Goal: Information Seeking & Learning: Learn about a topic

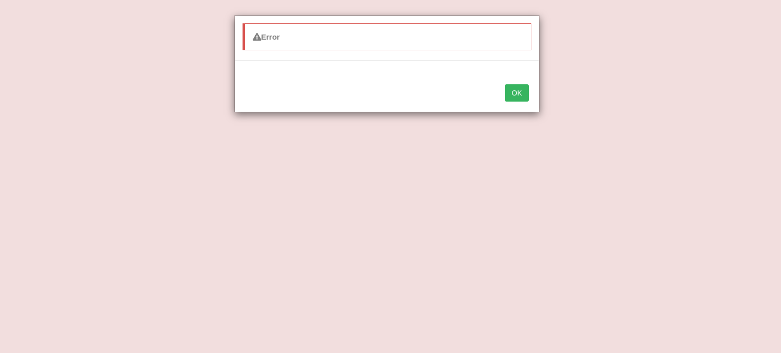
select select "invisible"
select select "theory"
select select "explained"
select select "span"
click at [518, 91] on button "OK" at bounding box center [516, 92] width 23 height 17
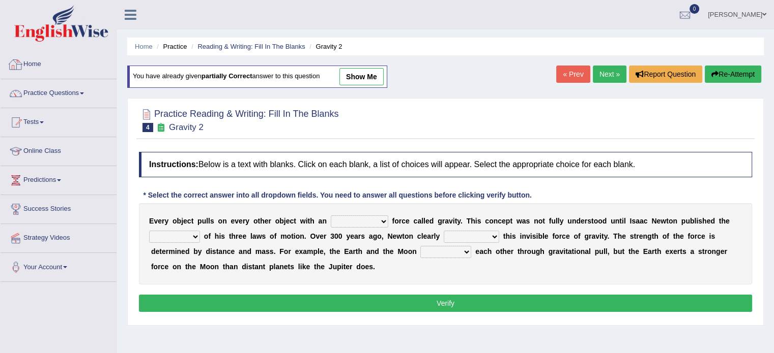
click at [40, 62] on link "Home" at bounding box center [59, 62] width 116 height 25
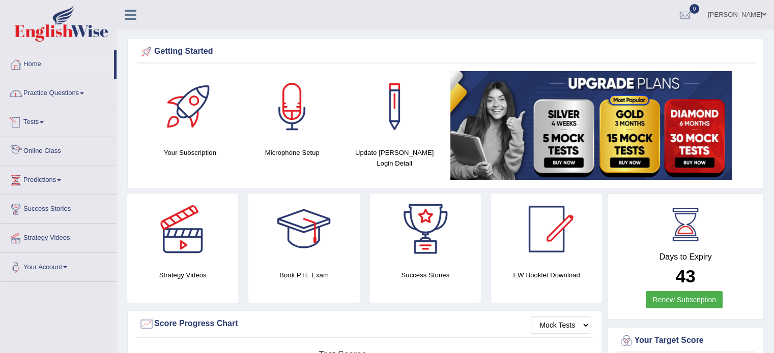
click at [45, 85] on link "Practice Questions" at bounding box center [59, 91] width 116 height 25
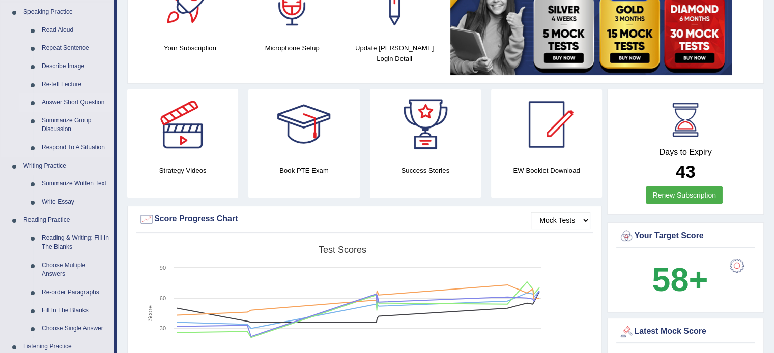
scroll to position [153, 0]
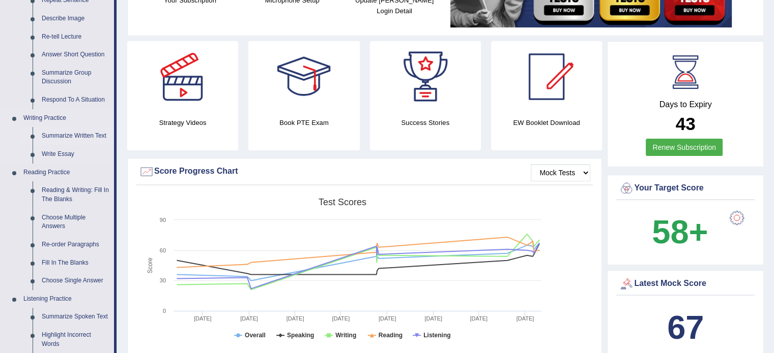
click at [78, 136] on link "Summarize Written Text" at bounding box center [75, 136] width 77 height 18
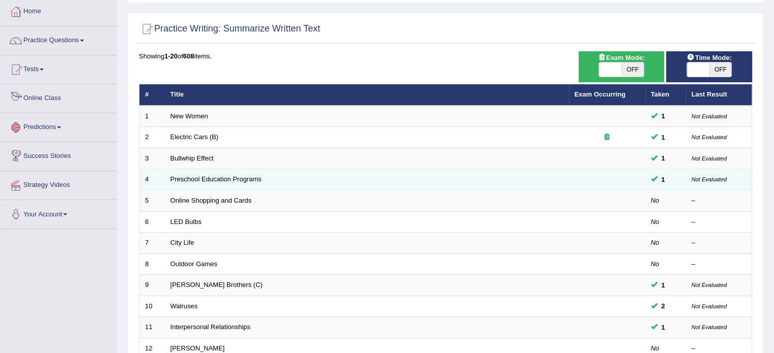
scroll to position [102, 0]
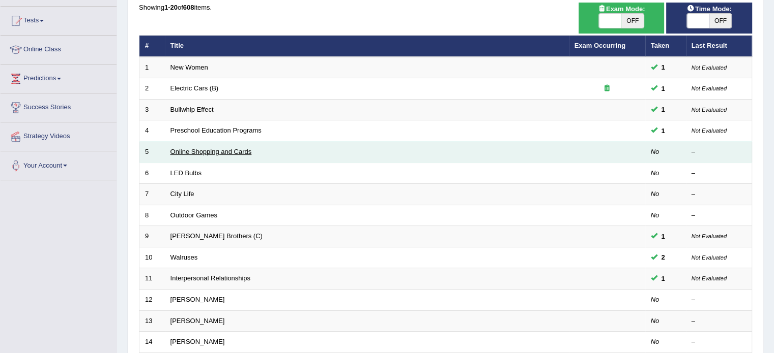
click at [209, 150] on link "Online Shopping and Cards" at bounding box center [210, 152] width 81 height 8
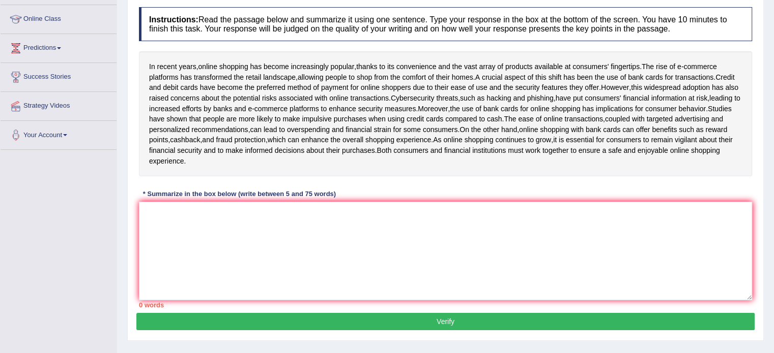
scroll to position [130, 0]
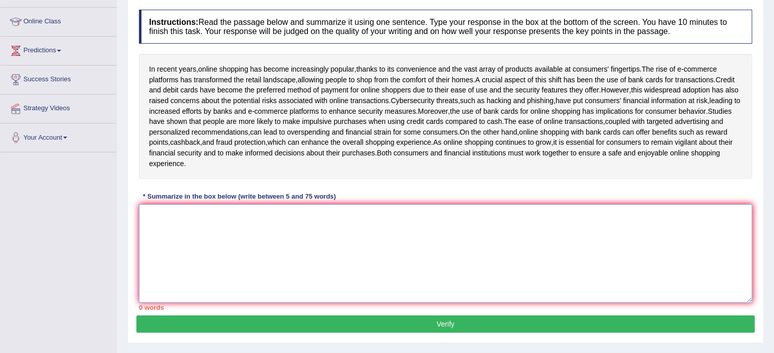
click at [197, 238] on textarea at bounding box center [445, 253] width 613 height 99
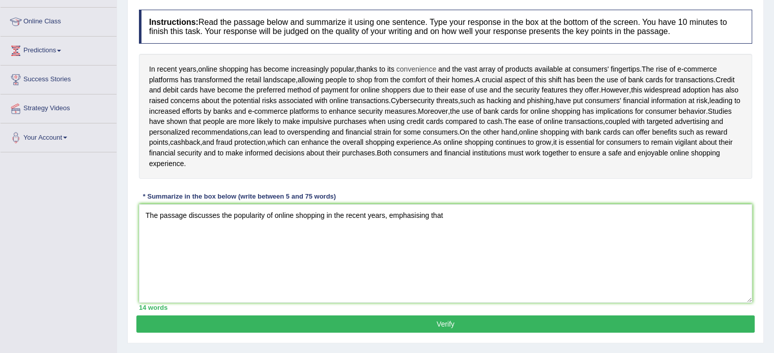
click at [417, 65] on span "convenience" at bounding box center [416, 69] width 40 height 11
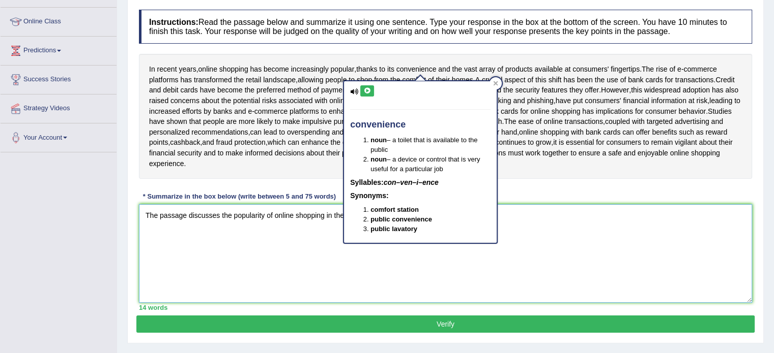
click at [539, 223] on textarea "The passage discusses the popularity of online shopping in the recent years, em…" at bounding box center [445, 253] width 613 height 99
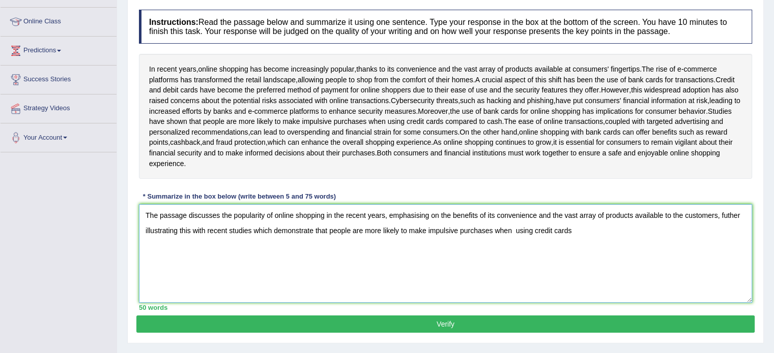
click at [516, 240] on textarea "The passage discusses the popularity of online shopping in the recent years, em…" at bounding box center [445, 253] width 613 height 99
click at [577, 235] on textarea "The passage discusses the popularity of online shopping in the recent years, em…" at bounding box center [445, 253] width 613 height 99
click at [603, 224] on textarea "The passage discusses the popularity of online shopping in the recent years, em…" at bounding box center [445, 253] width 613 height 99
click at [738, 222] on textarea "The passage discusses the popularity of online shopping in the recent years, em…" at bounding box center [445, 253] width 613 height 99
click at [714, 240] on textarea "The passage discusses the popularity of online shopping in the recent years, em…" at bounding box center [445, 253] width 613 height 99
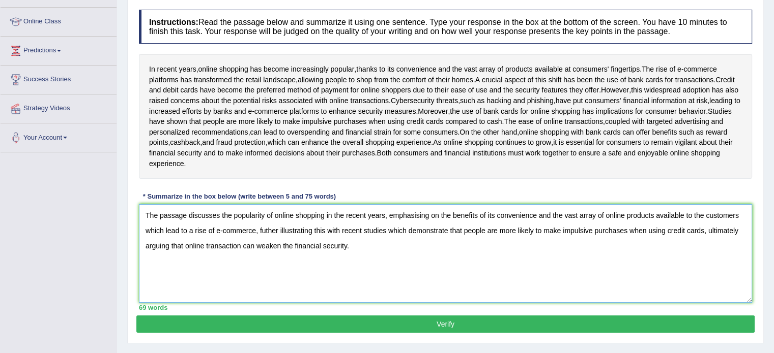
scroll to position [181, 0]
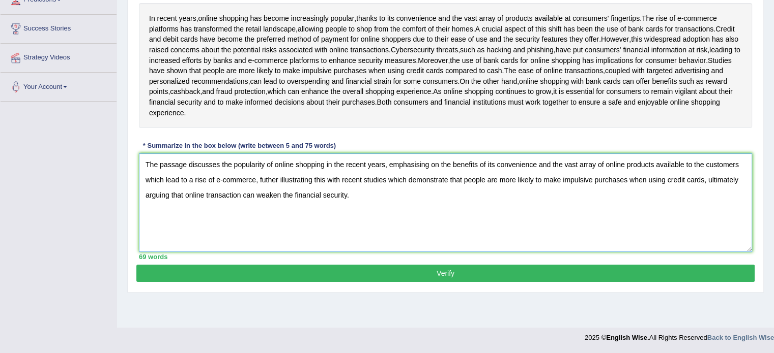
type textarea "The passage discusses the popularity of online shopping in the recent years, em…"
click at [490, 282] on button "Verify" at bounding box center [445, 273] width 618 height 17
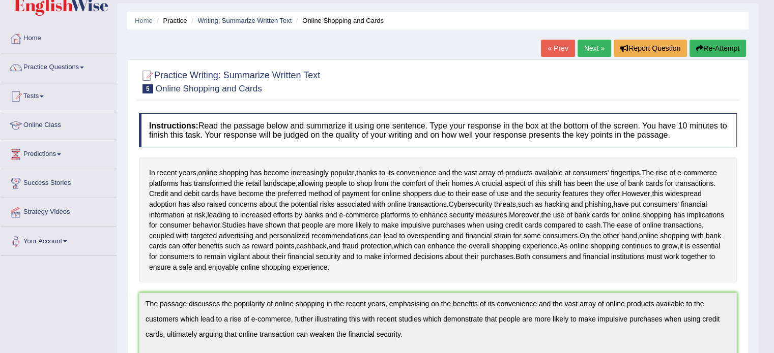
scroll to position [23, 0]
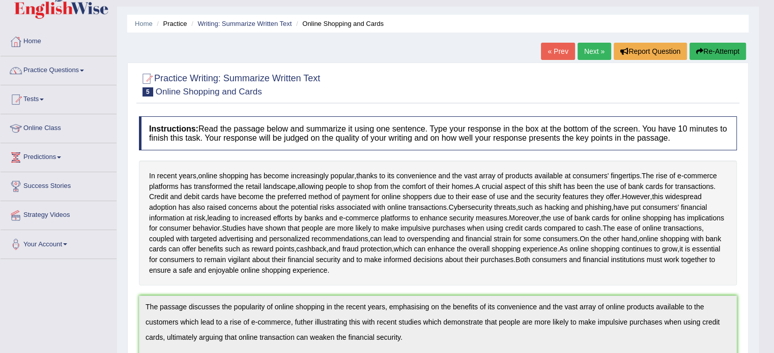
click at [584, 53] on link "Next »" at bounding box center [594, 51] width 34 height 17
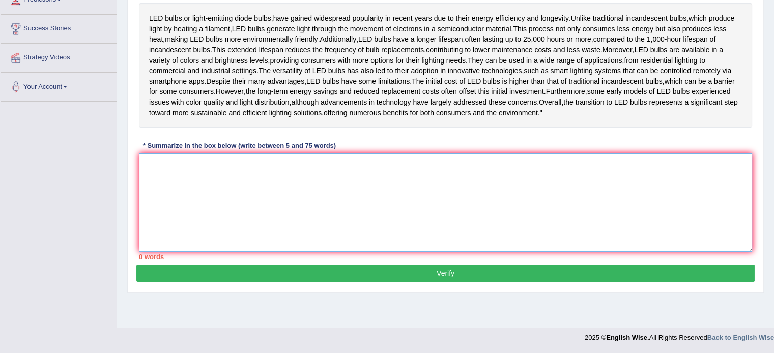
click at [234, 221] on textarea at bounding box center [445, 203] width 613 height 99
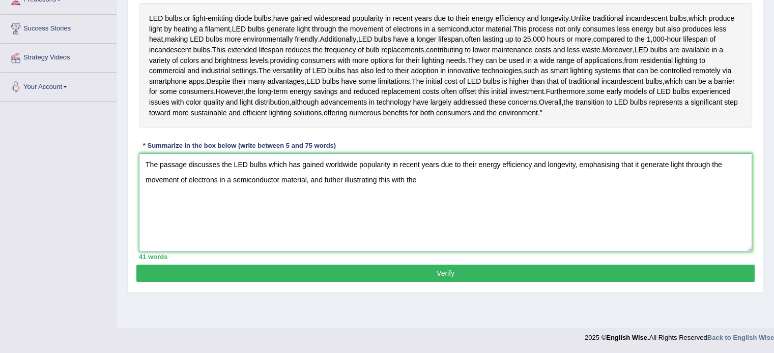
click at [329, 205] on textarea "The passage discusses the LED bulbs which has gained worldwide popularity in re…" at bounding box center [445, 203] width 613 height 99
click at [431, 211] on textarea "The passage discusses the LED bulbs which has gained worldwide popularity in re…" at bounding box center [445, 203] width 613 height 99
click at [666, 191] on textarea "The passage discusses the LED bulbs which has gained worldwide popularity in re…" at bounding box center [445, 203] width 613 height 99
click at [594, 209] on textarea "The passage discusses the LED bulbs which has gained worldwide popularity in re…" at bounding box center [445, 203] width 613 height 99
drag, startPoint x: 438, startPoint y: 189, endPoint x: 575, endPoint y: 190, distance: 136.8
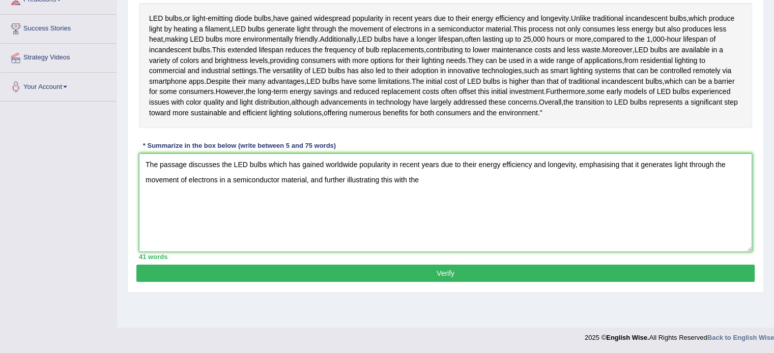
click at [575, 190] on textarea "The passage discusses the LED bulbs which has gained worldwide popularity in re…" at bounding box center [445, 203] width 613 height 99
click at [498, 191] on textarea "The passage discusses the LED bulbs which has gained worldwide popularity in re…" at bounding box center [445, 203] width 613 height 99
paste textarea "due to their energy efficiency and longevity"
drag, startPoint x: 535, startPoint y: 189, endPoint x: 501, endPoint y: 186, distance: 34.2
click at [501, 186] on textarea "The passage discusses the LED bulbs which has gained worldwide popularity in re…" at bounding box center [445, 203] width 613 height 99
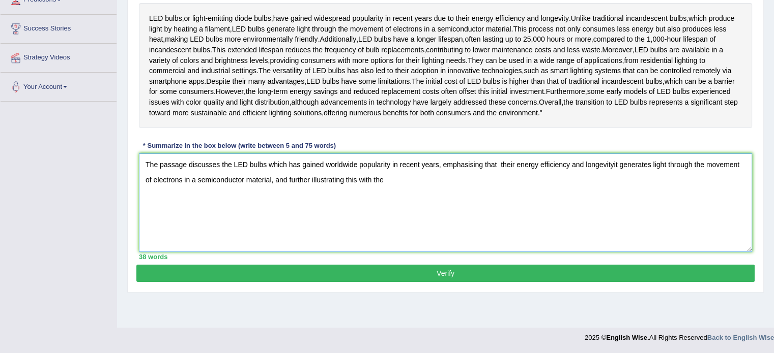
click at [616, 190] on textarea "The passage discusses the LED bulbs which has gained worldwide popularity in re…" at bounding box center [445, 203] width 613 height 99
click at [735, 194] on textarea "The passage discusses the LED bulbs which has gained worldwide popularity in re…" at bounding box center [445, 203] width 613 height 99
click at [478, 207] on textarea "The passage discusses the LED bulbs which has gained worldwide popularity in re…" at bounding box center [445, 203] width 613 height 99
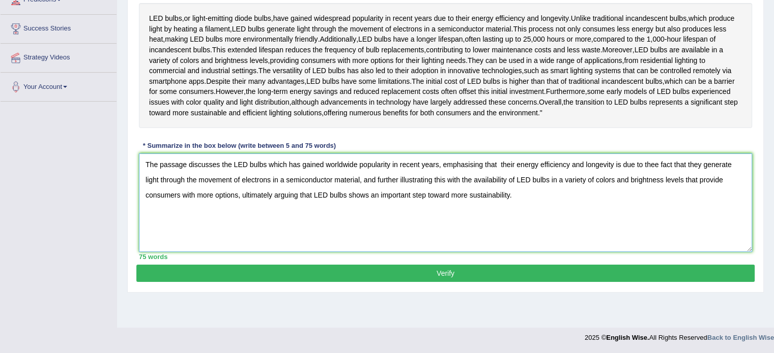
type textarea "The passage discusses the LED bulbs which has gained worldwide popularity in re…"
click at [476, 282] on button "Verify" at bounding box center [445, 273] width 618 height 17
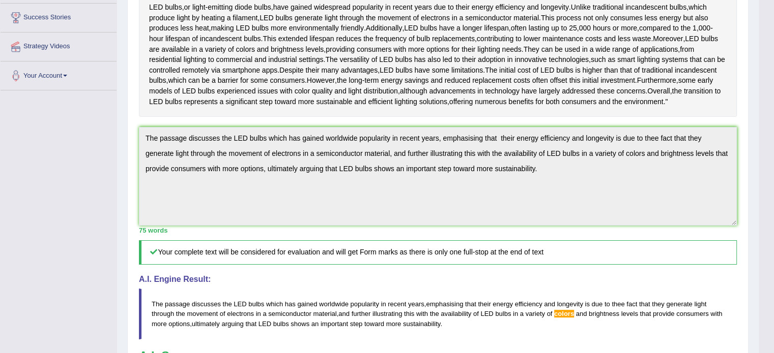
scroll to position [181, 0]
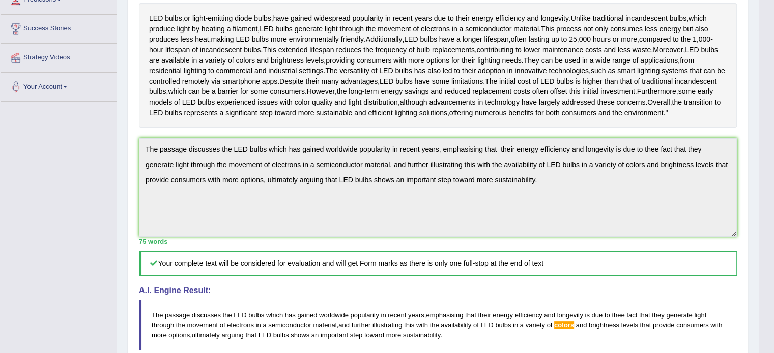
click at [131, 171] on div "Practice Writing: Summarize Written Text 6 LED Bulbs Instructions: Read the pas…" at bounding box center [437, 207] width 621 height 605
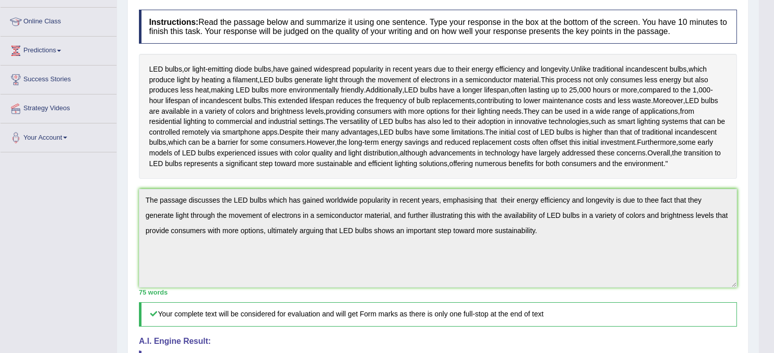
scroll to position [0, 0]
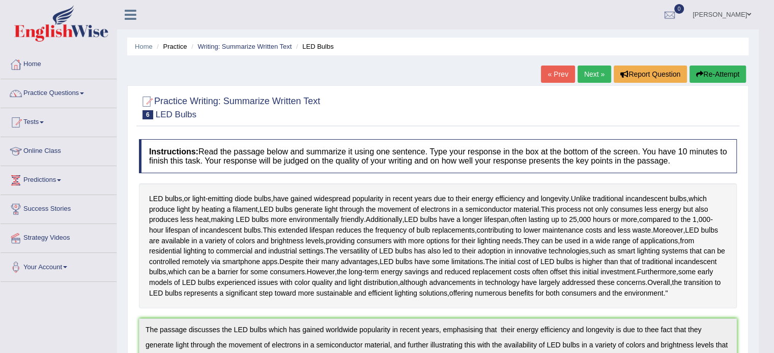
click at [727, 76] on button "Re-Attempt" at bounding box center [717, 74] width 56 height 17
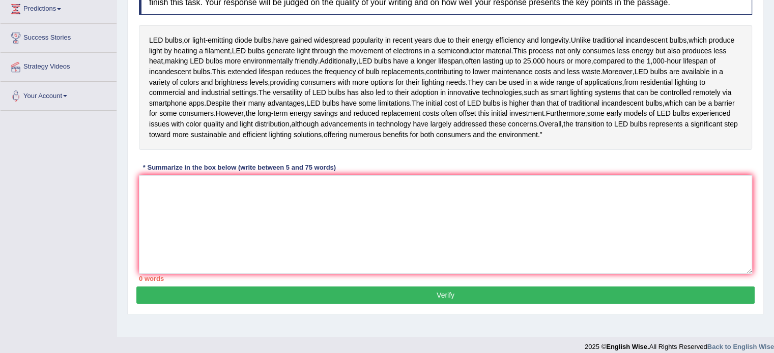
scroll to position [195, 0]
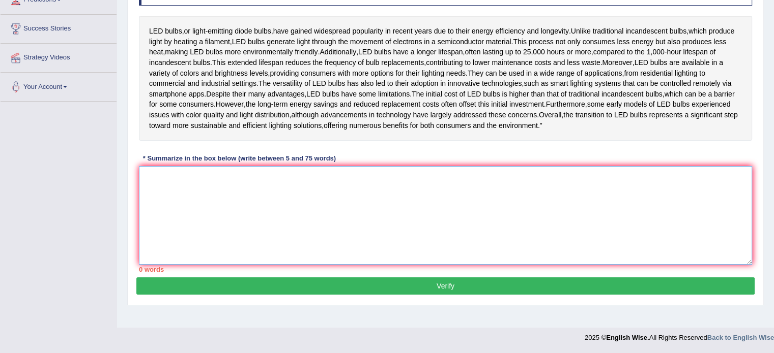
click at [297, 220] on textarea at bounding box center [445, 215] width 613 height 99
paste textarea "The passage discusses the LED bulbs which has gained worldwide popularity in re…"
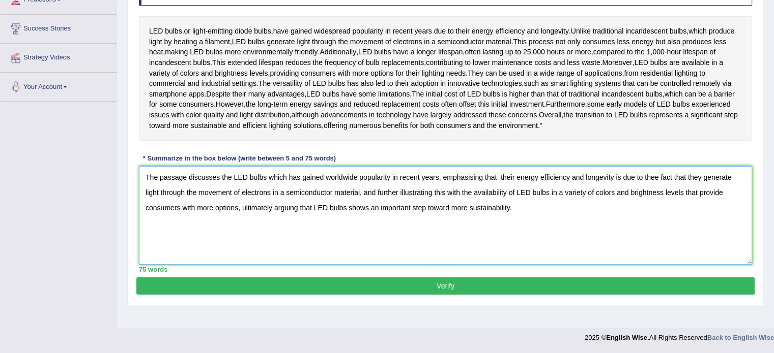
click at [608, 205] on textarea "The passage discusses the LED bulbs which has gained worldwide popularity in re…" at bounding box center [445, 215] width 613 height 99
type textarea "The passage discusses the LED bulbs which has gained worldwide popularity in re…"
click at [530, 295] on button "Verify" at bounding box center [445, 286] width 618 height 17
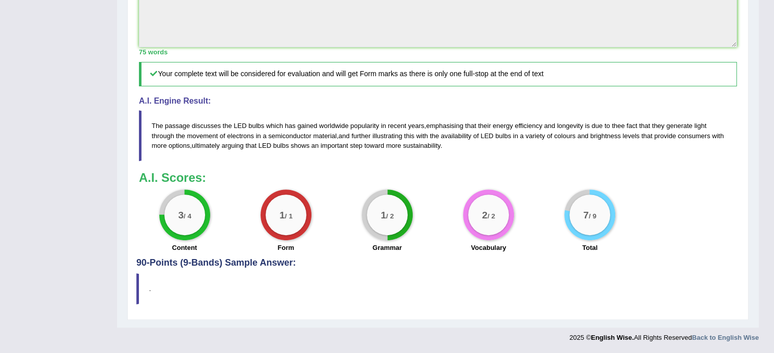
scroll to position [416, 0]
click at [397, 217] on div "1 / 2" at bounding box center [387, 215] width 41 height 41
click at [162, 265] on h4 "90-Points (9-Bands) Sample Answer:" at bounding box center [437, 14] width 603 height 507
click at [134, 294] on div "Practice Writing: Summarize Written Text 6 LED Bulbs Instructions: Read the pas…" at bounding box center [437, 17] width 621 height 605
click at [186, 260] on h4 "90-Points (9-Bands) Sample Answer:" at bounding box center [437, 14] width 603 height 507
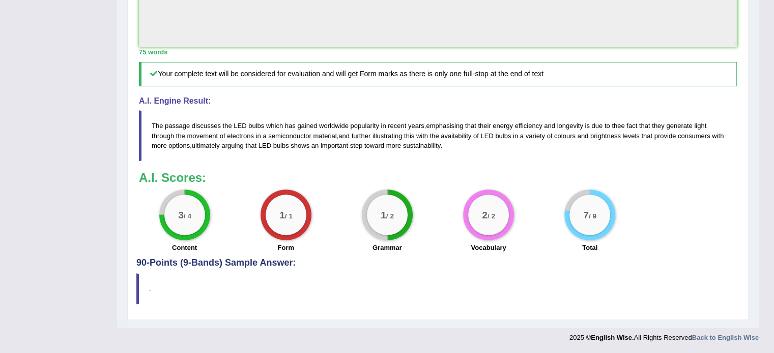
drag, startPoint x: 445, startPoint y: 145, endPoint x: 165, endPoint y: 135, distance: 279.9
click at [165, 135] on blockquote "The passage discusses the LED bulbs which has gained worldwide popularity in re…" at bounding box center [438, 135] width 598 height 50
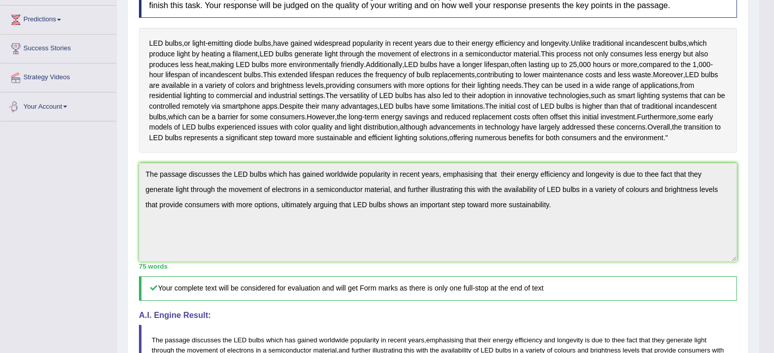
scroll to position [0, 0]
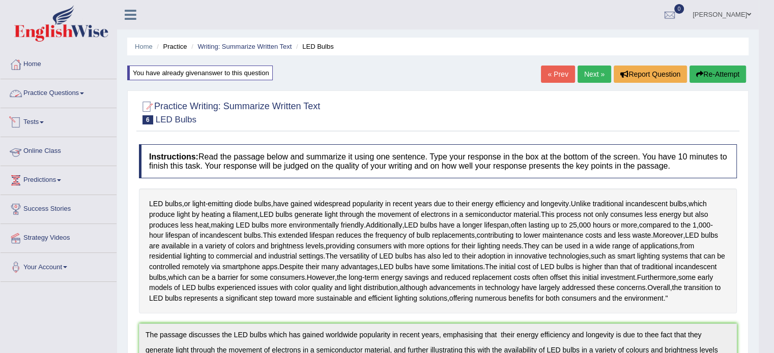
click at [35, 94] on link "Practice Questions" at bounding box center [59, 91] width 116 height 25
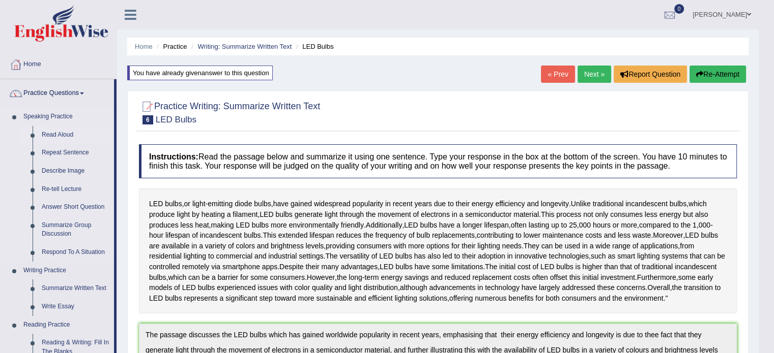
click at [49, 131] on link "Read Aloud" at bounding box center [75, 135] width 77 height 18
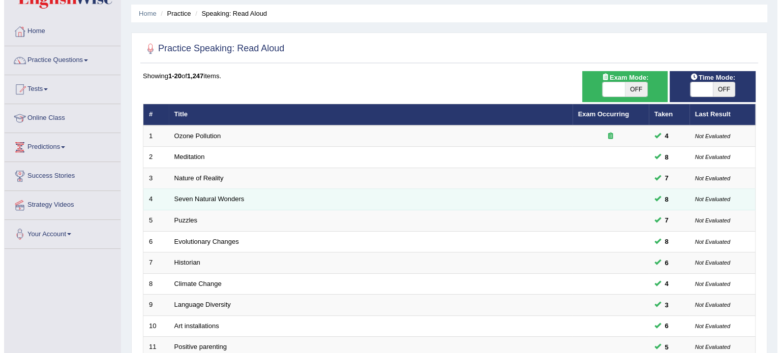
scroll to position [51, 0]
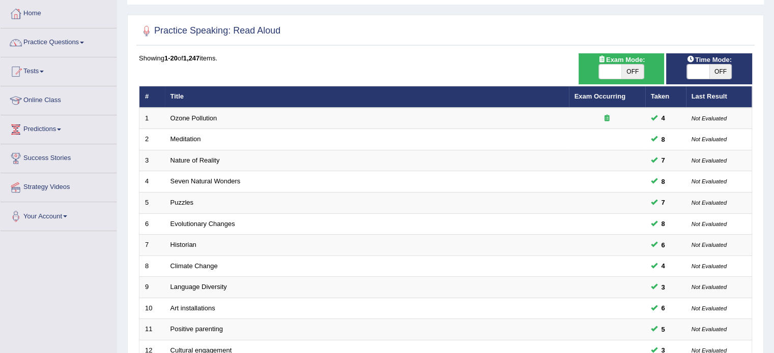
click at [631, 77] on span "OFF" at bounding box center [632, 72] width 22 height 14
checkbox input "true"
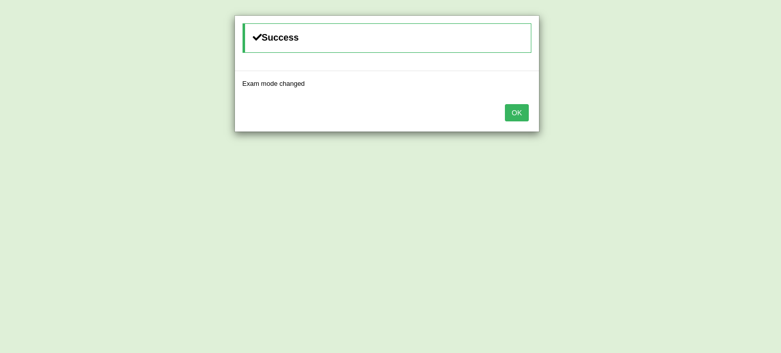
click at [520, 108] on button "OK" at bounding box center [516, 112] width 23 height 17
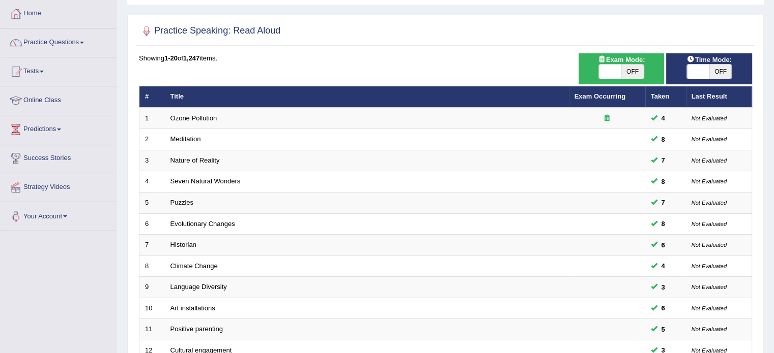
click at [718, 66] on span "OFF" at bounding box center [720, 72] width 22 height 14
checkbox input "true"
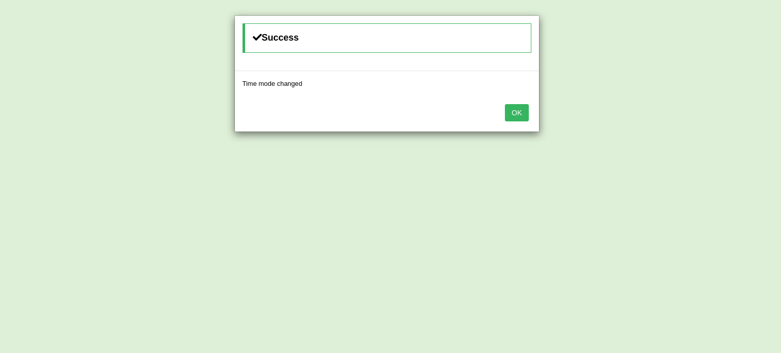
click at [517, 113] on button "OK" at bounding box center [516, 112] width 23 height 17
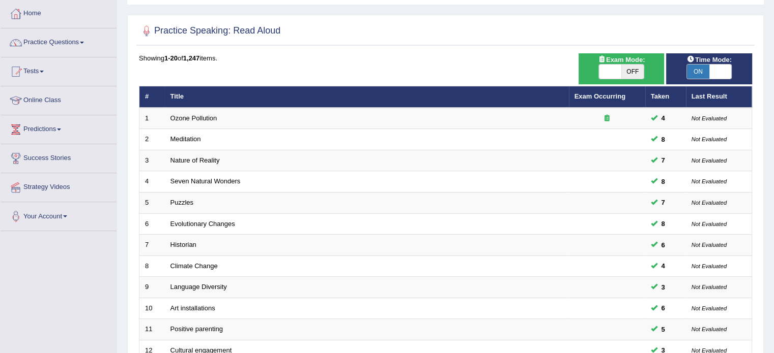
click at [627, 72] on span "OFF" at bounding box center [632, 72] width 22 height 14
checkbox input "true"
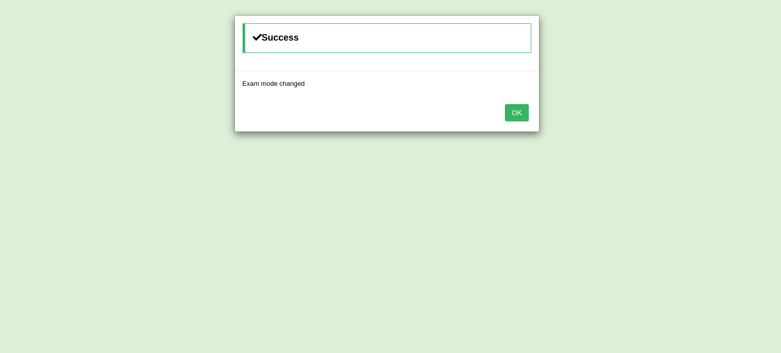
click at [510, 112] on button "OK" at bounding box center [516, 112] width 23 height 17
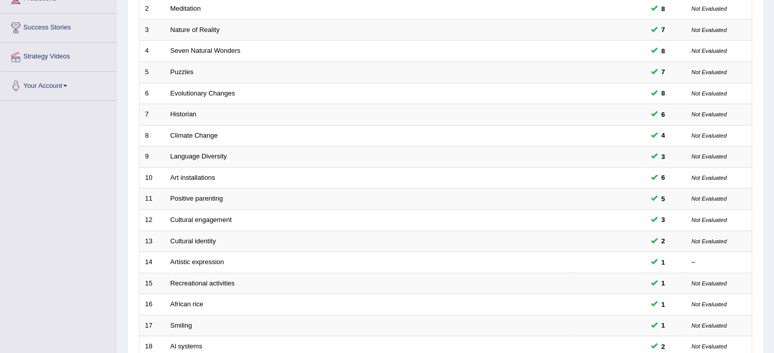
scroll to position [317, 0]
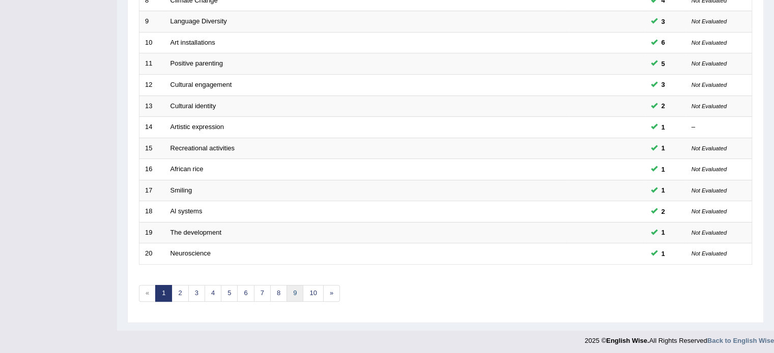
click at [286, 296] on link "9" at bounding box center [294, 293] width 17 height 17
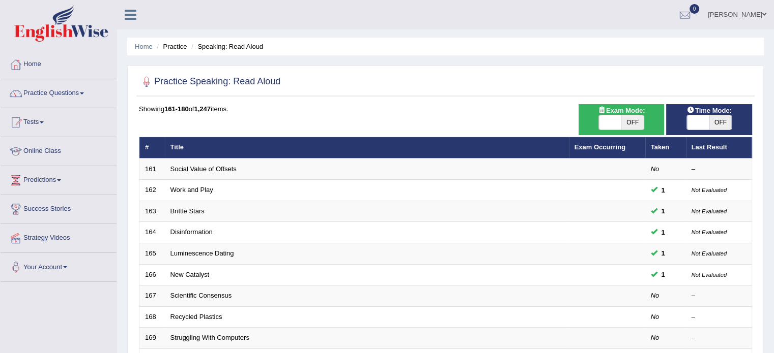
click at [629, 118] on span "OFF" at bounding box center [632, 122] width 22 height 14
checkbox input "true"
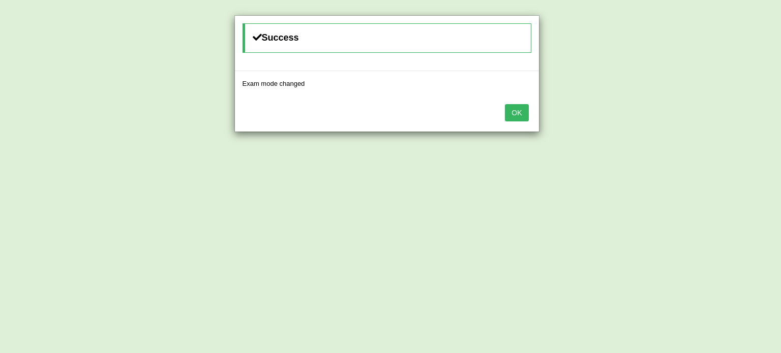
click at [718, 120] on div "Success Exam mode changed OK" at bounding box center [390, 176] width 781 height 353
click at [509, 114] on button "OK" at bounding box center [516, 112] width 23 height 17
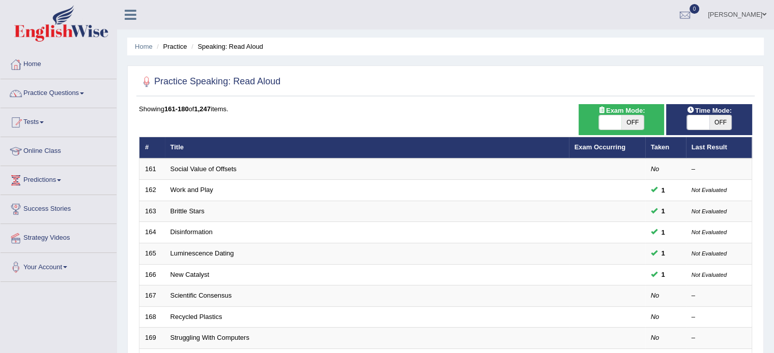
click at [712, 122] on span "OFF" at bounding box center [720, 122] width 22 height 14
checkbox input "true"
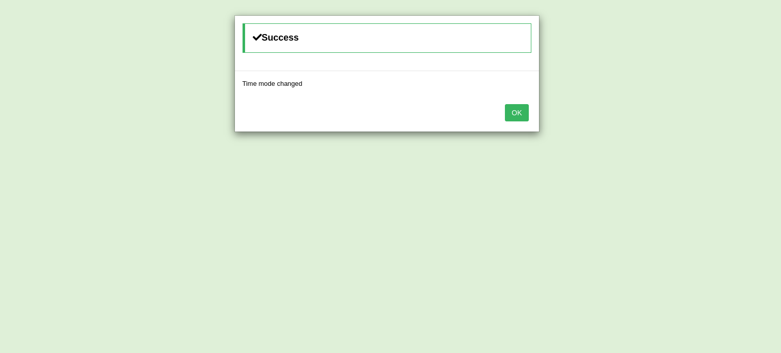
click at [523, 119] on button "OK" at bounding box center [516, 112] width 23 height 17
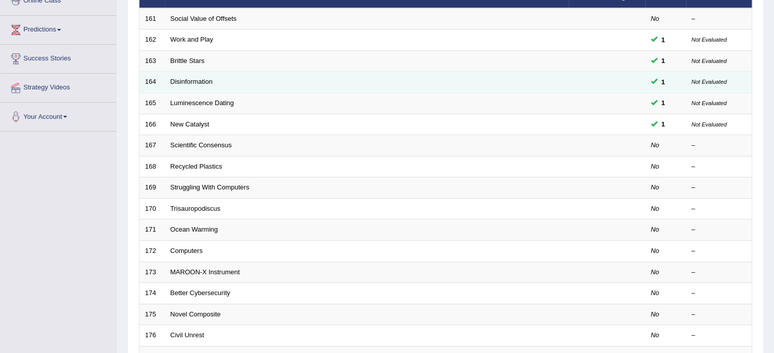
scroll to position [153, 0]
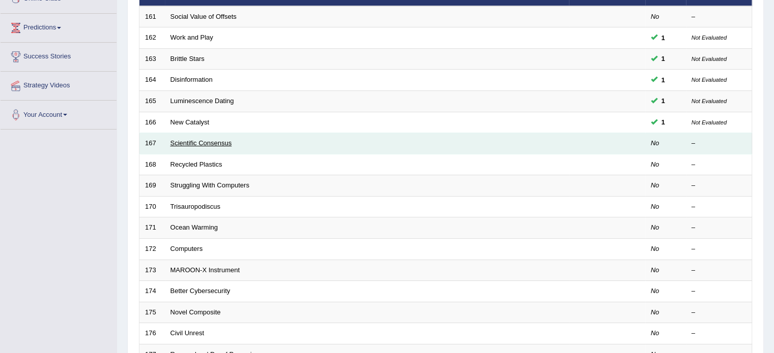
click at [206, 140] on link "Scientific Consensus" at bounding box center [201, 143] width 62 height 8
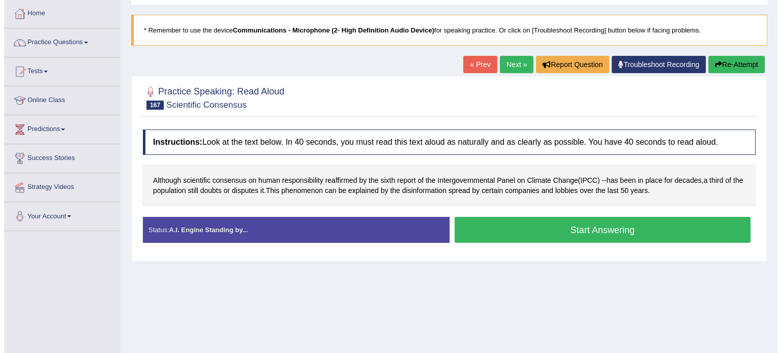
scroll to position [102, 0]
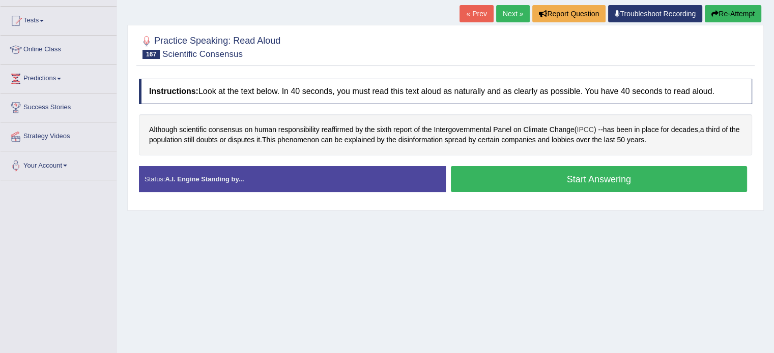
click at [583, 125] on span "IPCC" at bounding box center [584, 130] width 17 height 11
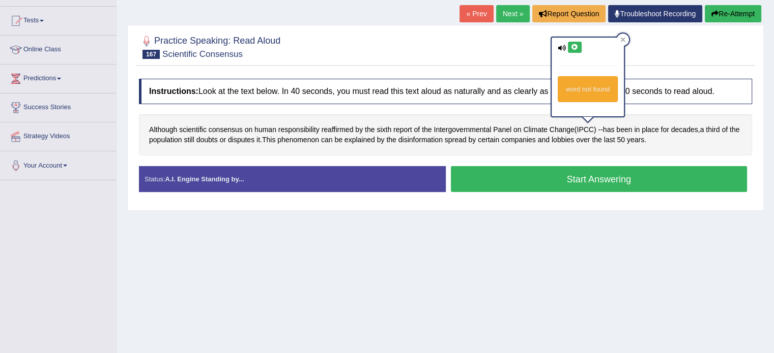
click at [572, 48] on icon at bounding box center [575, 47] width 8 height 6
click at [623, 37] on icon at bounding box center [622, 39] width 5 height 5
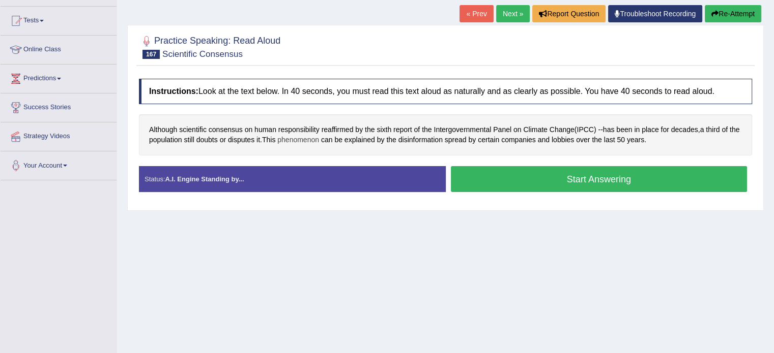
click at [315, 142] on span "phenomenon" at bounding box center [298, 140] width 42 height 11
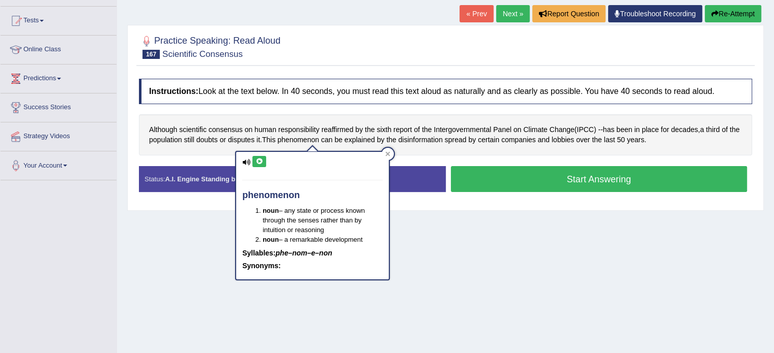
click at [255, 157] on button at bounding box center [259, 161] width 14 height 11
click at [479, 148] on div "Although scientific consensus on human responsibility reaffirmed by the sixth r…" at bounding box center [445, 134] width 613 height 41
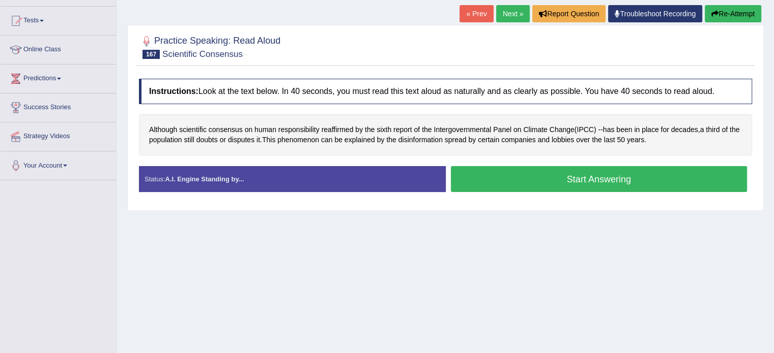
click at [480, 172] on button "Start Answering" at bounding box center [599, 179] width 297 height 26
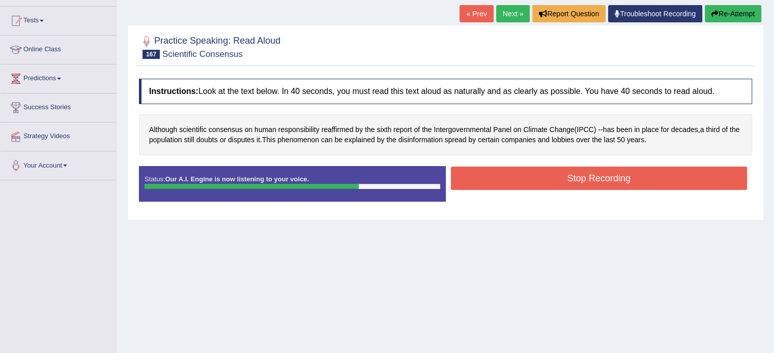
click at [611, 173] on button "Stop Recording" at bounding box center [599, 178] width 297 height 23
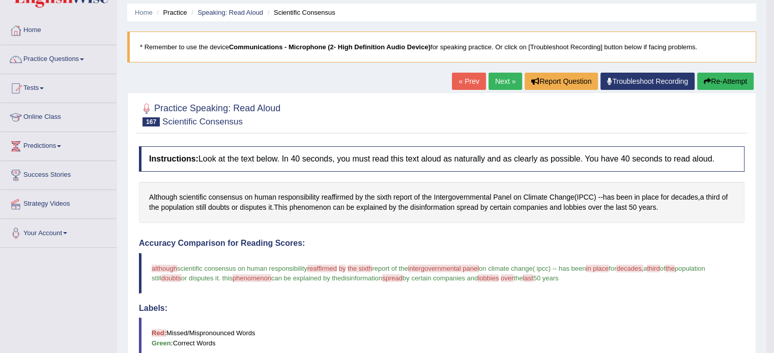
scroll to position [0, 0]
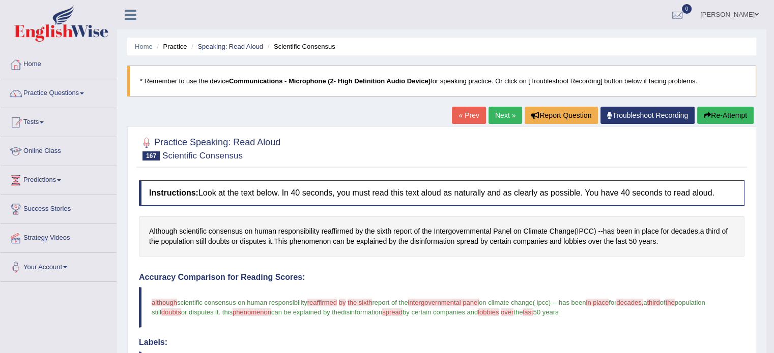
click at [719, 108] on button "Re-Attempt" at bounding box center [725, 115] width 56 height 17
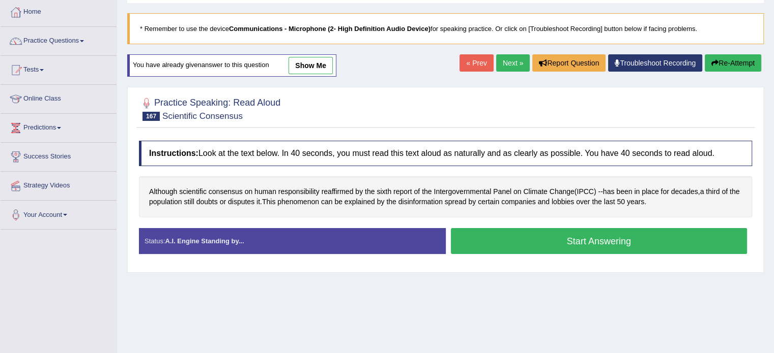
scroll to position [102, 0]
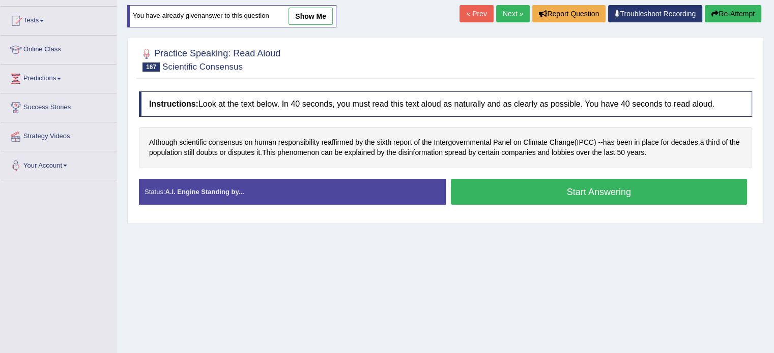
click at [593, 190] on button "Start Answering" at bounding box center [599, 192] width 297 height 26
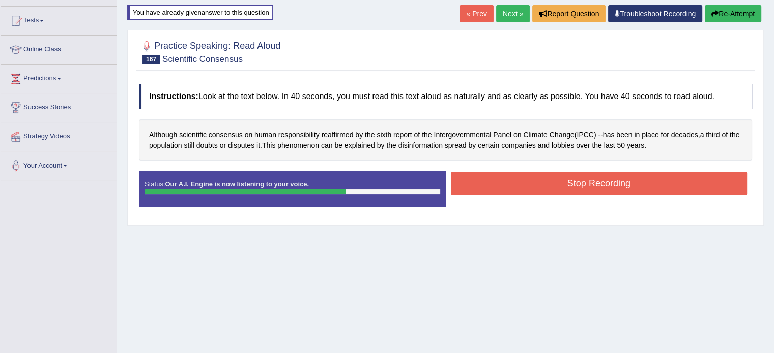
click at [594, 188] on button "Stop Recording" at bounding box center [599, 183] width 297 height 23
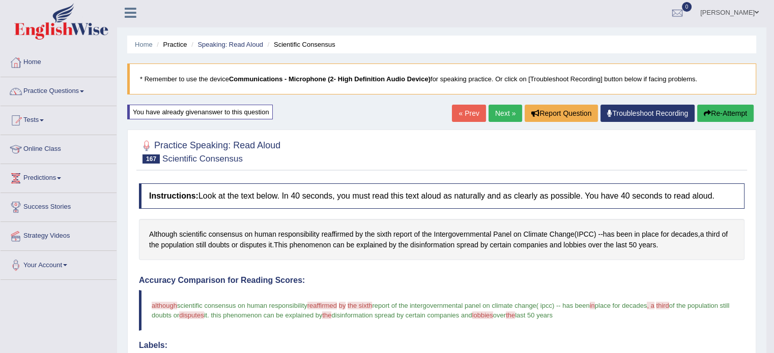
scroll to position [0, 0]
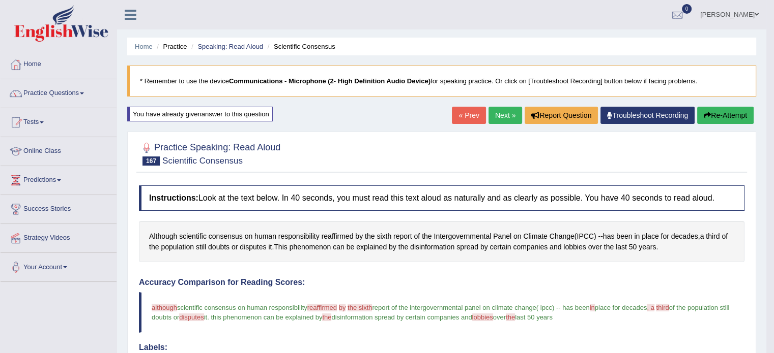
click at [500, 117] on link "Next »" at bounding box center [505, 115] width 34 height 17
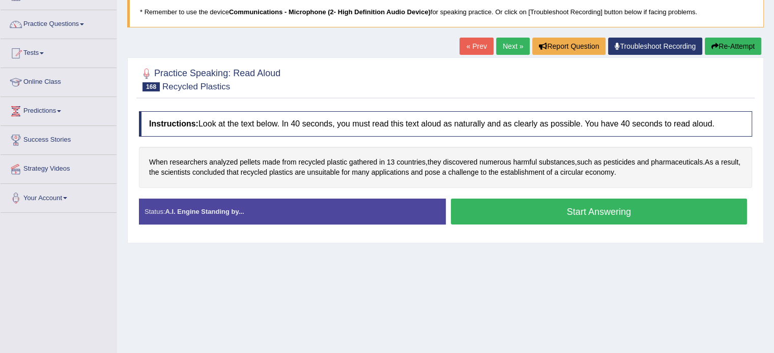
scroll to position [102, 0]
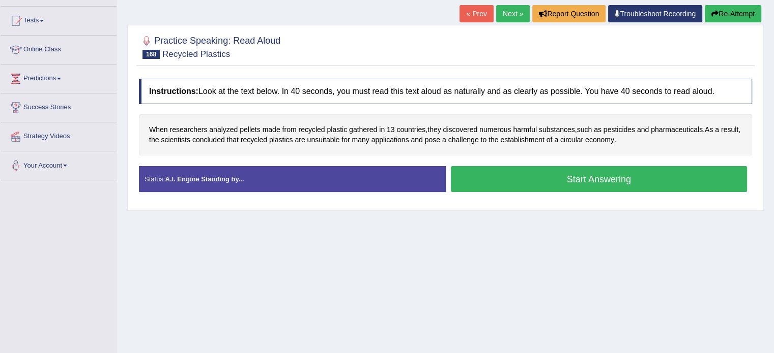
click at [600, 176] on button "Start Answering" at bounding box center [599, 179] width 297 height 26
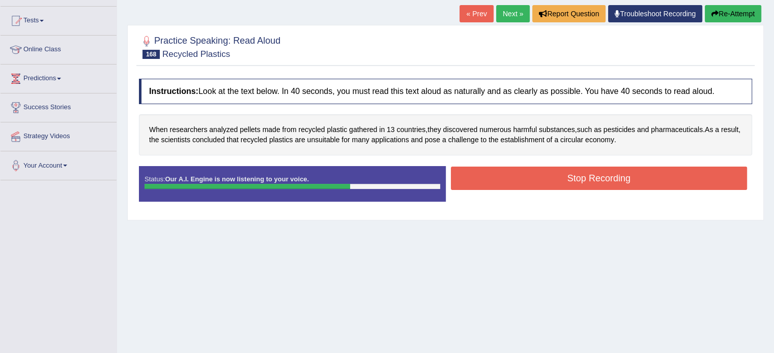
click at [584, 183] on button "Stop Recording" at bounding box center [599, 178] width 297 height 23
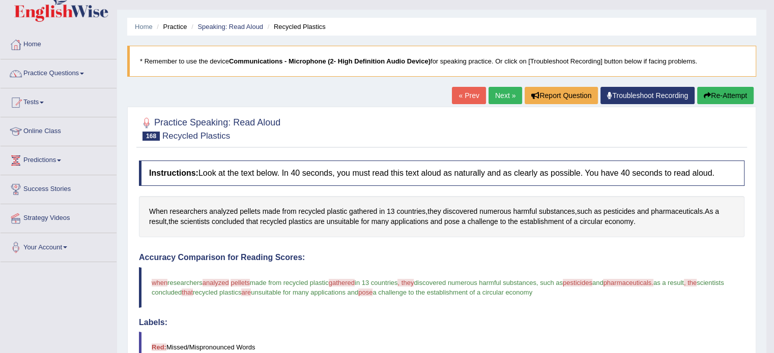
scroll to position [0, 0]
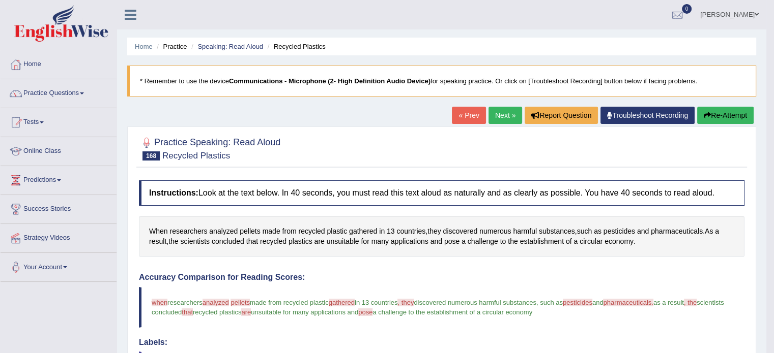
click at [735, 113] on button "Re-Attempt" at bounding box center [725, 115] width 56 height 17
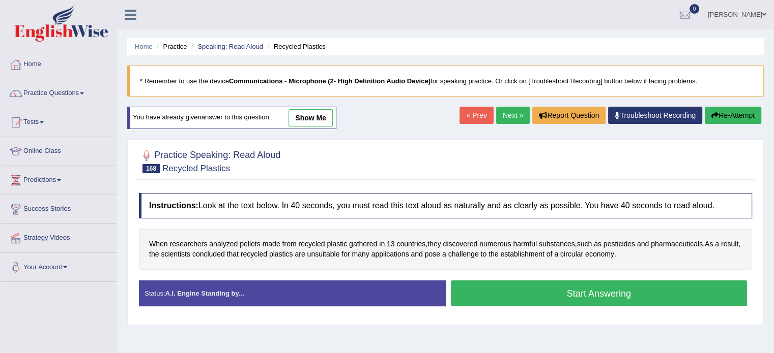
click at [582, 297] on button "Start Answering" at bounding box center [599, 294] width 297 height 26
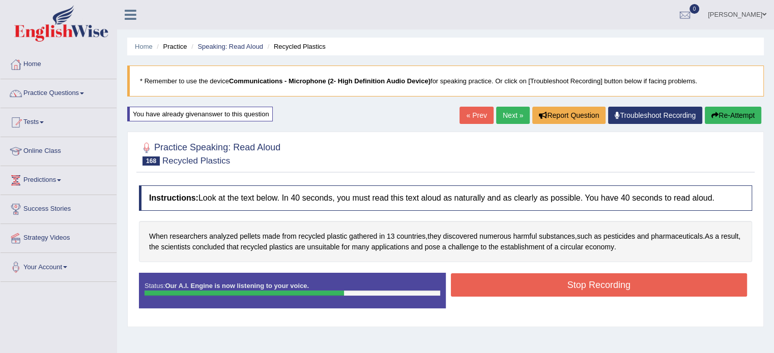
click at [581, 287] on button "Stop Recording" at bounding box center [599, 285] width 297 height 23
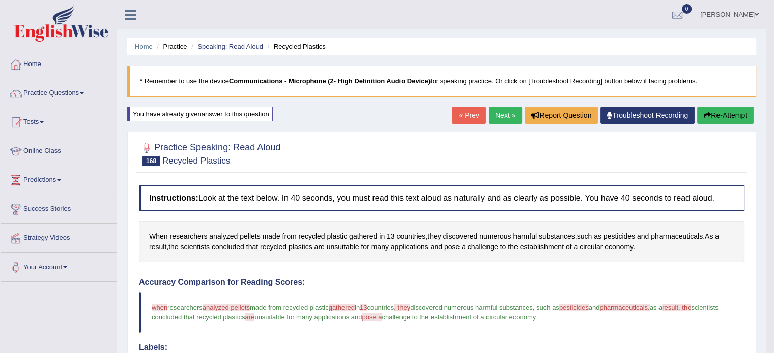
click at [734, 109] on button "Re-Attempt" at bounding box center [725, 115] width 56 height 17
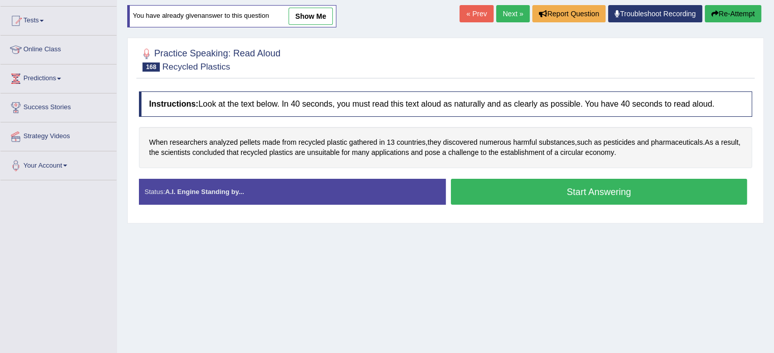
click at [499, 194] on button "Start Answering" at bounding box center [599, 192] width 297 height 26
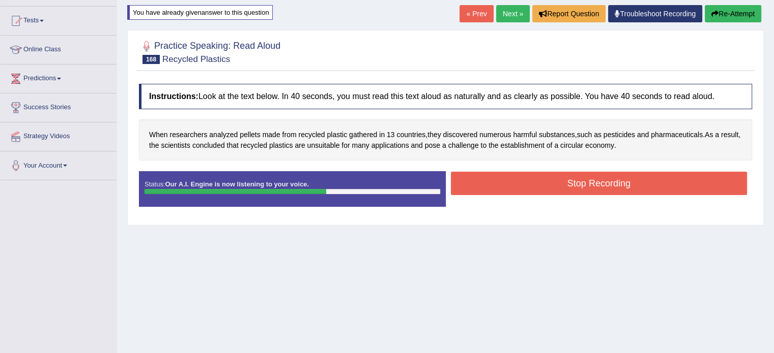
click at [502, 185] on button "Stop Recording" at bounding box center [599, 183] width 297 height 23
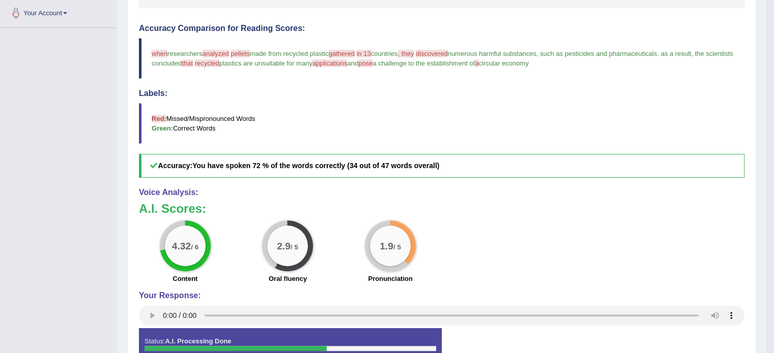
scroll to position [102, 0]
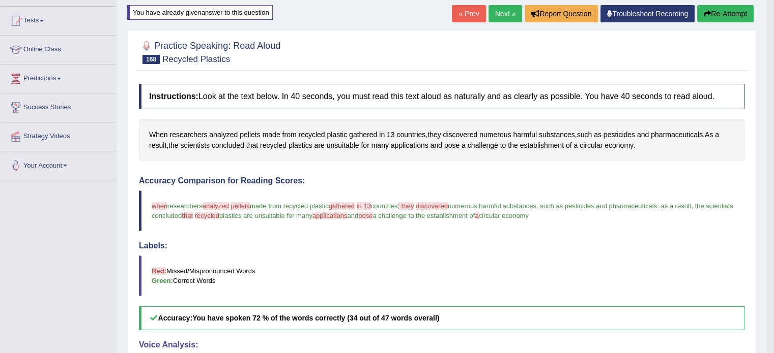
click at [498, 9] on link "Next »" at bounding box center [505, 13] width 34 height 17
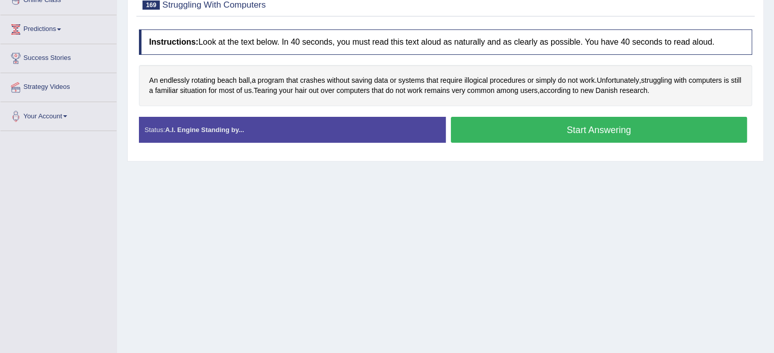
scroll to position [153, 0]
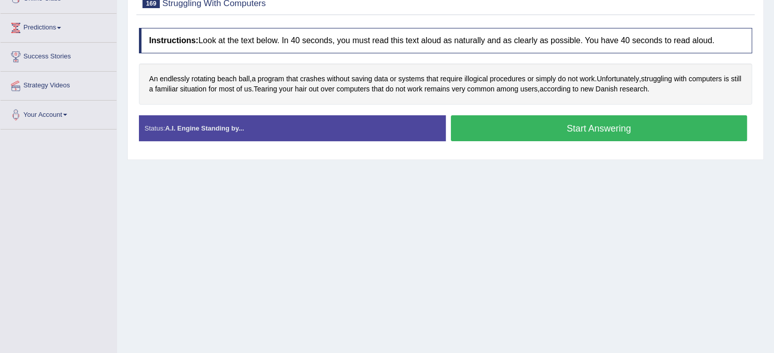
click at [509, 133] on button "Start Answering" at bounding box center [599, 128] width 297 height 26
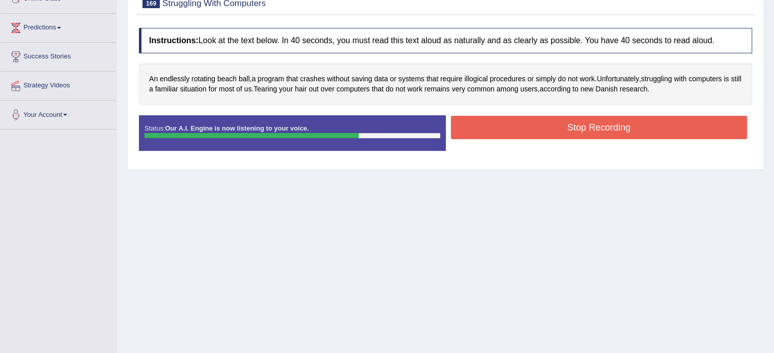
click at [509, 133] on button "Stop Recording" at bounding box center [599, 127] width 297 height 23
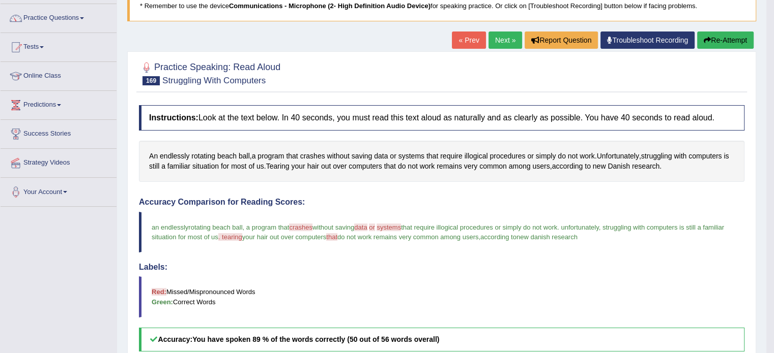
scroll to position [51, 0]
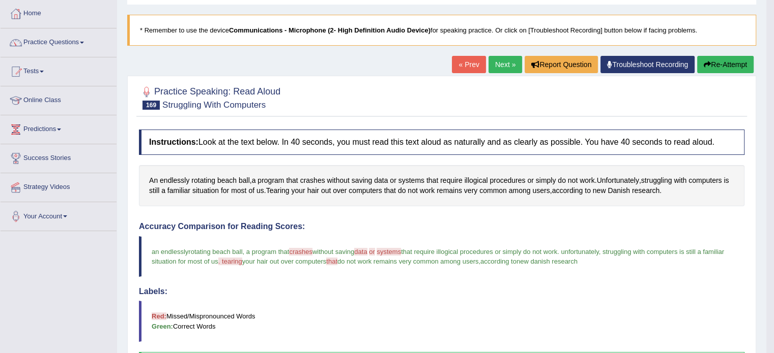
click at [496, 66] on link "Next »" at bounding box center [505, 64] width 34 height 17
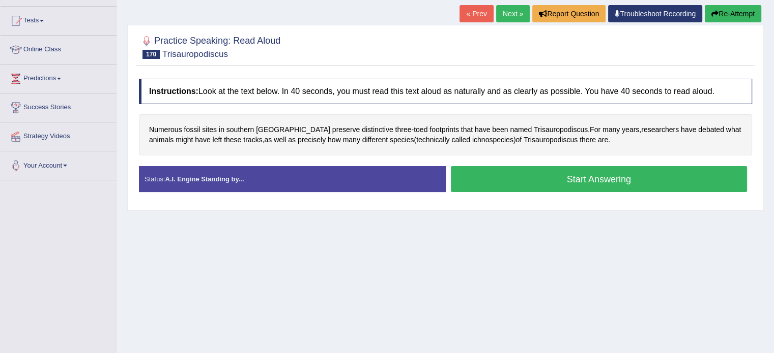
scroll to position [102, 0]
click at [504, 183] on button "Start Answering" at bounding box center [599, 179] width 297 height 26
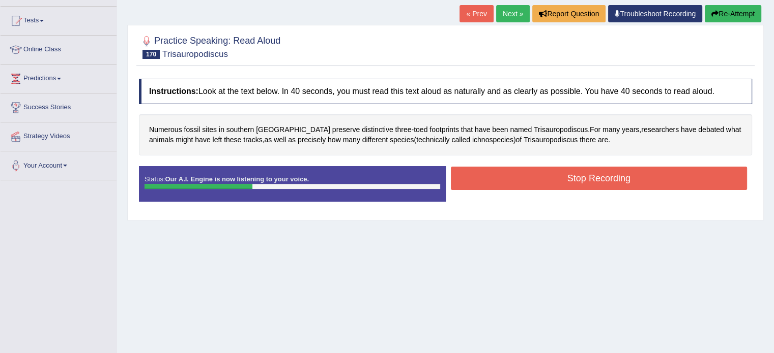
click at [724, 13] on button "Re-Attempt" at bounding box center [732, 13] width 56 height 17
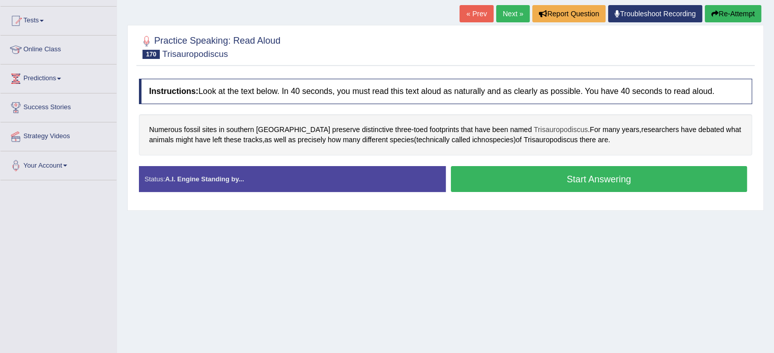
click at [534, 126] on span "Trisauropodiscus" at bounding box center [561, 130] width 54 height 11
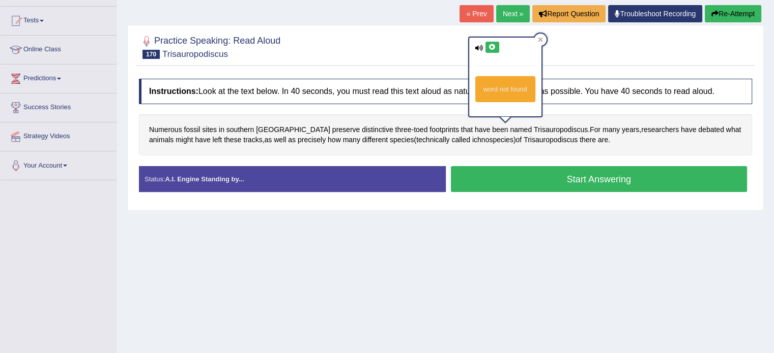
click at [491, 42] on button at bounding box center [492, 47] width 14 height 11
click at [488, 49] on icon at bounding box center [492, 47] width 8 height 6
click at [543, 35] on div at bounding box center [540, 40] width 12 height 12
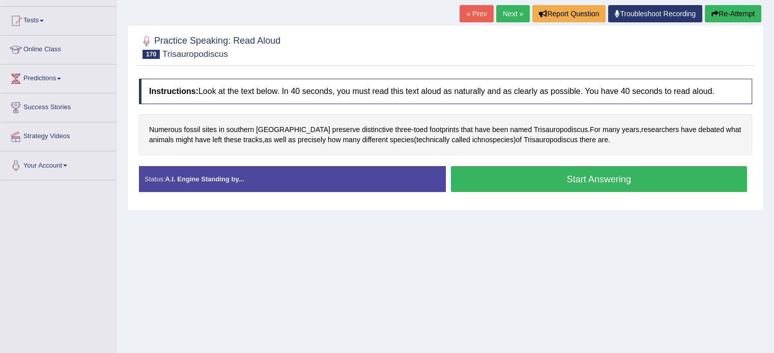
click at [479, 185] on button "Start Answering" at bounding box center [599, 179] width 297 height 26
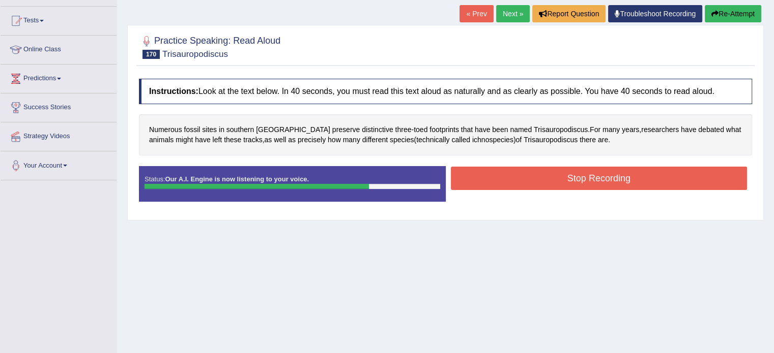
click at [485, 183] on button "Stop Recording" at bounding box center [599, 178] width 297 height 23
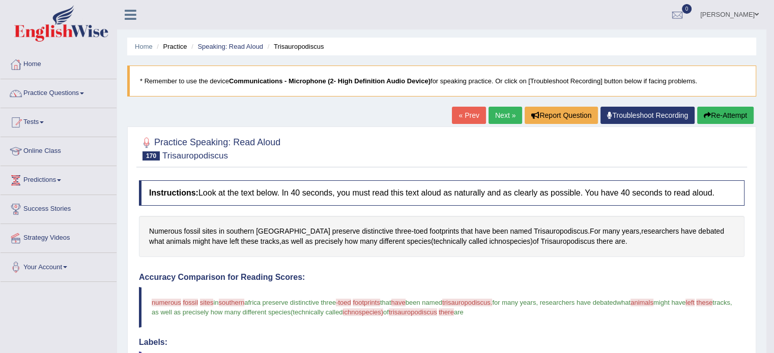
click at [495, 117] on link "Next »" at bounding box center [505, 115] width 34 height 17
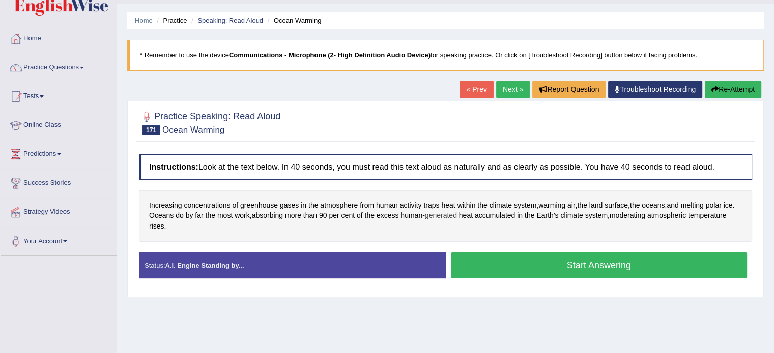
scroll to position [51, 0]
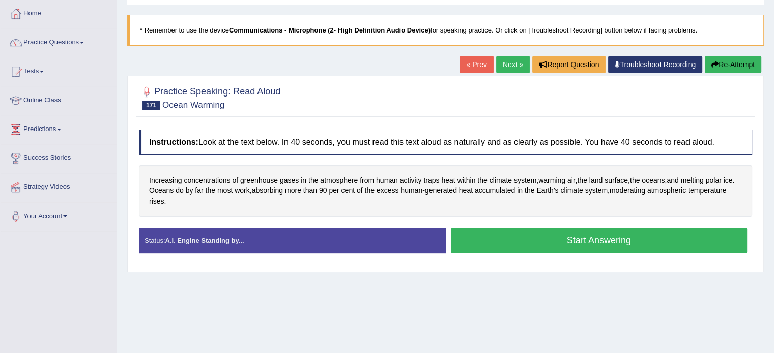
click at [573, 240] on button "Start Answering" at bounding box center [599, 241] width 297 height 26
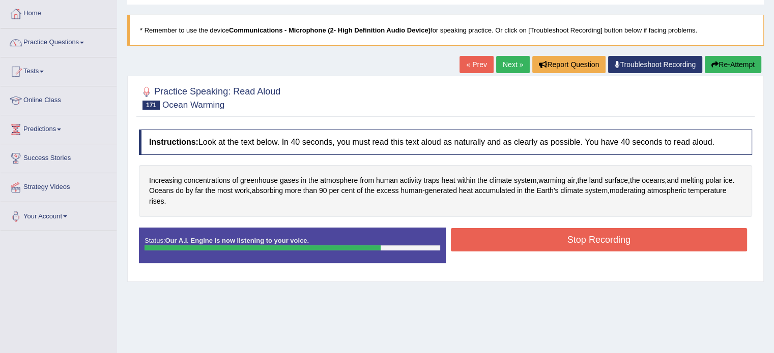
click at [550, 241] on button "Stop Recording" at bounding box center [599, 239] width 297 height 23
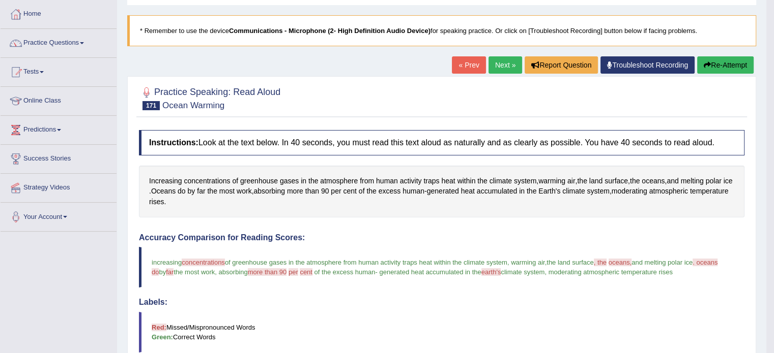
scroll to position [0, 0]
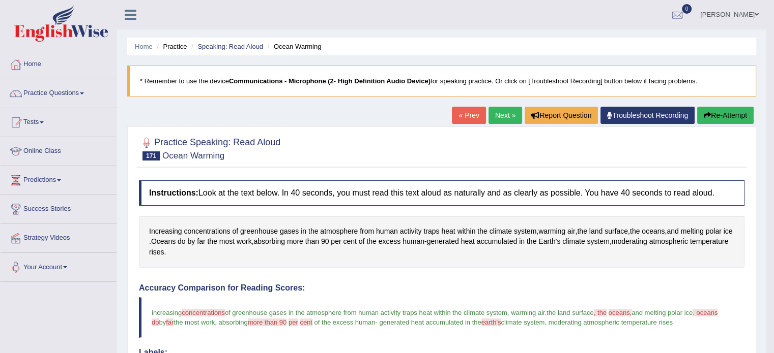
click at [713, 119] on button "Re-Attempt" at bounding box center [725, 115] width 56 height 17
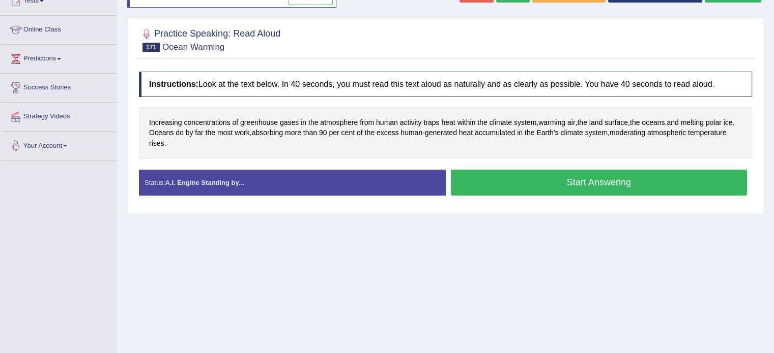
scroll to position [153, 0]
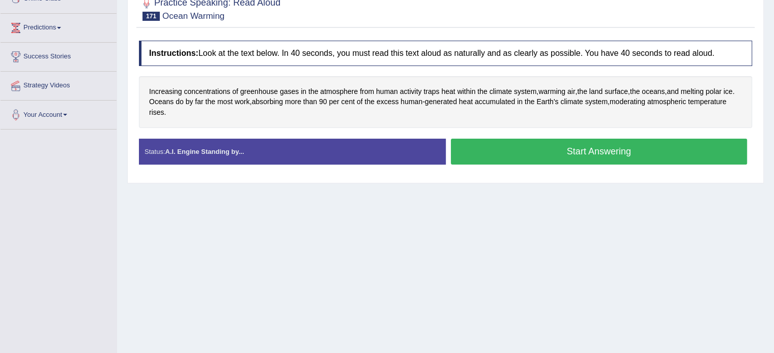
click at [608, 152] on button "Start Answering" at bounding box center [599, 152] width 297 height 26
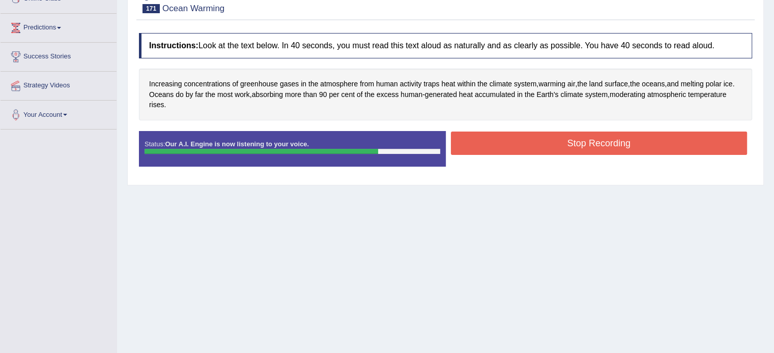
click at [596, 143] on button "Stop Recording" at bounding box center [599, 143] width 297 height 23
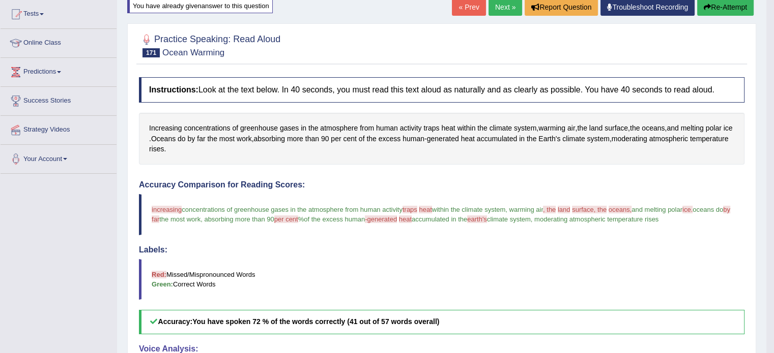
scroll to position [102, 0]
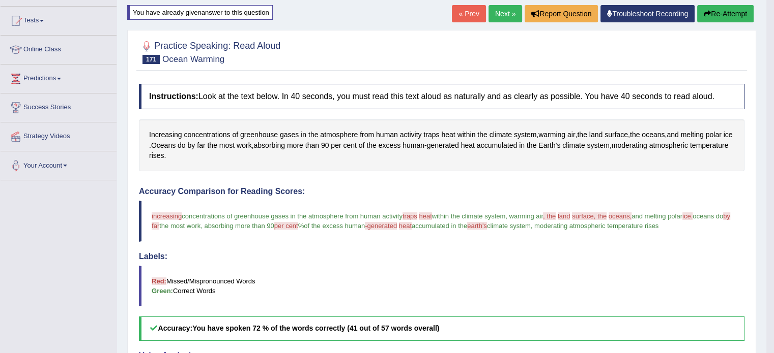
drag, startPoint x: 207, startPoint y: 156, endPoint x: 143, endPoint y: 131, distance: 68.5
click at [147, 133] on div "Increasing concentrations of greenhouse gases in the atmosphere from human acti…" at bounding box center [441, 146] width 605 height 52
drag, startPoint x: 148, startPoint y: 132, endPoint x: 189, endPoint y: 165, distance: 52.9
click at [188, 160] on div "Increasing concentrations of greenhouse gases in the atmosphere from human acti…" at bounding box center [441, 146] width 605 height 52
drag, startPoint x: 149, startPoint y: 216, endPoint x: 269, endPoint y: 218, distance: 120.1
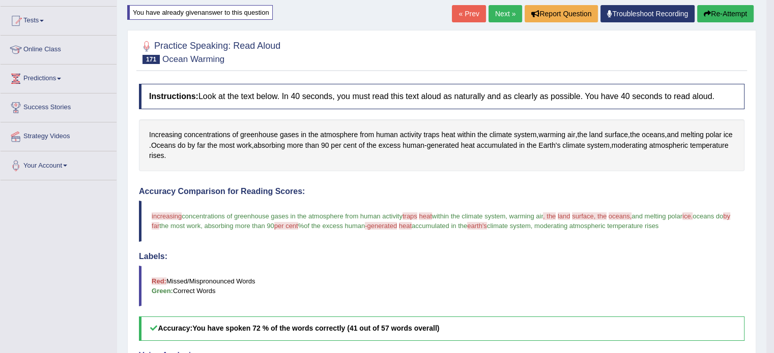
click at [269, 218] on blockquote "increasing increase in concentrations of greenhouse gases in the atmosphere fro…" at bounding box center [441, 221] width 605 height 41
drag, startPoint x: 148, startPoint y: 211, endPoint x: 702, endPoint y: 225, distance: 554.6
click at [702, 225] on blockquote "increasing increase in concentrations of greenhouse gases in the atmosphere fro…" at bounding box center [441, 221] width 605 height 41
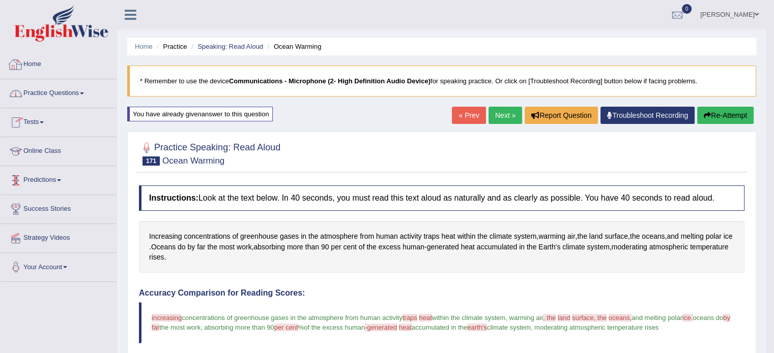
click at [59, 92] on link "Practice Questions" at bounding box center [59, 91] width 116 height 25
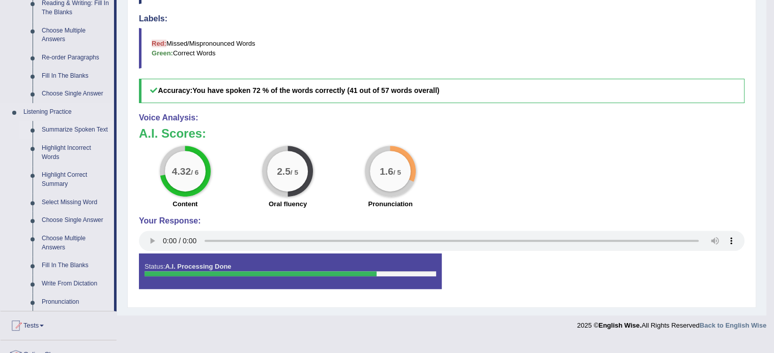
scroll to position [356, 0]
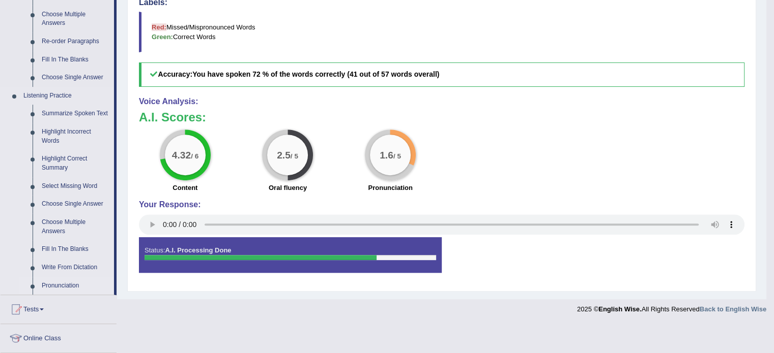
click at [51, 288] on link "Pronunciation" at bounding box center [75, 286] width 77 height 18
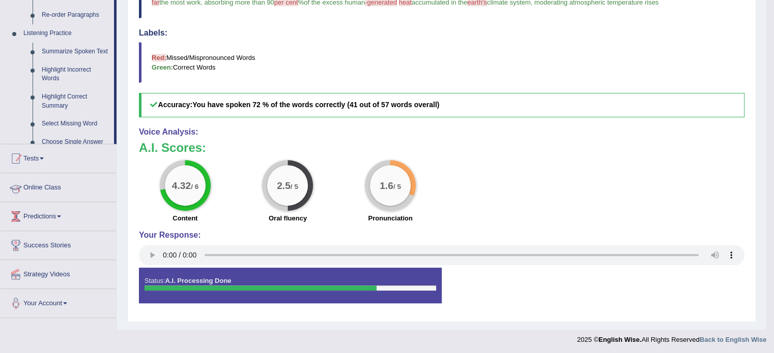
scroll to position [146, 0]
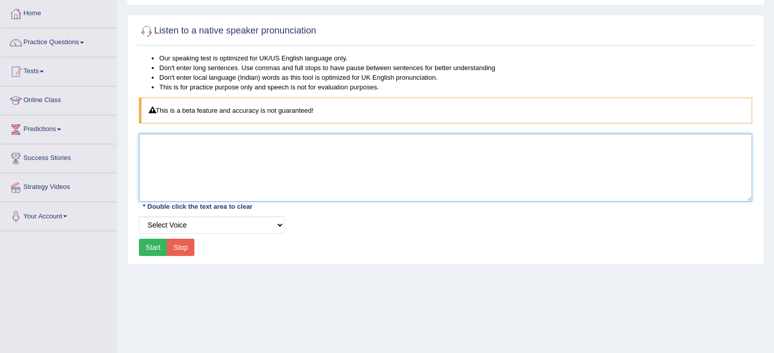
paste textarea "The passage discusses the LED bulbs which has gained worldwide popularity in re…"
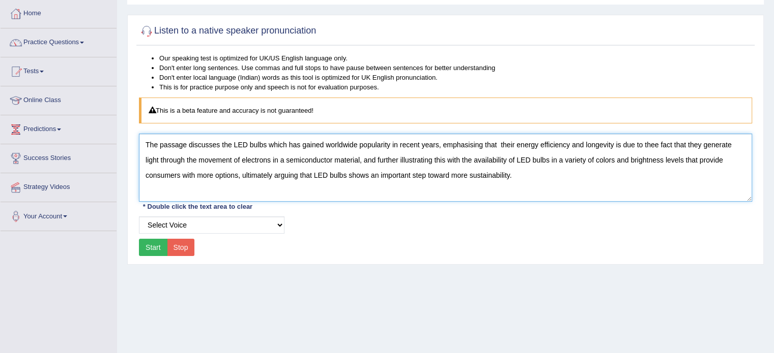
type textarea "The passage discusses the LED bulbs which has gained worldwide popularity in re…"
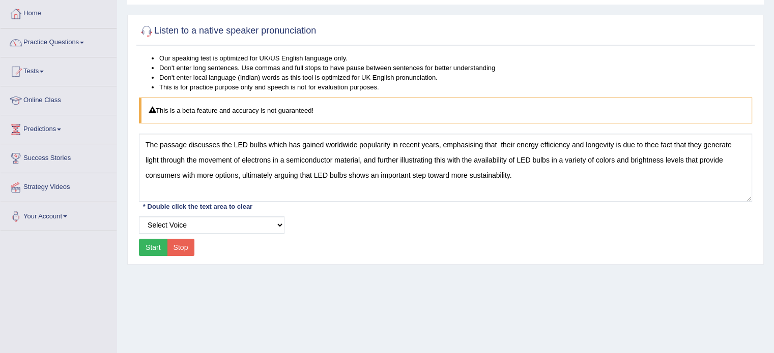
click at [148, 250] on button "Start" at bounding box center [153, 247] width 28 height 17
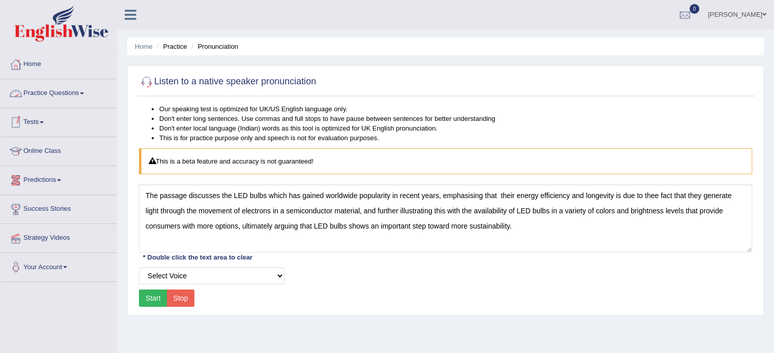
click at [50, 91] on link "Practice Questions" at bounding box center [59, 91] width 116 height 25
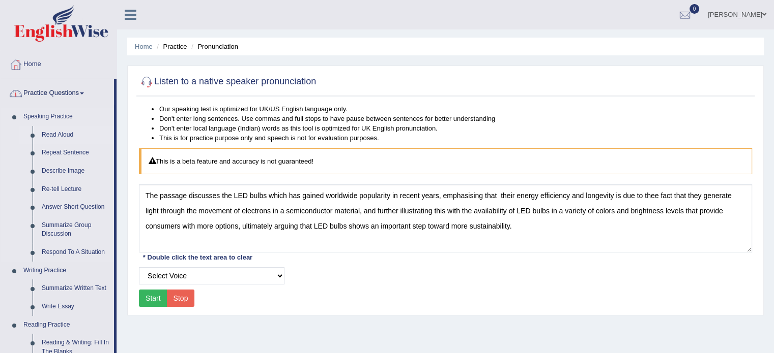
click at [50, 130] on link "Read Aloud" at bounding box center [75, 135] width 77 height 18
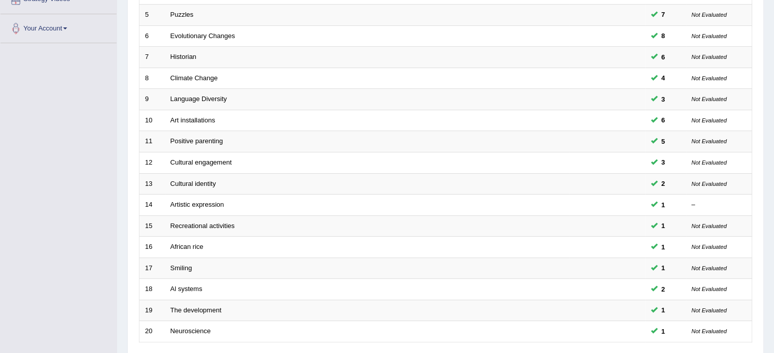
scroll to position [317, 0]
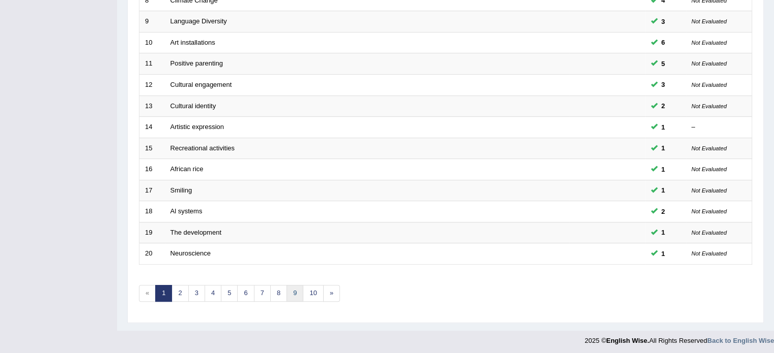
click at [288, 285] on link "9" at bounding box center [294, 293] width 17 height 17
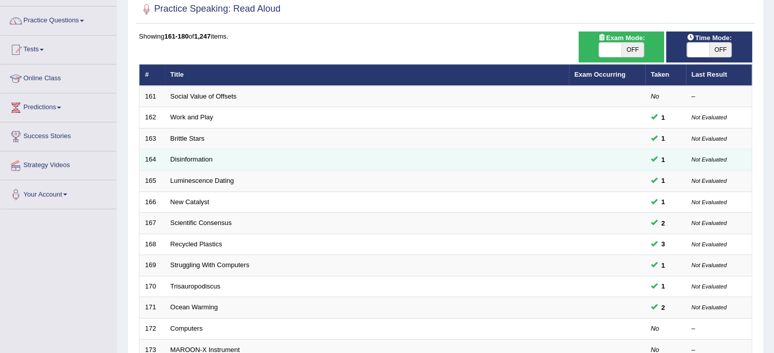
scroll to position [102, 0]
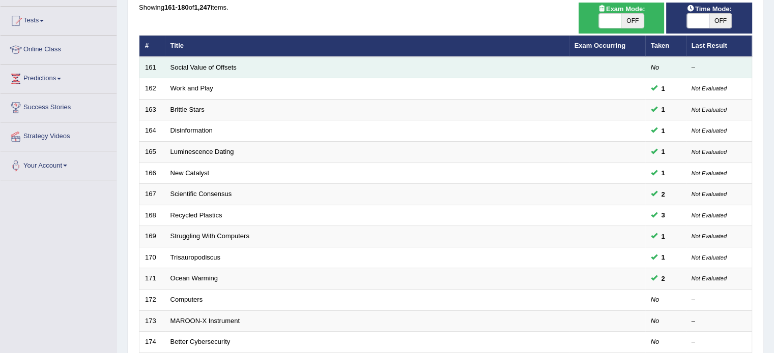
click at [187, 62] on td "Social Value of Offsets" at bounding box center [367, 67] width 404 height 21
click at [187, 65] on link "Social Value of Offsets" at bounding box center [203, 68] width 66 height 8
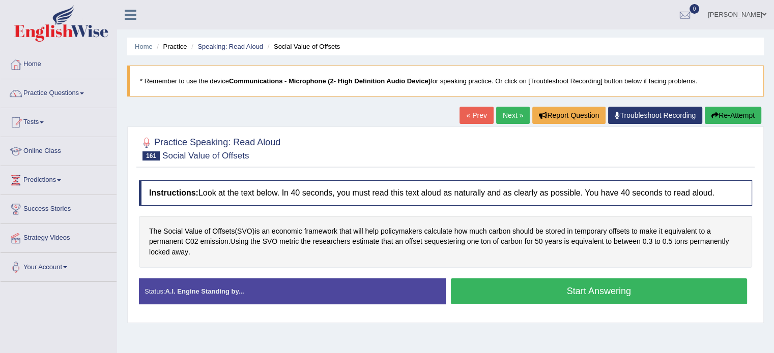
click at [530, 292] on button "Start Answering" at bounding box center [599, 292] width 297 height 26
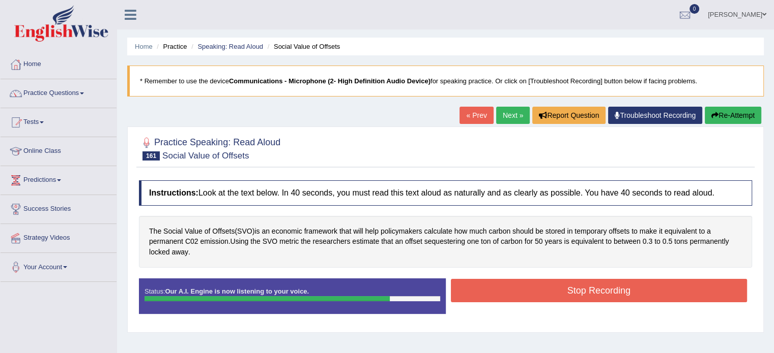
click at [524, 287] on button "Stop Recording" at bounding box center [599, 290] width 297 height 23
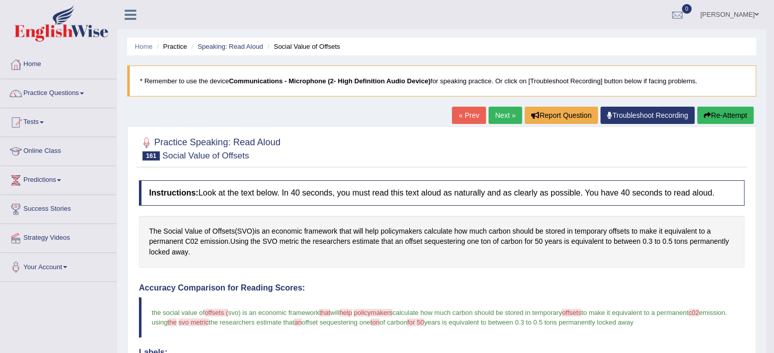
click at [496, 115] on link "Next »" at bounding box center [505, 115] width 34 height 17
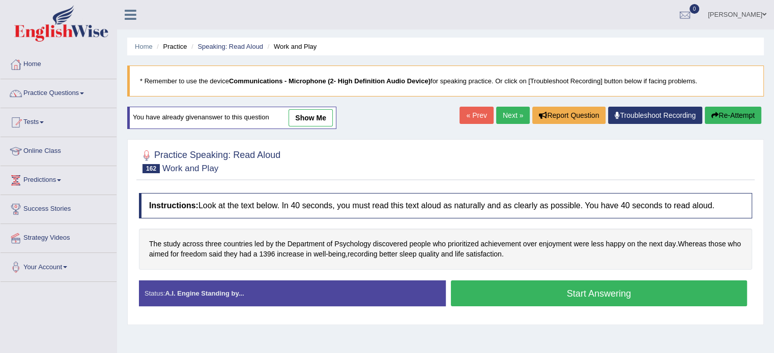
click at [507, 304] on button "Start Answering" at bounding box center [599, 294] width 297 height 26
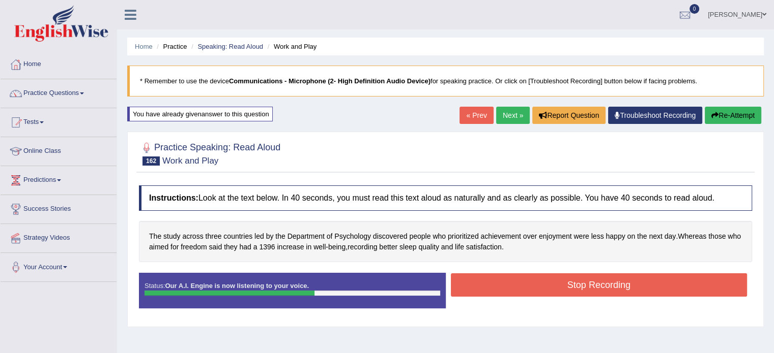
click at [554, 286] on button "Stop Recording" at bounding box center [599, 285] width 297 height 23
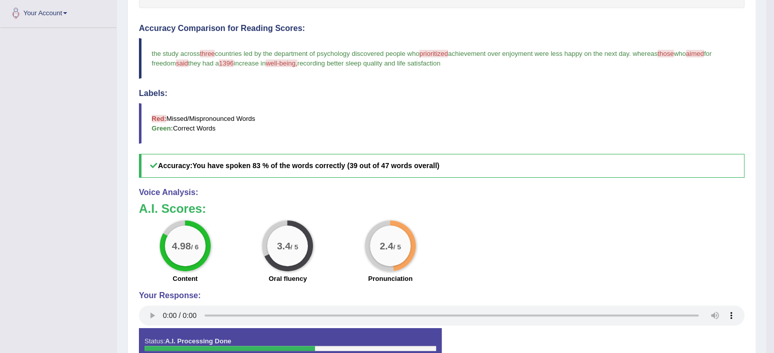
scroll to position [51, 0]
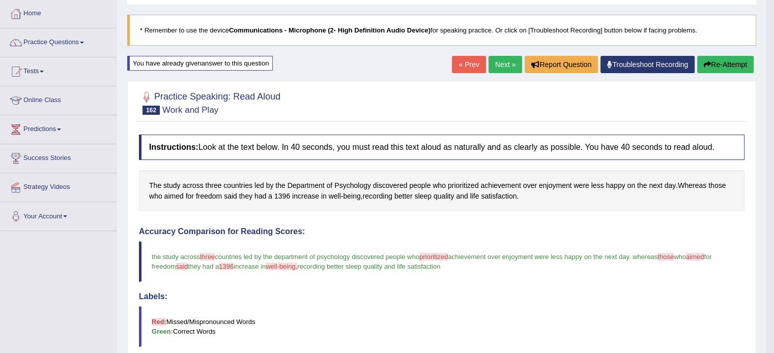
click at [719, 61] on button "Re-Attempt" at bounding box center [725, 64] width 56 height 17
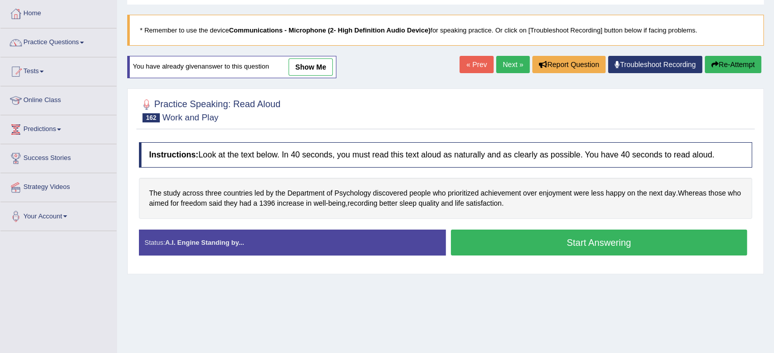
click at [554, 243] on button "Start Answering" at bounding box center [599, 243] width 297 height 26
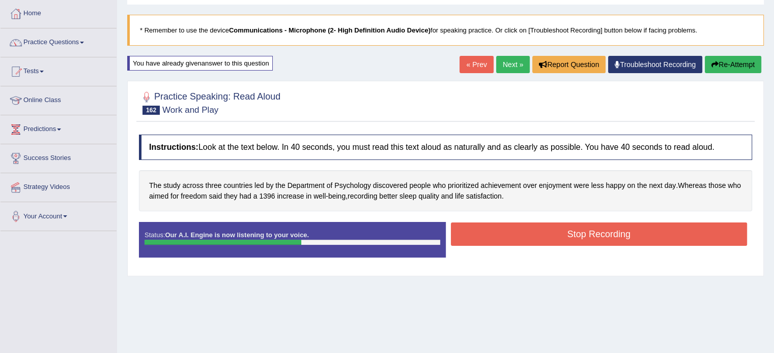
click at [553, 239] on button "Stop Recording" at bounding box center [599, 234] width 297 height 23
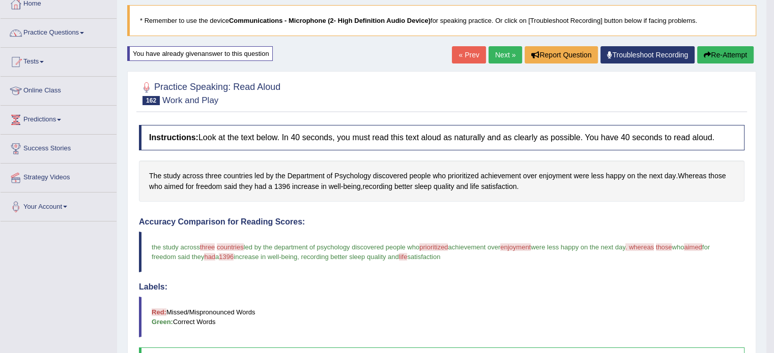
scroll to position [51, 0]
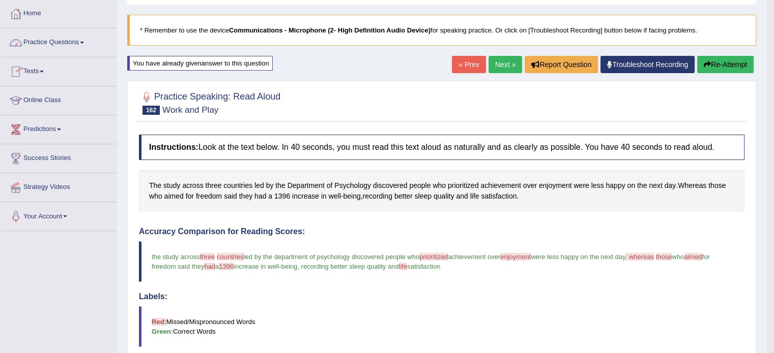
click at [34, 66] on link "Tests" at bounding box center [59, 69] width 116 height 25
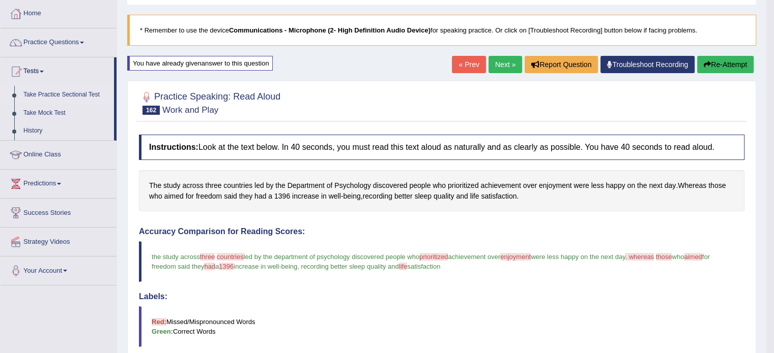
click at [67, 96] on link "Take Practice Sectional Test" at bounding box center [66, 95] width 95 height 18
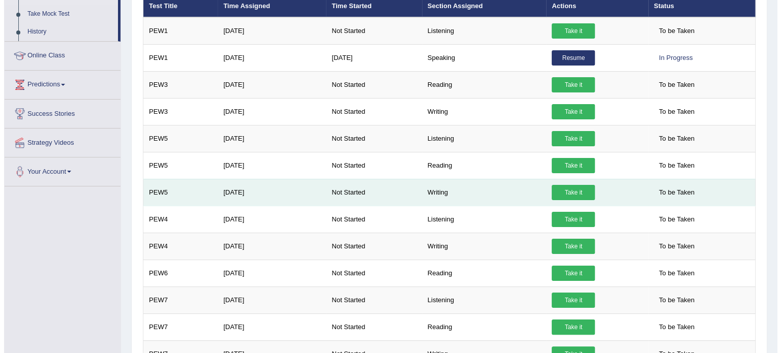
scroll to position [153, 0]
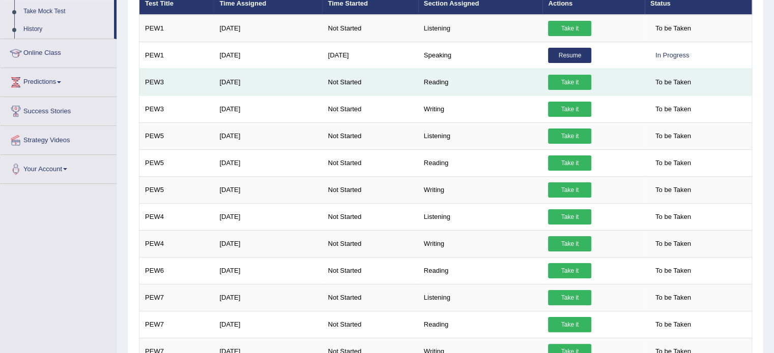
click at [565, 81] on link "Take it" at bounding box center [569, 82] width 43 height 15
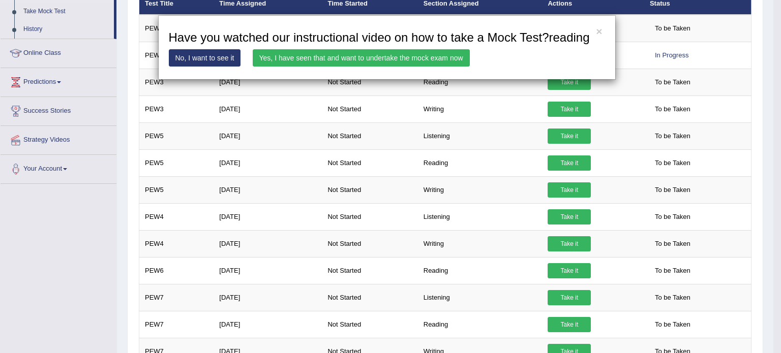
click at [425, 57] on link "Yes, I have seen that and want to undertake the mock exam now" at bounding box center [361, 57] width 217 height 17
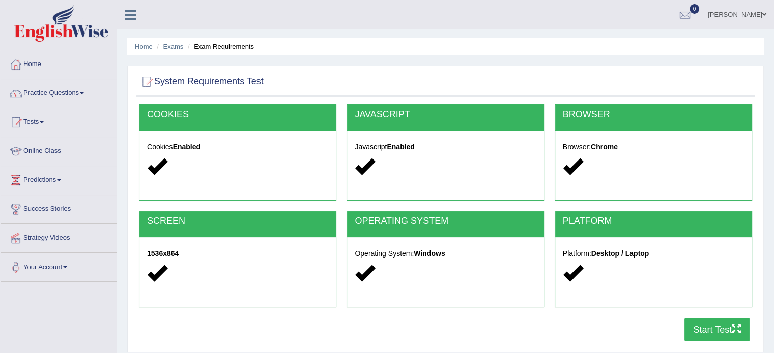
click at [700, 332] on button "Start Test" at bounding box center [716, 329] width 65 height 23
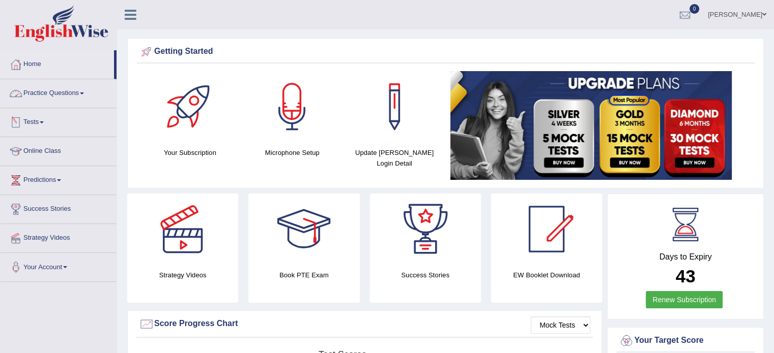
click at [42, 92] on link "Practice Questions" at bounding box center [59, 91] width 116 height 25
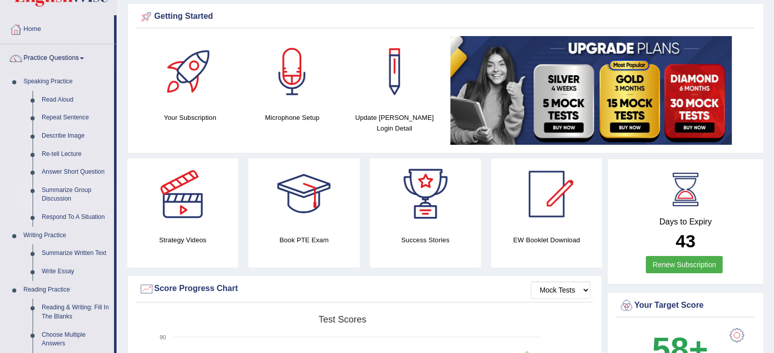
scroll to position [51, 0]
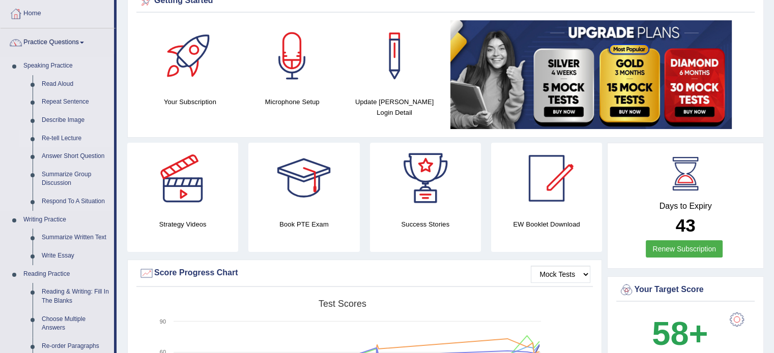
click at [60, 132] on link "Re-tell Lecture" at bounding box center [75, 139] width 77 height 18
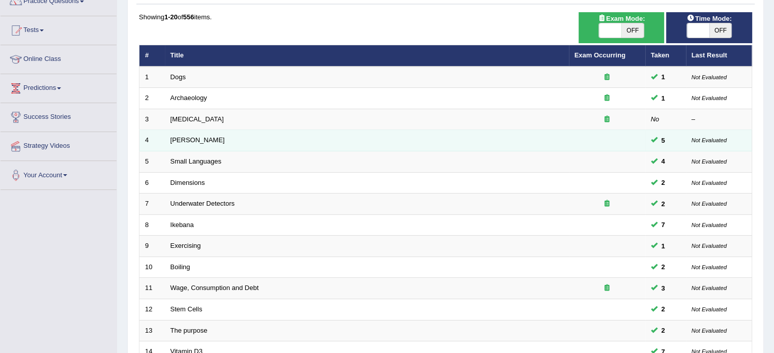
scroll to position [102, 0]
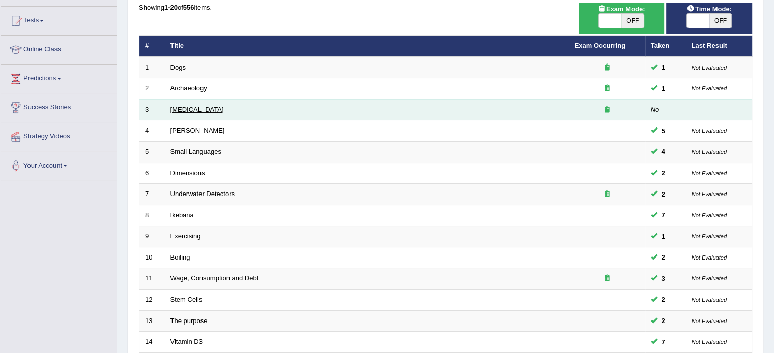
click at [183, 106] on link "[MEDICAL_DATA]" at bounding box center [196, 110] width 53 height 8
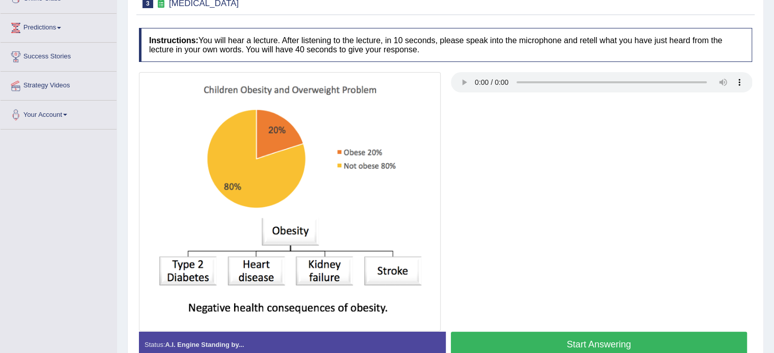
scroll to position [203, 0]
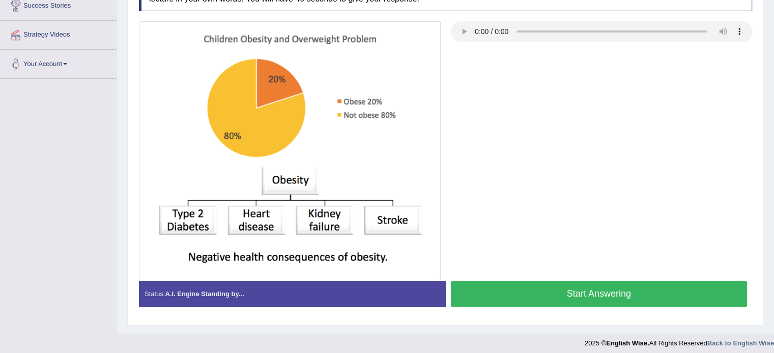
click at [562, 283] on button "Start Answering" at bounding box center [599, 294] width 297 height 26
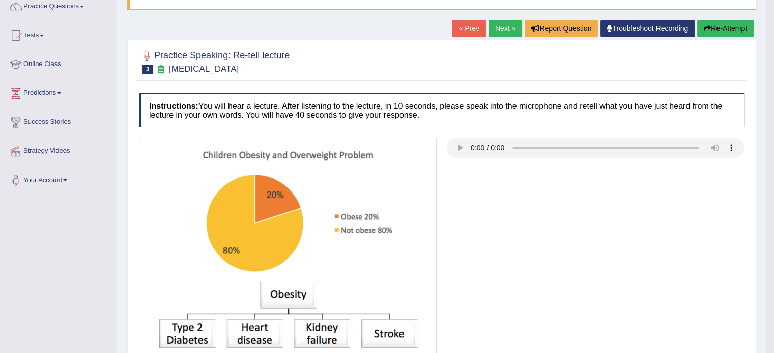
scroll to position [51, 0]
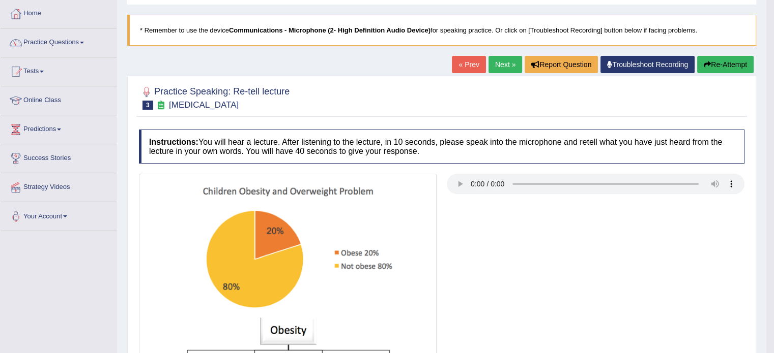
click at [731, 61] on button "Re-Attempt" at bounding box center [725, 64] width 56 height 17
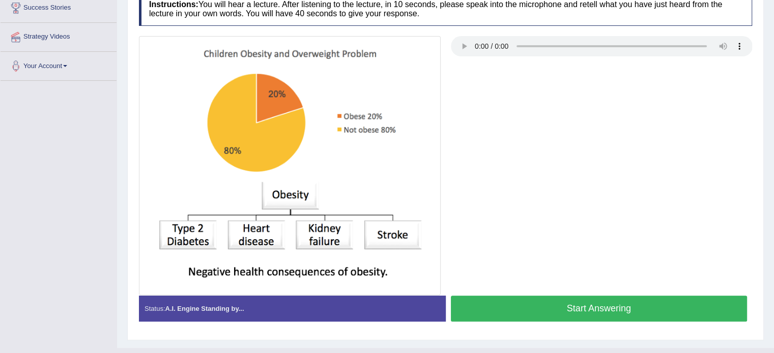
scroll to position [220, 0]
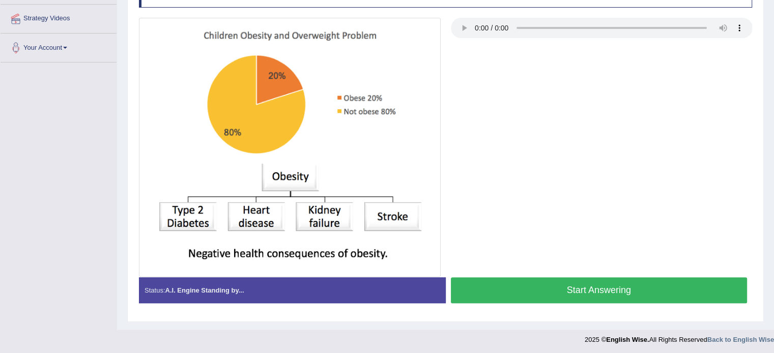
click at [547, 280] on button "Start Answering" at bounding box center [599, 291] width 297 height 26
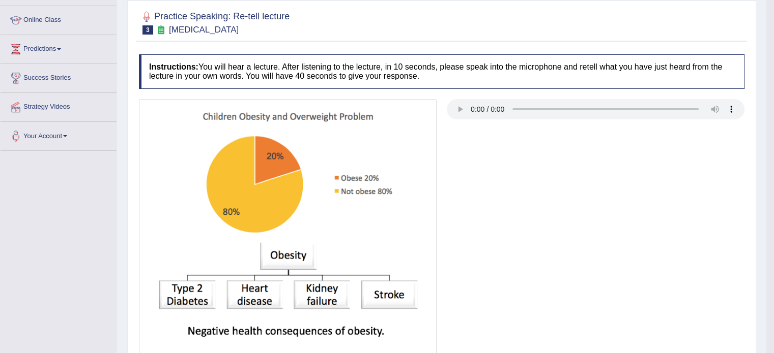
scroll to position [106, 0]
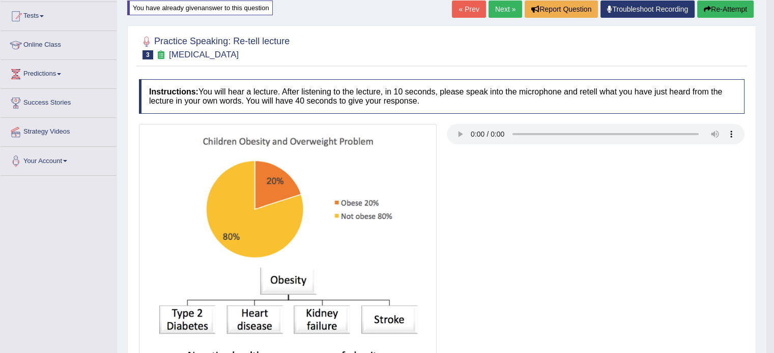
click at [502, 11] on link "Next »" at bounding box center [505, 9] width 34 height 17
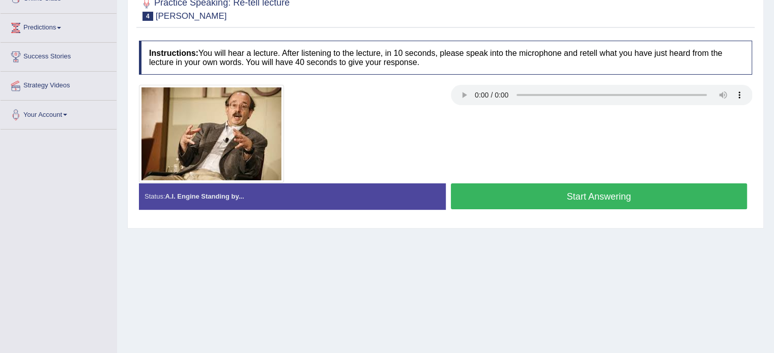
click at [539, 187] on button "Start Answering" at bounding box center [599, 197] width 297 height 26
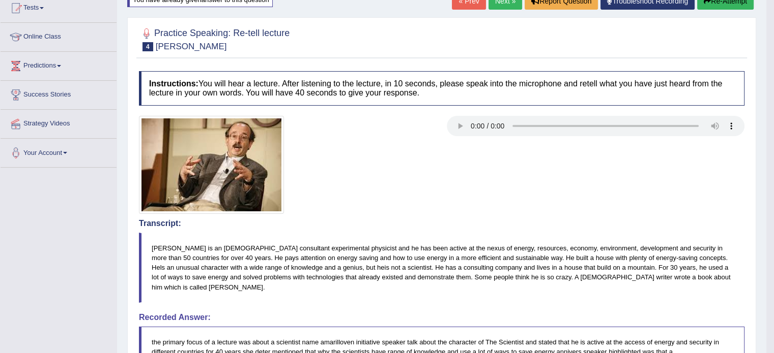
scroll to position [51, 0]
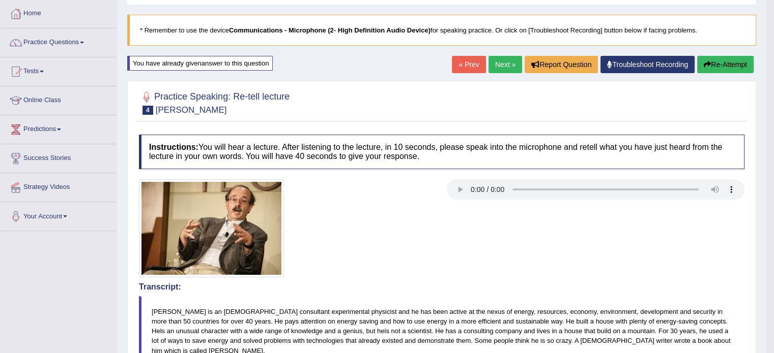
click at [500, 61] on link "Next »" at bounding box center [505, 64] width 34 height 17
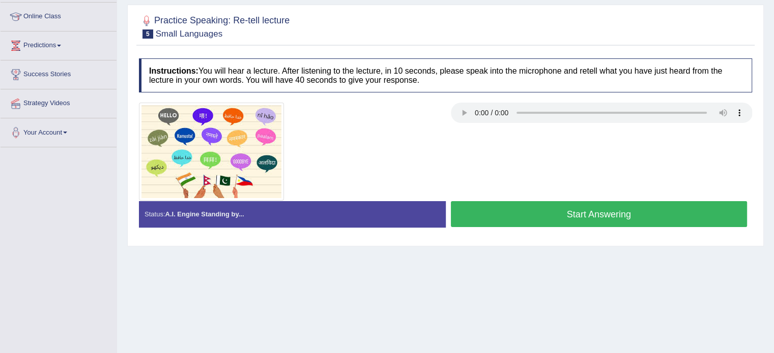
scroll to position [153, 0]
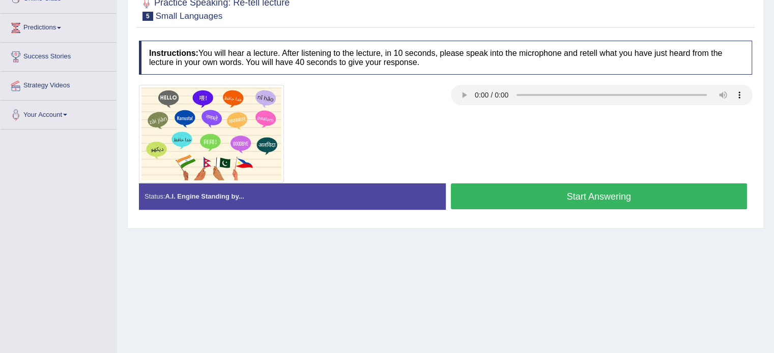
click at [524, 188] on button "Start Answering" at bounding box center [599, 197] width 297 height 26
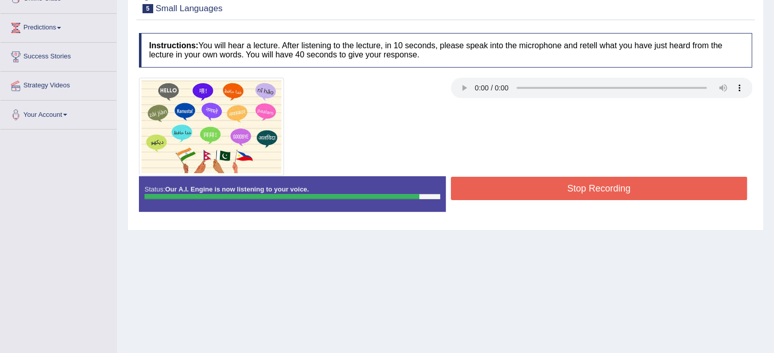
click at [524, 188] on button "Stop Recording" at bounding box center [599, 188] width 297 height 23
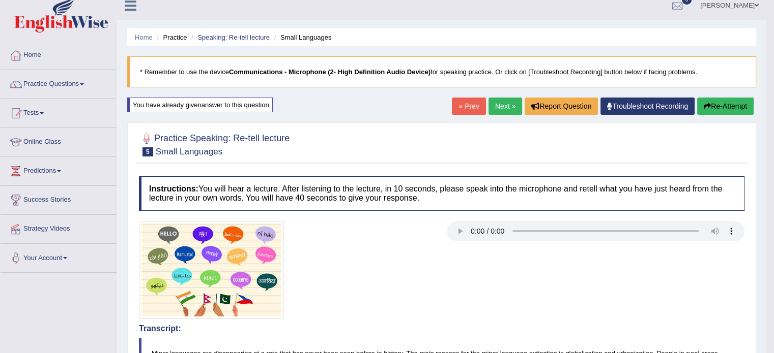
scroll to position [0, 0]
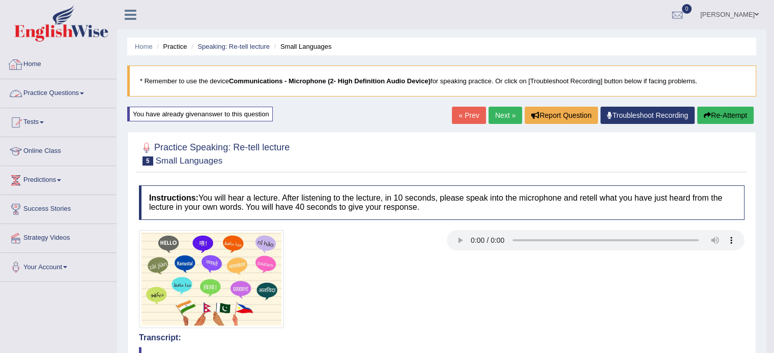
click at [44, 93] on link "Practice Questions" at bounding box center [59, 91] width 116 height 25
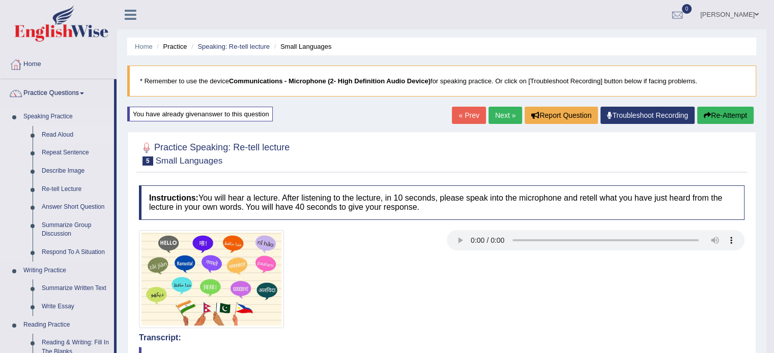
click at [43, 134] on link "Read Aloud" at bounding box center [75, 135] width 77 height 18
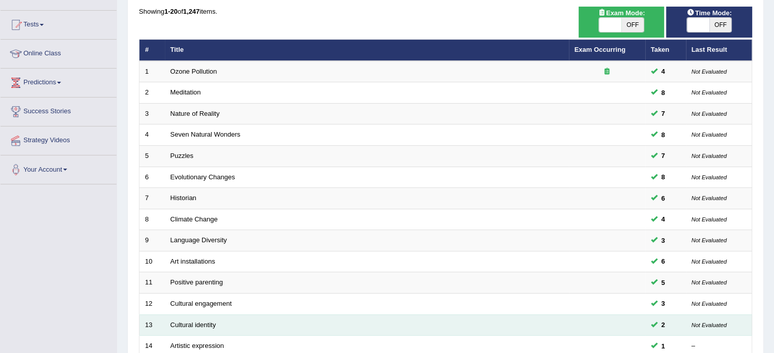
scroll to position [63, 0]
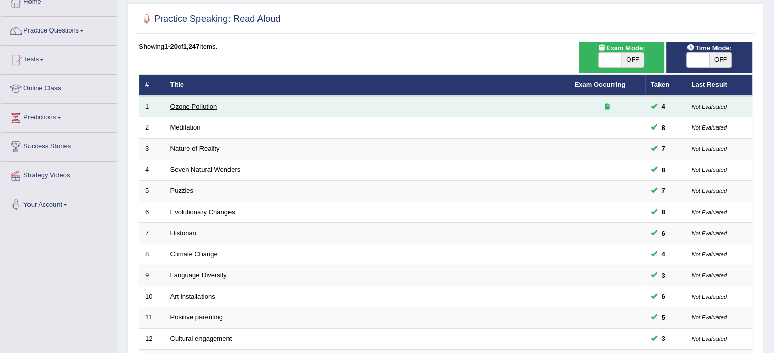
click at [192, 107] on link "Ozone Pollution" at bounding box center [193, 107] width 47 height 8
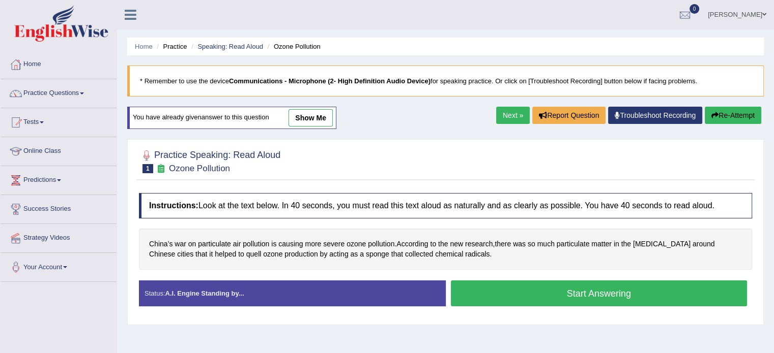
click at [541, 292] on button "Start Answering" at bounding box center [599, 294] width 297 height 26
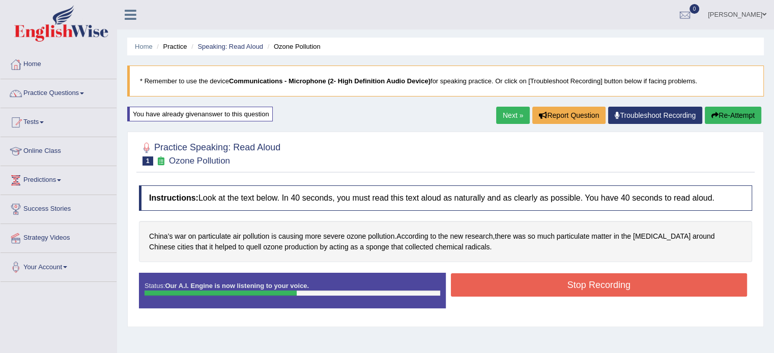
click at [547, 282] on button "Stop Recording" at bounding box center [599, 285] width 297 height 23
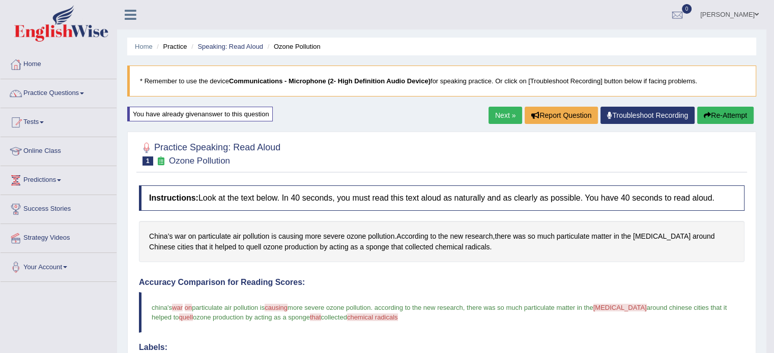
click at [494, 108] on link "Next »" at bounding box center [505, 115] width 34 height 17
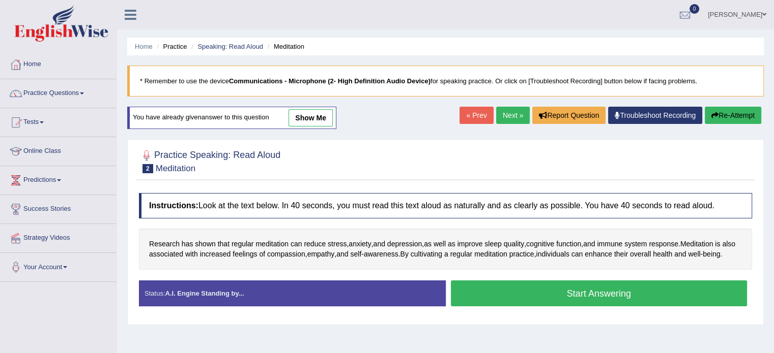
click at [533, 298] on button "Start Answering" at bounding box center [599, 294] width 297 height 26
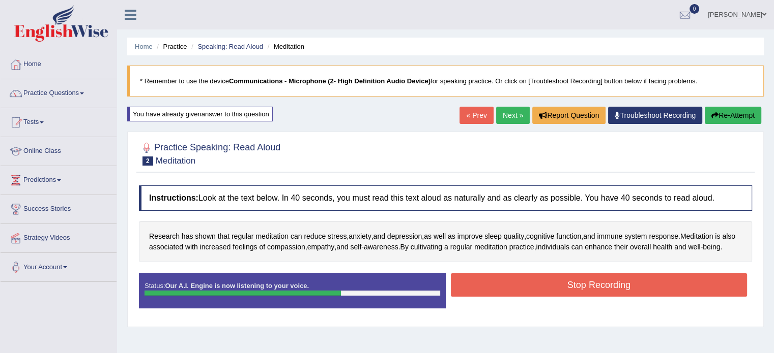
click at [526, 288] on button "Stop Recording" at bounding box center [599, 285] width 297 height 23
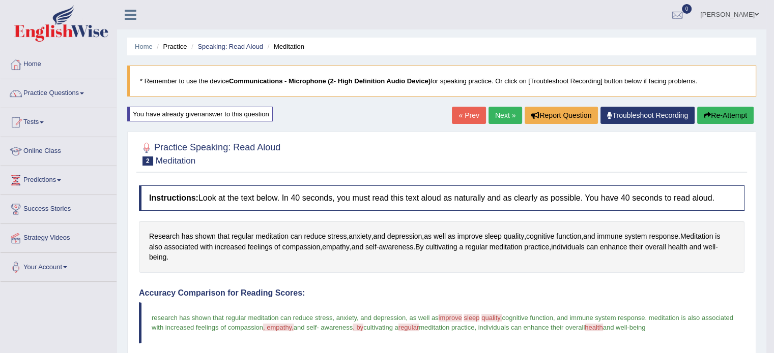
click at [495, 115] on link "Next »" at bounding box center [505, 115] width 34 height 17
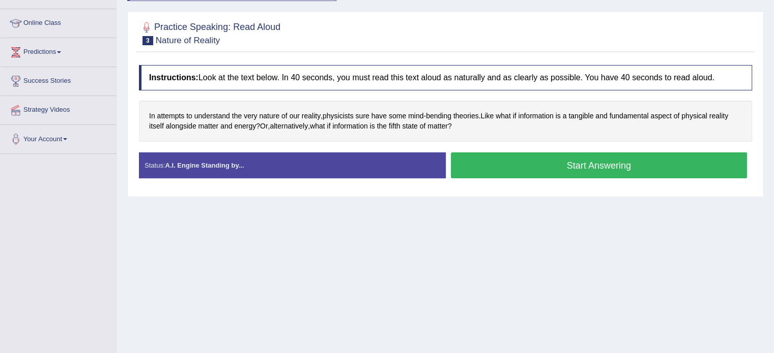
scroll to position [153, 0]
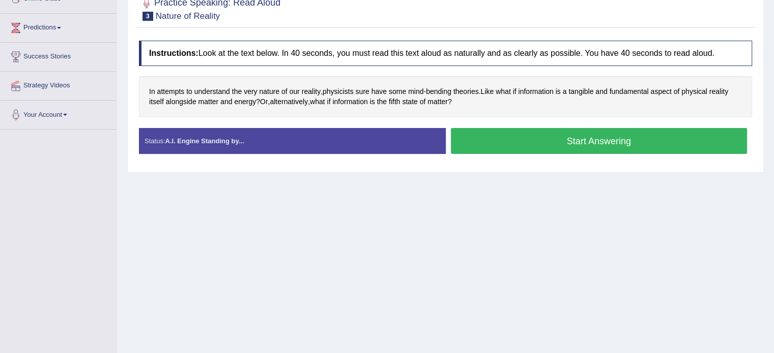
click at [541, 138] on button "Start Answering" at bounding box center [599, 141] width 297 height 26
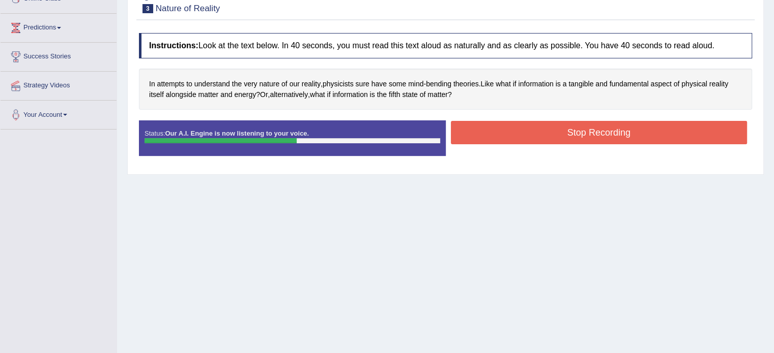
click at [541, 138] on button "Stop Recording" at bounding box center [599, 132] width 297 height 23
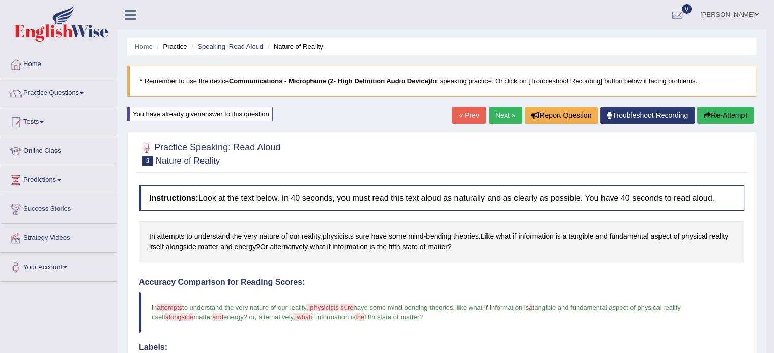
scroll to position [0, 0]
click at [496, 113] on link "Next »" at bounding box center [505, 115] width 34 height 17
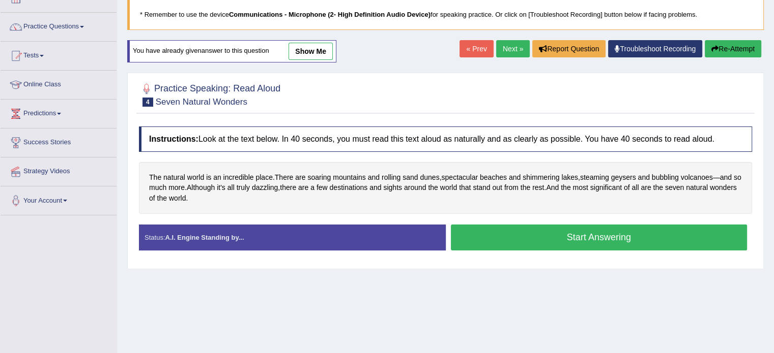
scroll to position [153, 0]
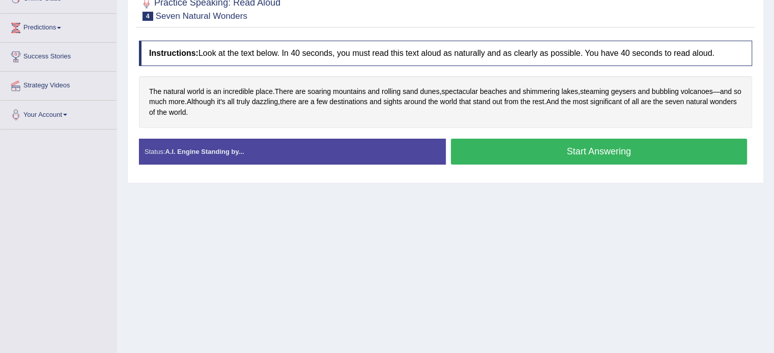
click at [515, 153] on button "Start Answering" at bounding box center [599, 152] width 297 height 26
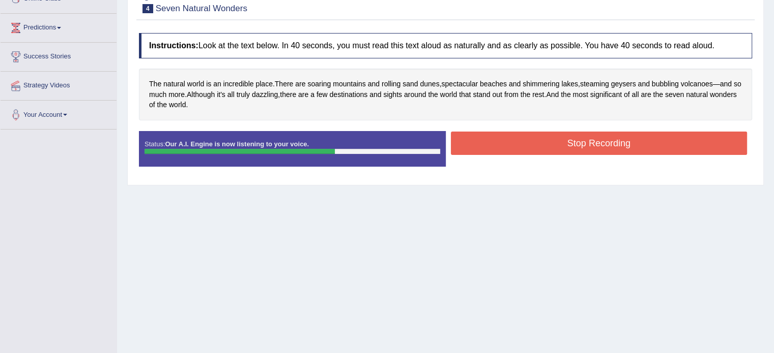
click at [513, 145] on button "Stop Recording" at bounding box center [599, 143] width 297 height 23
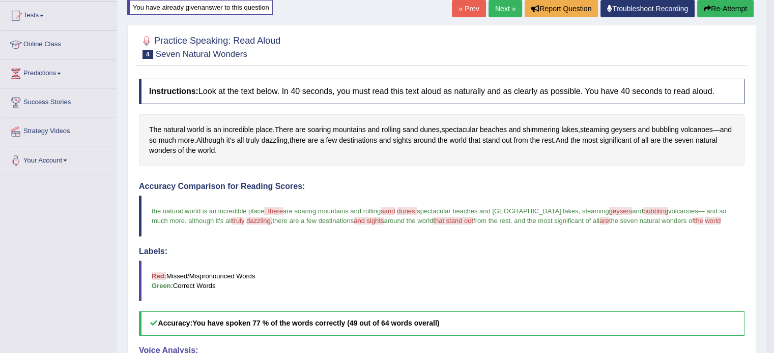
scroll to position [102, 0]
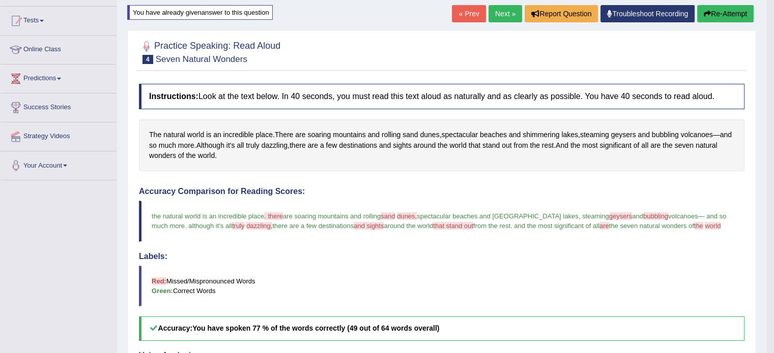
click at [499, 12] on link "Next »" at bounding box center [505, 13] width 34 height 17
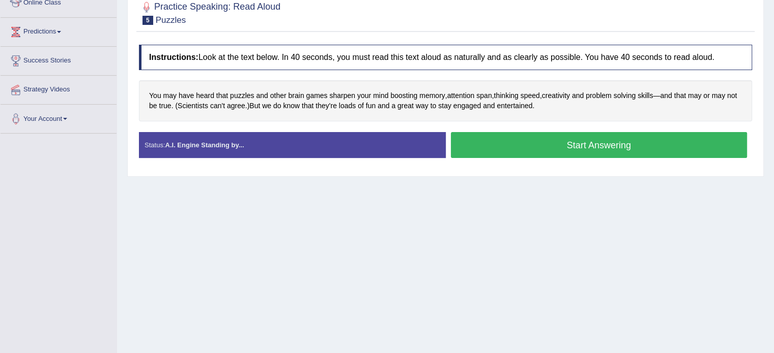
scroll to position [153, 0]
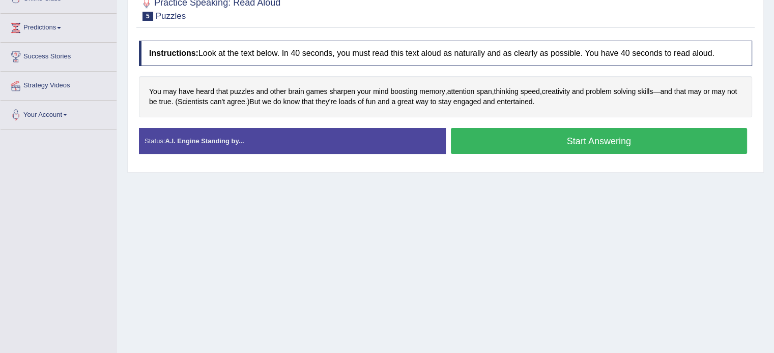
click at [544, 145] on button "Start Answering" at bounding box center [599, 141] width 297 height 26
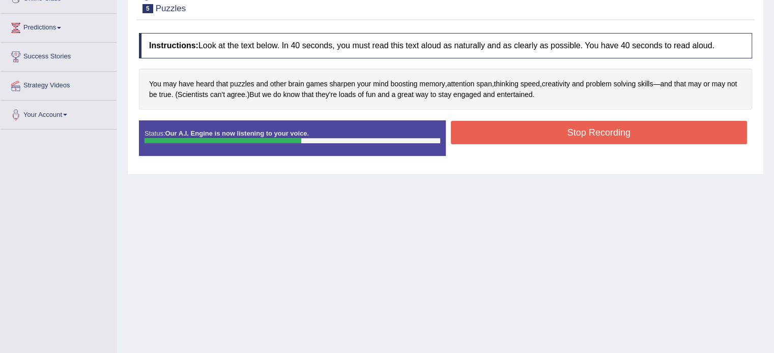
click at [540, 139] on button "Stop Recording" at bounding box center [599, 132] width 297 height 23
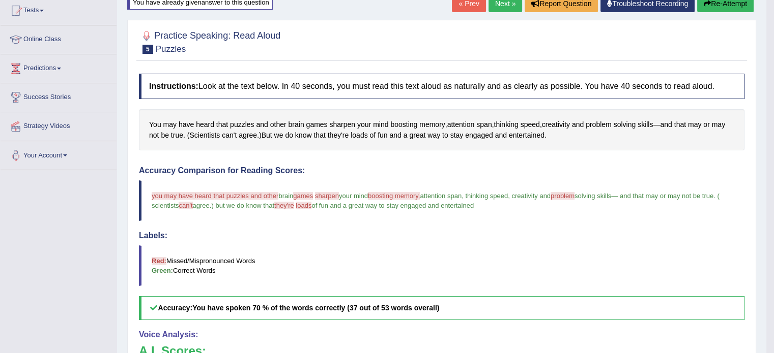
scroll to position [102, 0]
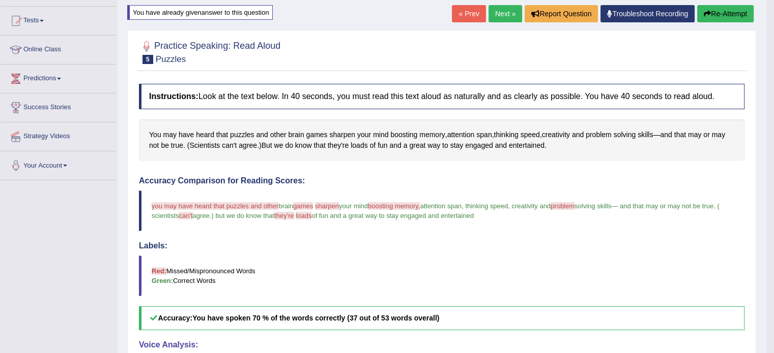
click at [493, 16] on link "Next »" at bounding box center [505, 13] width 34 height 17
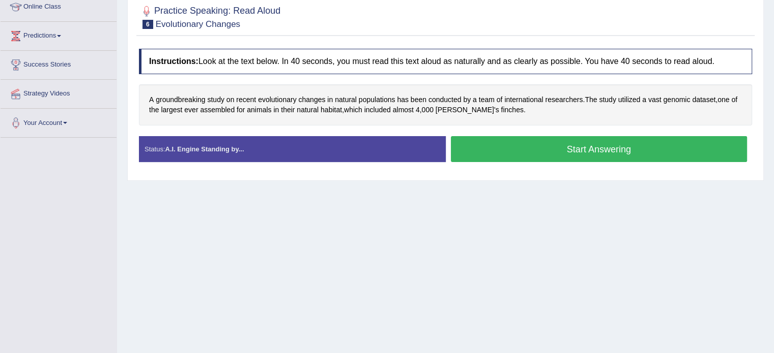
scroll to position [153, 0]
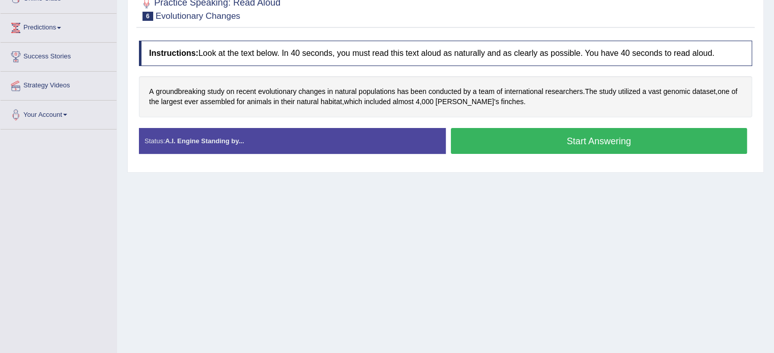
click at [542, 143] on button "Start Answering" at bounding box center [599, 141] width 297 height 26
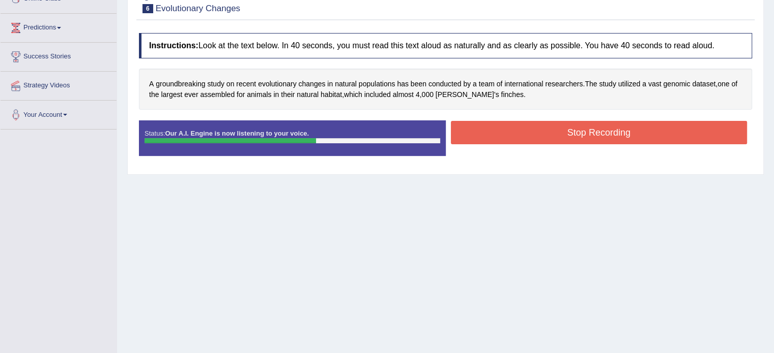
click at [564, 133] on button "Stop Recording" at bounding box center [599, 132] width 297 height 23
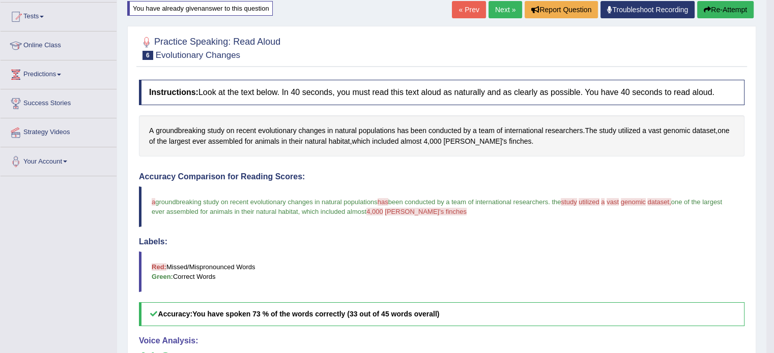
scroll to position [102, 0]
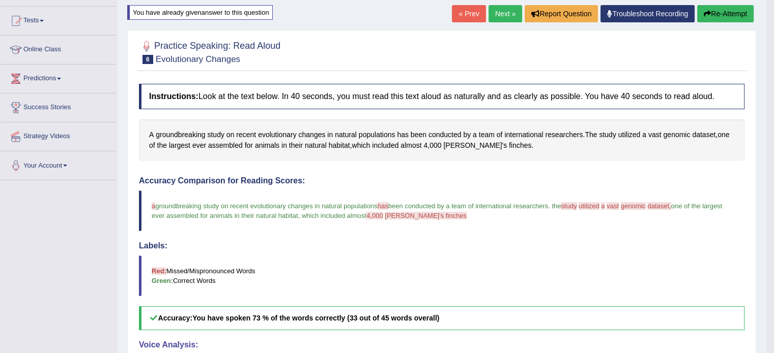
click at [497, 15] on link "Next »" at bounding box center [505, 13] width 34 height 17
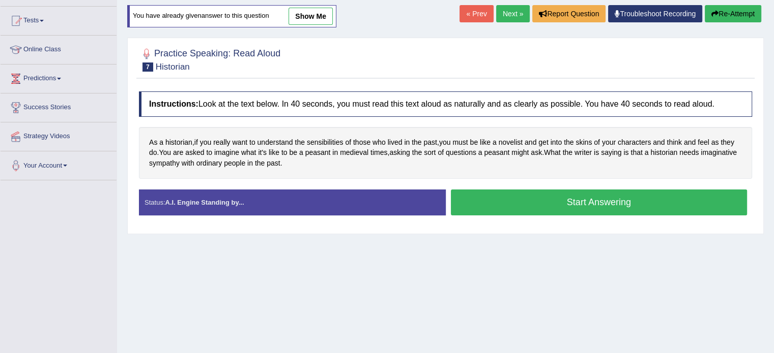
click at [538, 201] on button "Start Answering" at bounding box center [599, 203] width 297 height 26
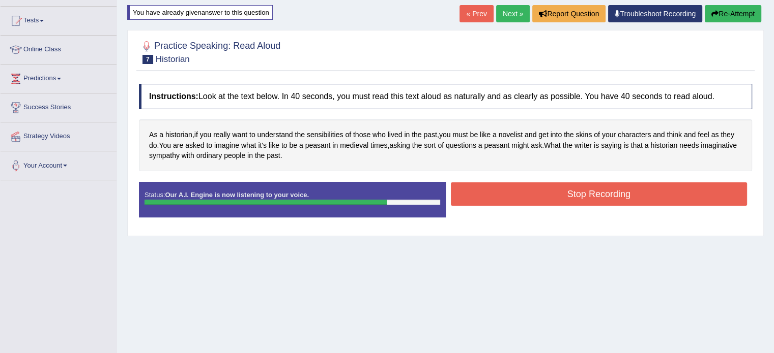
click at [538, 201] on button "Stop Recording" at bounding box center [599, 194] width 297 height 23
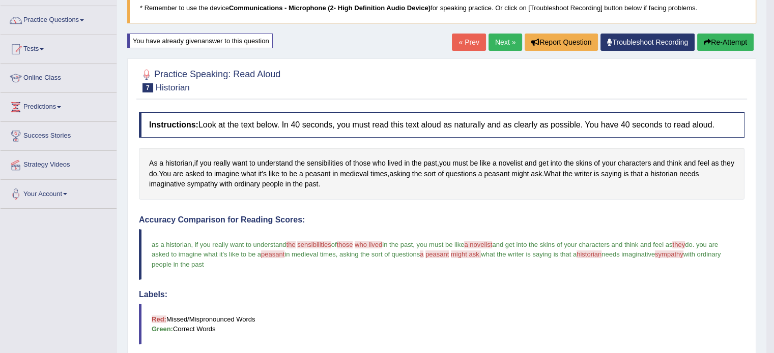
scroll to position [51, 0]
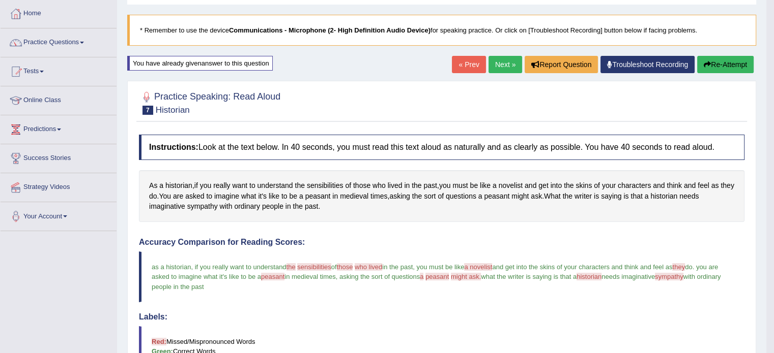
click at [499, 62] on link "Next »" at bounding box center [505, 64] width 34 height 17
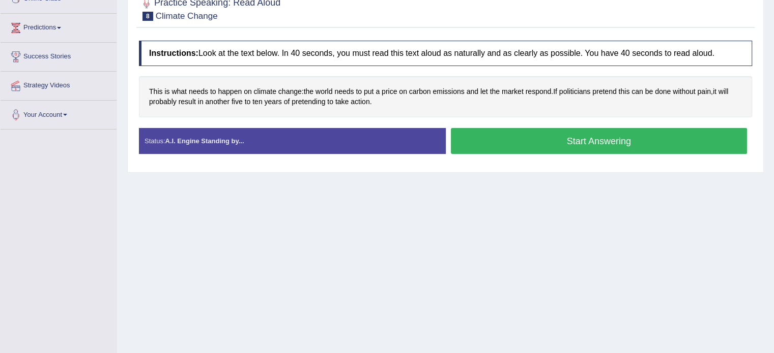
click at [555, 139] on button "Start Answering" at bounding box center [599, 141] width 297 height 26
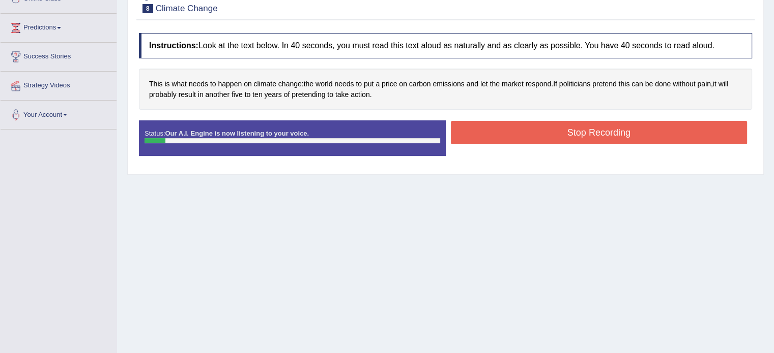
click at [557, 136] on button "Stop Recording" at bounding box center [599, 132] width 297 height 23
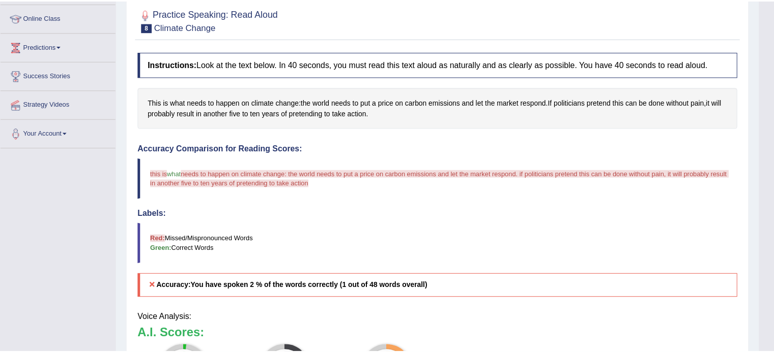
scroll to position [102, 0]
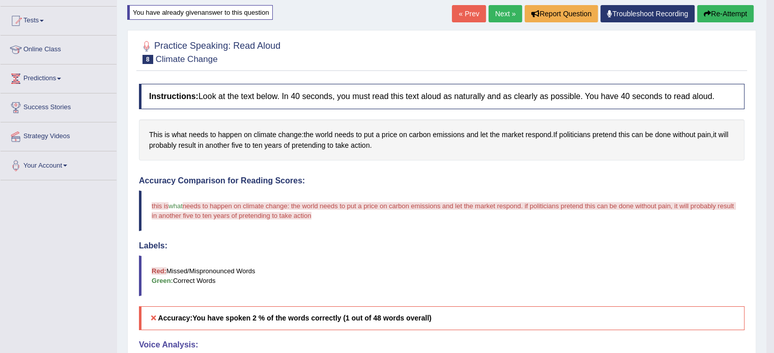
click at [720, 15] on button "Re-Attempt" at bounding box center [725, 13] width 56 height 17
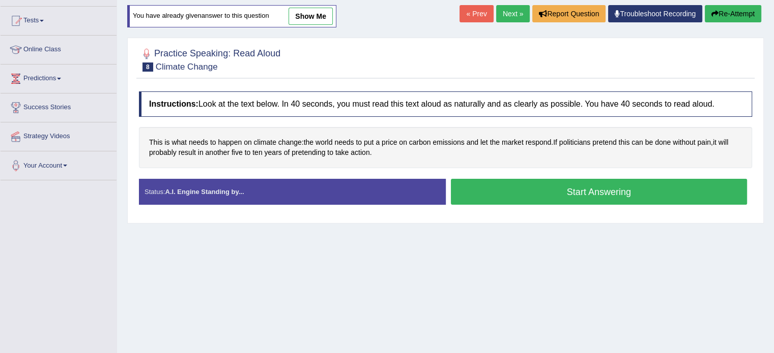
scroll to position [102, 0]
click at [546, 195] on button "Start Answering" at bounding box center [599, 192] width 297 height 26
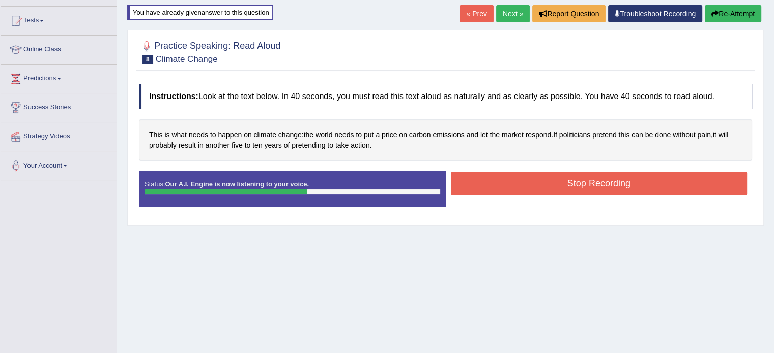
click at [541, 188] on button "Stop Recording" at bounding box center [599, 183] width 297 height 23
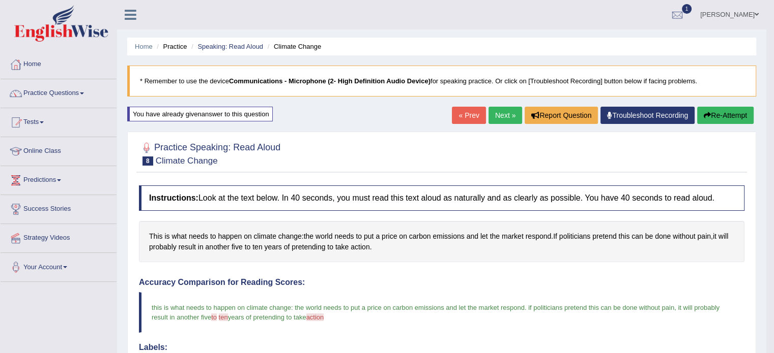
scroll to position [0, 0]
click at [723, 113] on button "Re-Attempt" at bounding box center [725, 115] width 56 height 17
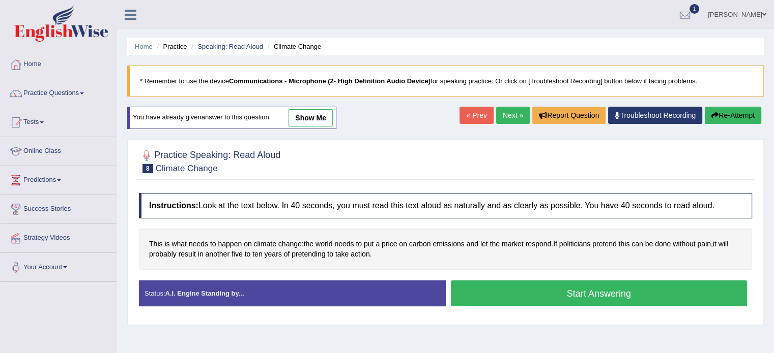
click at [562, 287] on button "Start Answering" at bounding box center [599, 294] width 297 height 26
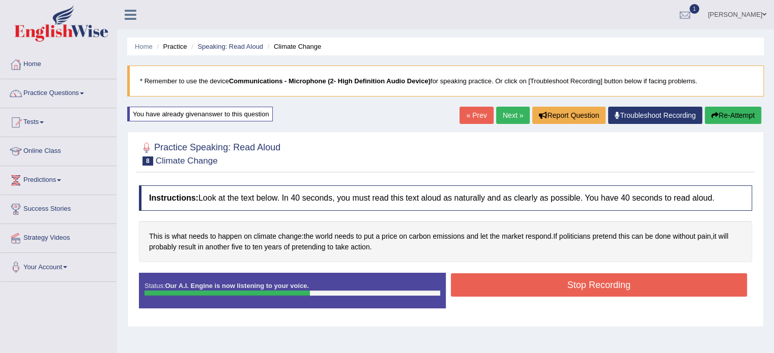
click at [562, 287] on button "Stop Recording" at bounding box center [599, 285] width 297 height 23
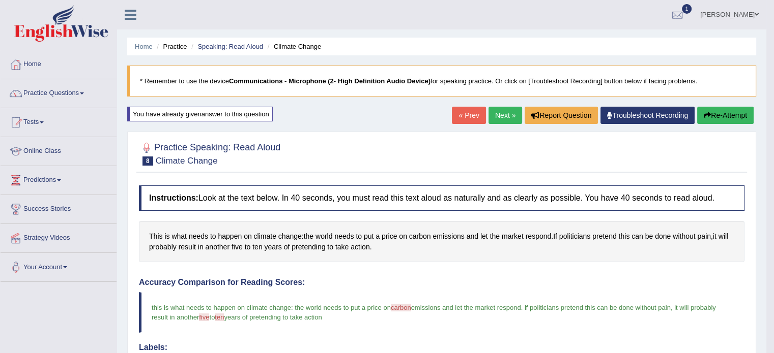
click at [503, 107] on link "Next »" at bounding box center [505, 115] width 34 height 17
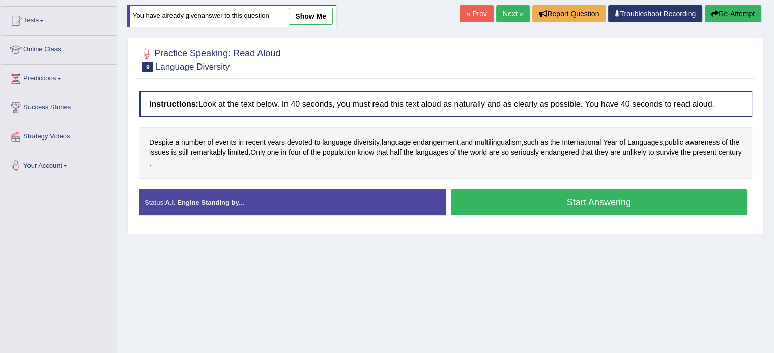
click at [528, 202] on button "Start Answering" at bounding box center [599, 203] width 297 height 26
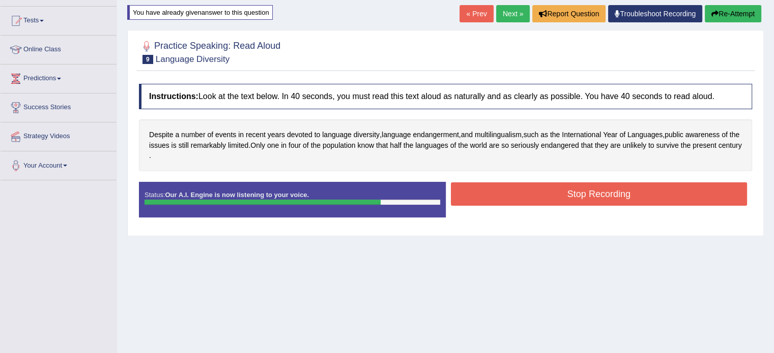
click at [528, 197] on button "Stop Recording" at bounding box center [599, 194] width 297 height 23
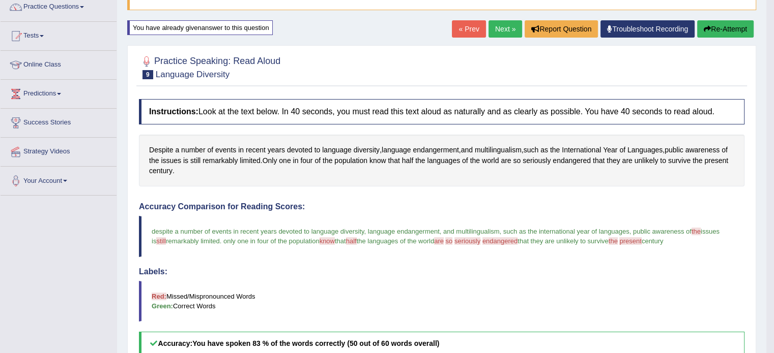
scroll to position [51, 0]
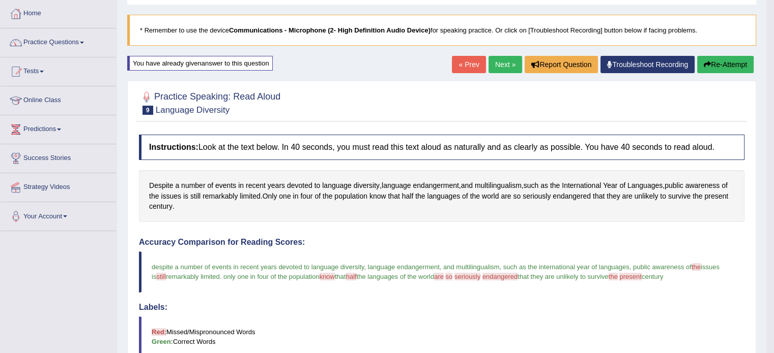
click at [724, 66] on button "Re-Attempt" at bounding box center [725, 64] width 56 height 17
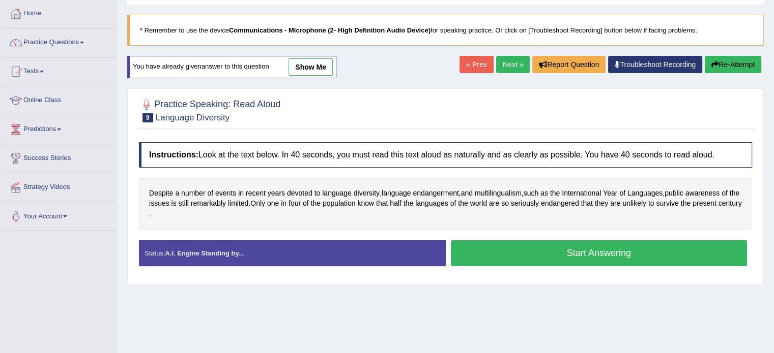
click at [539, 248] on button "Start Answering" at bounding box center [599, 254] width 297 height 26
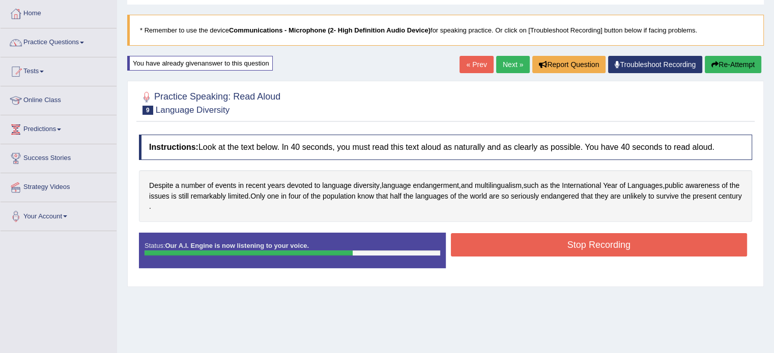
click at [539, 248] on button "Stop Recording" at bounding box center [599, 244] width 297 height 23
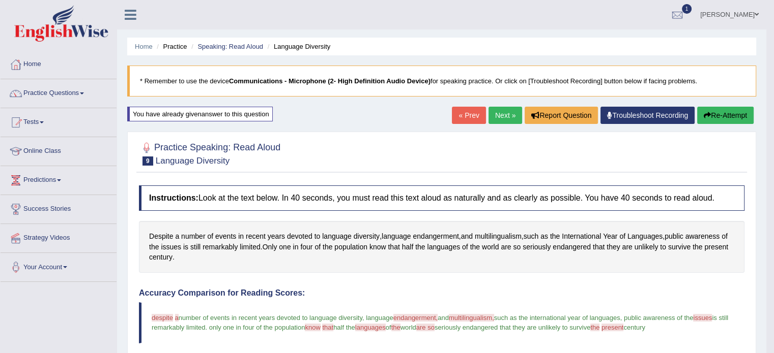
click at [500, 113] on link "Next »" at bounding box center [505, 115] width 34 height 17
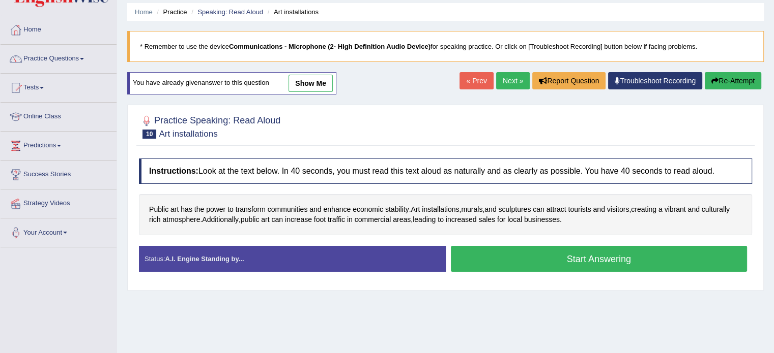
scroll to position [51, 0]
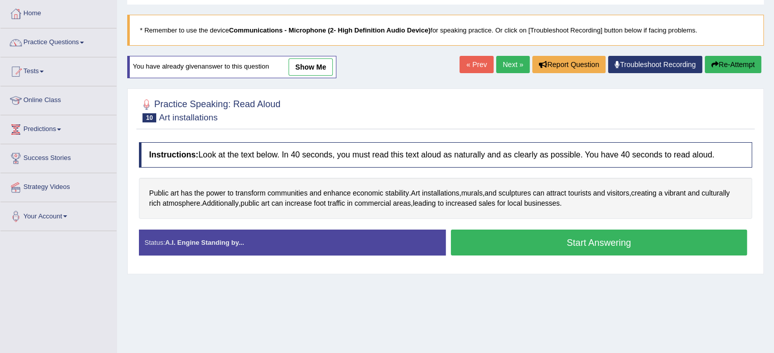
click at [522, 227] on div "Instructions: Look at the text below. In 40 seconds, you must read this text al…" at bounding box center [445, 203] width 618 height 132
click at [506, 250] on button "Start Answering" at bounding box center [599, 243] width 297 height 26
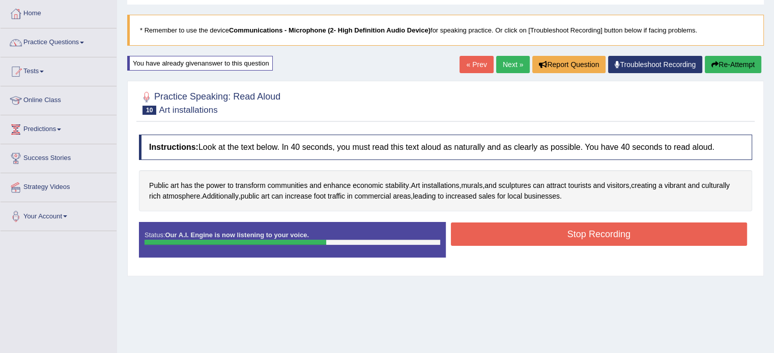
click at [507, 239] on button "Stop Recording" at bounding box center [599, 234] width 297 height 23
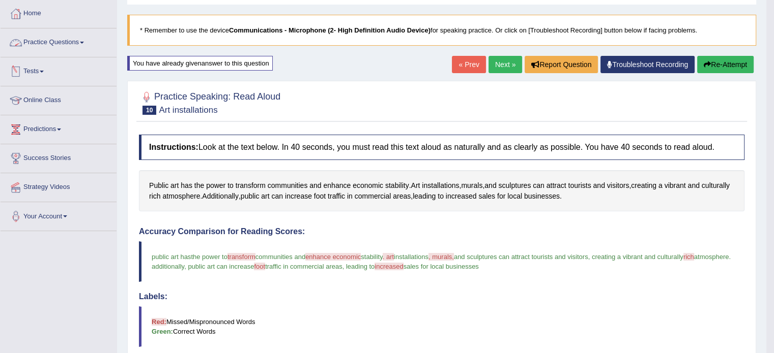
click at [42, 42] on link "Practice Questions" at bounding box center [59, 40] width 116 height 25
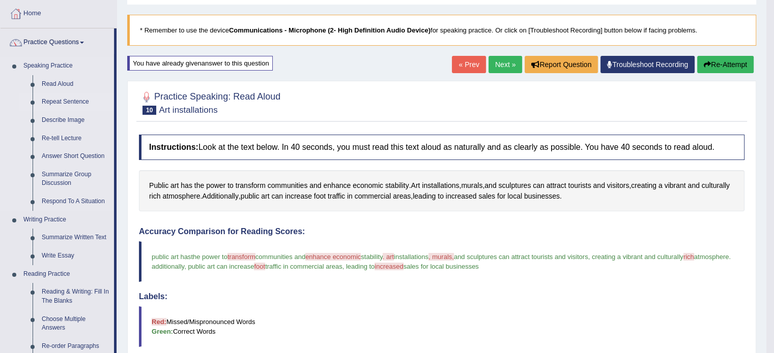
click at [58, 99] on link "Repeat Sentence" at bounding box center [75, 102] width 77 height 18
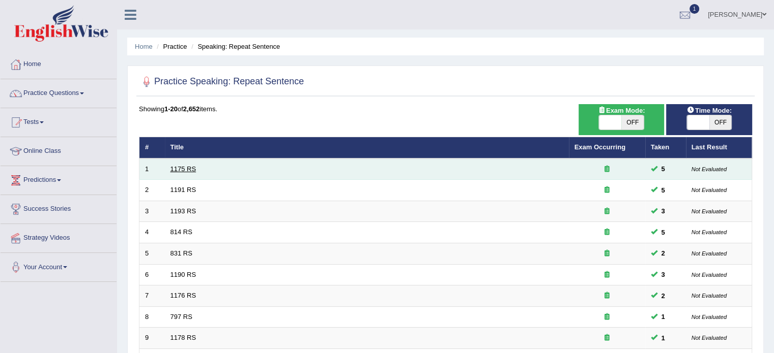
click at [173, 171] on link "1175 RS" at bounding box center [183, 169] width 26 height 8
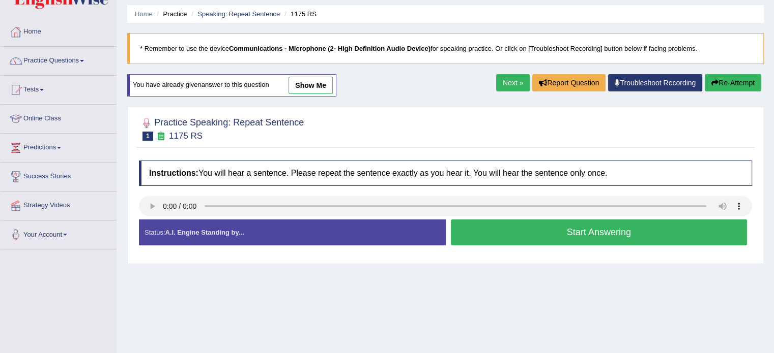
scroll to position [51, 0]
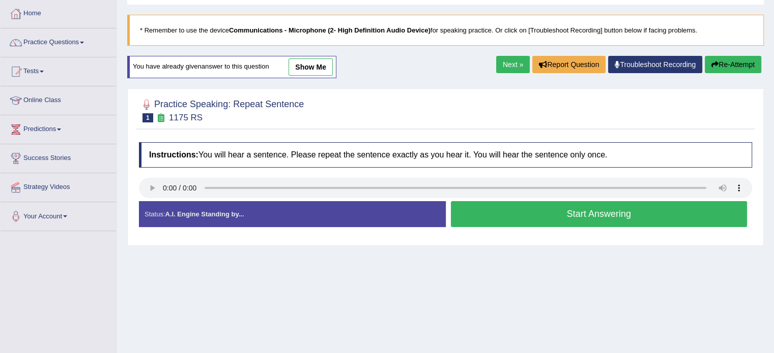
click at [504, 209] on button "Start Answering" at bounding box center [599, 214] width 297 height 26
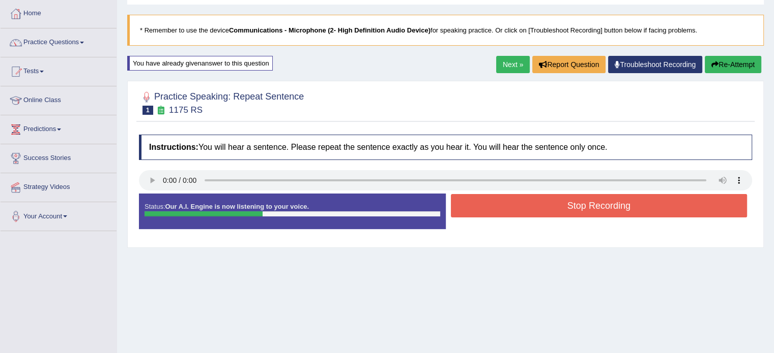
click at [515, 200] on button "Stop Recording" at bounding box center [599, 205] width 297 height 23
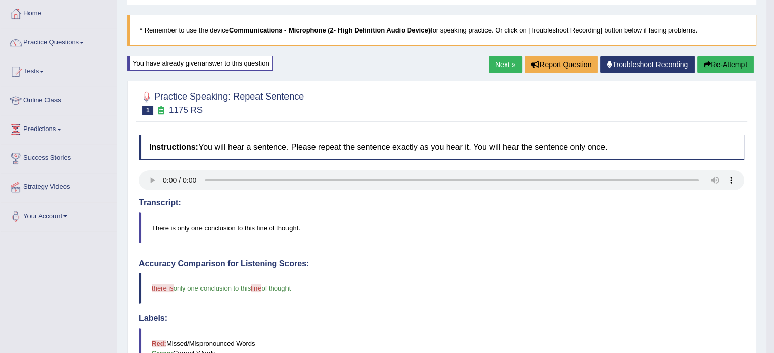
click at [489, 60] on link "Next »" at bounding box center [505, 64] width 34 height 17
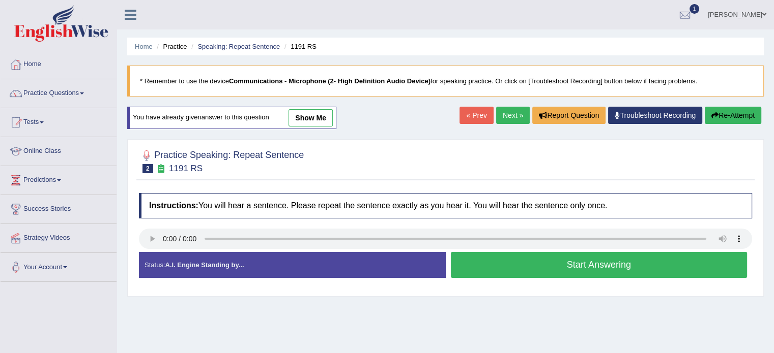
click at [519, 272] on button "Start Answering" at bounding box center [599, 265] width 297 height 26
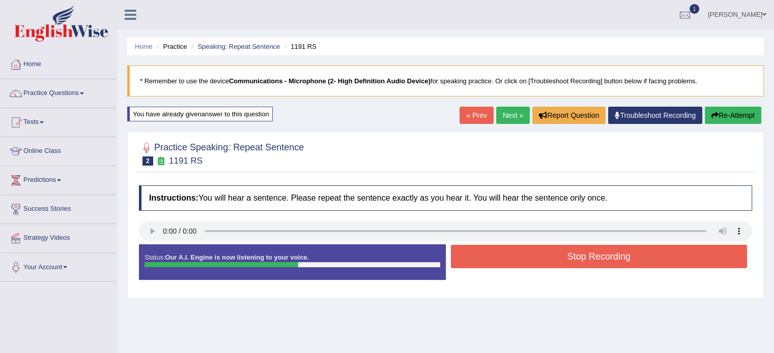
click at [519, 251] on button "Stop Recording" at bounding box center [599, 256] width 297 height 23
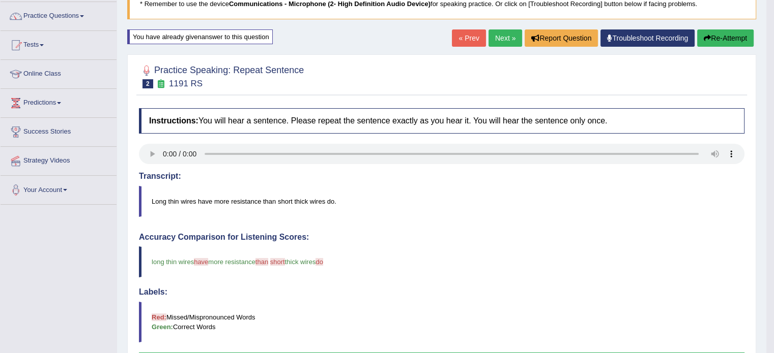
scroll to position [51, 0]
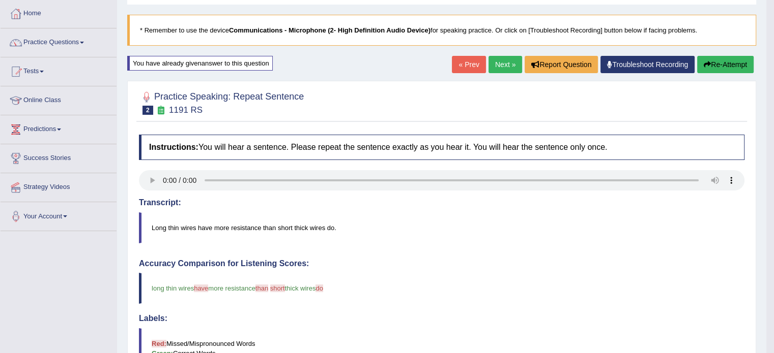
click at [504, 57] on link "Next »" at bounding box center [505, 64] width 34 height 17
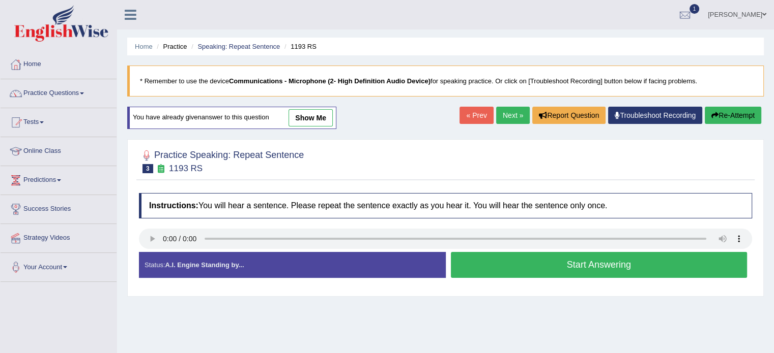
click at [497, 259] on button "Start Answering" at bounding box center [599, 265] width 297 height 26
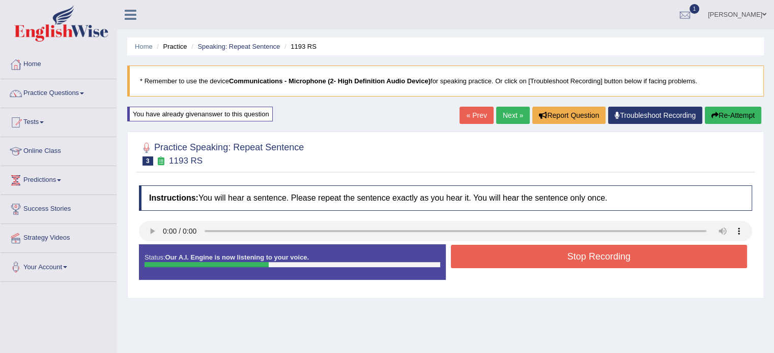
click at [497, 259] on button "Stop Recording" at bounding box center [599, 256] width 297 height 23
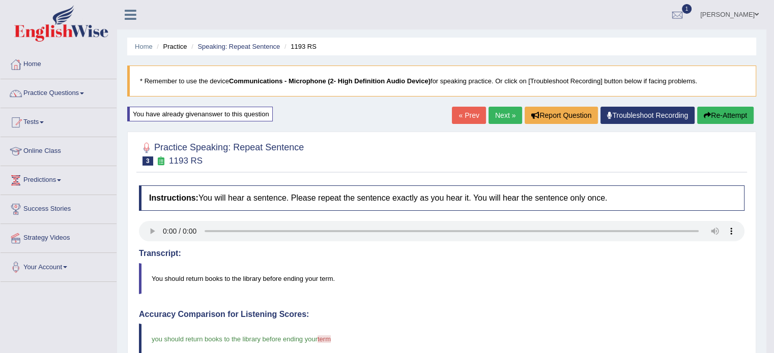
click at [499, 117] on link "Next »" at bounding box center [505, 115] width 34 height 17
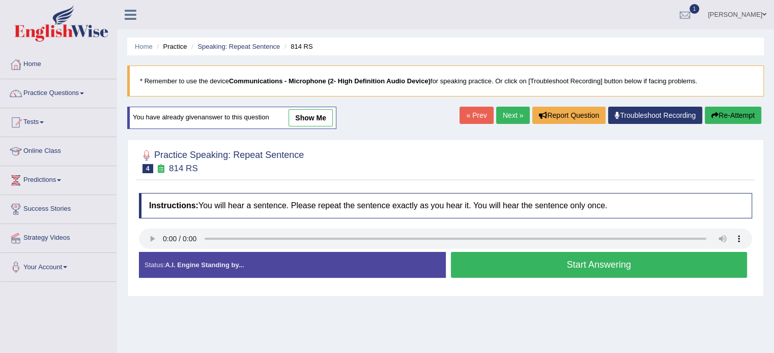
click at [520, 263] on button "Start Answering" at bounding box center [599, 265] width 297 height 26
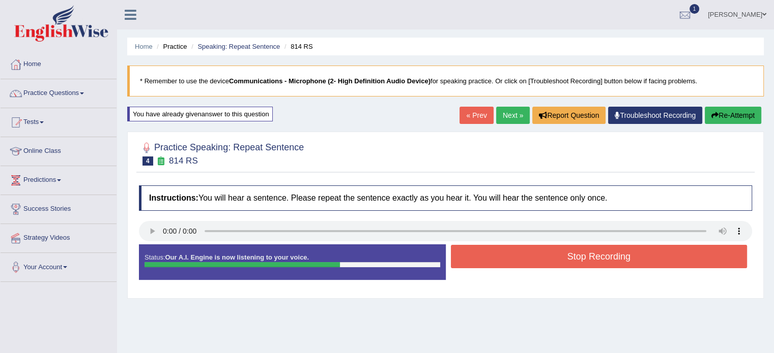
click at [520, 263] on button "Stop Recording" at bounding box center [599, 256] width 297 height 23
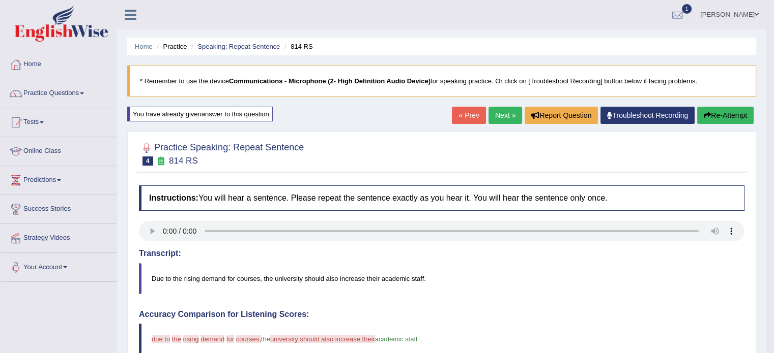
click at [735, 111] on button "Re-Attempt" at bounding box center [725, 115] width 56 height 17
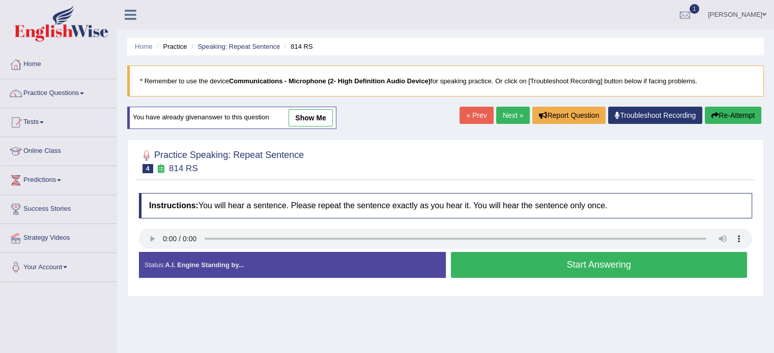
click at [505, 262] on button "Start Answering" at bounding box center [599, 265] width 297 height 26
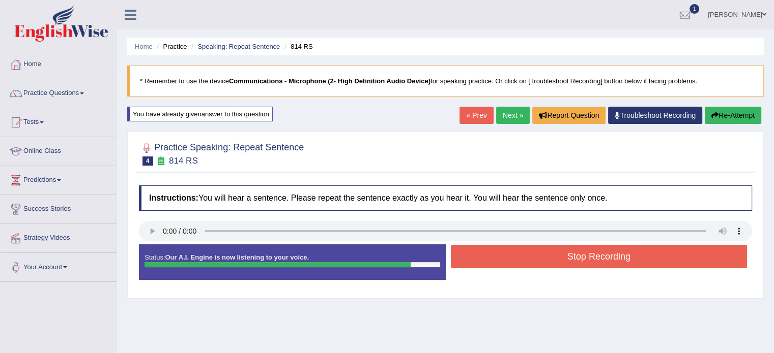
click at [507, 261] on button "Stop Recording" at bounding box center [599, 256] width 297 height 23
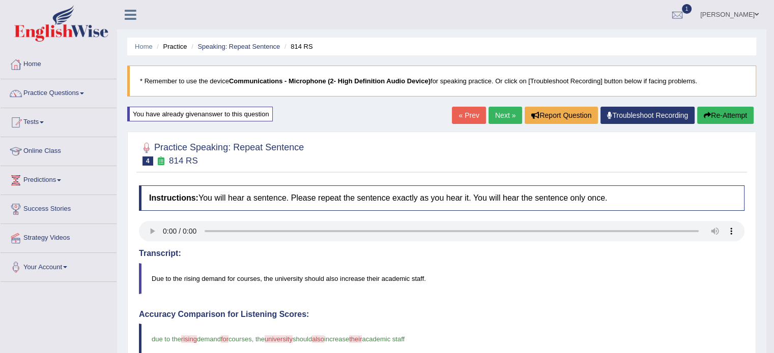
click at [505, 111] on link "Next »" at bounding box center [505, 115] width 34 height 17
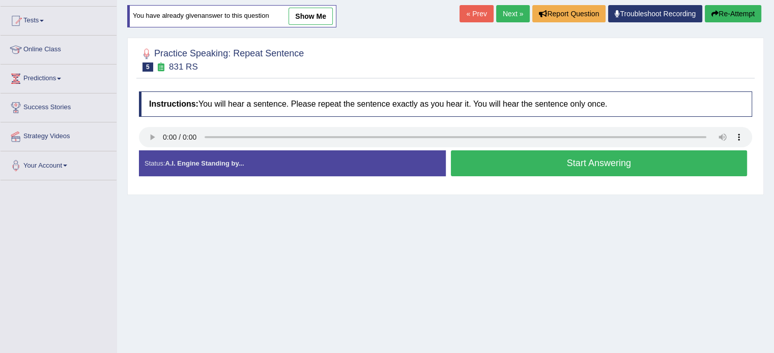
click at [478, 162] on button "Start Answering" at bounding box center [599, 164] width 297 height 26
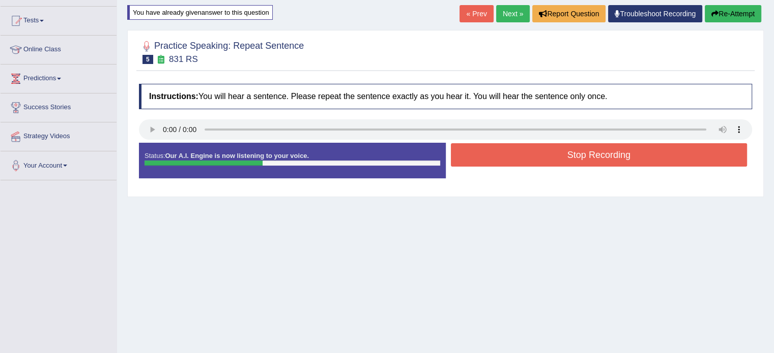
click at [480, 158] on button "Stop Recording" at bounding box center [599, 154] width 297 height 23
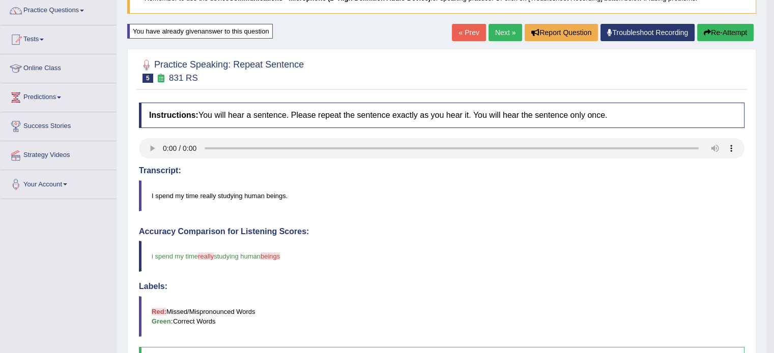
scroll to position [51, 0]
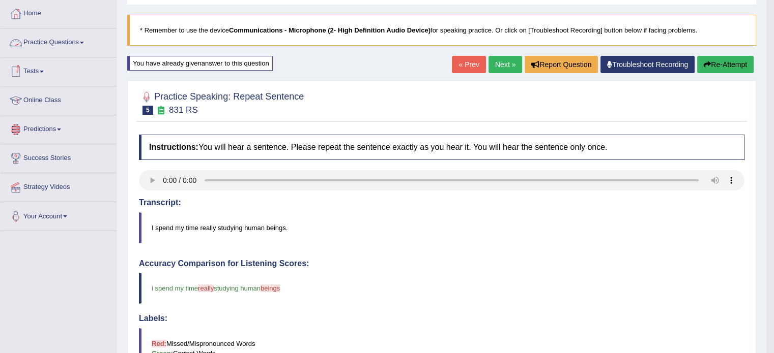
click at [493, 66] on link "Next »" at bounding box center [505, 64] width 34 height 17
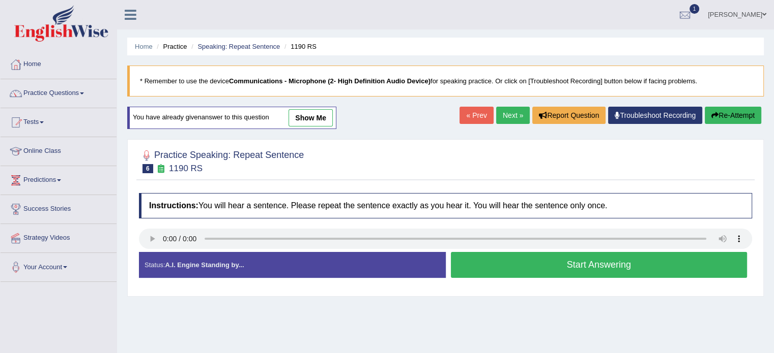
click at [481, 266] on button "Start Answering" at bounding box center [599, 265] width 297 height 26
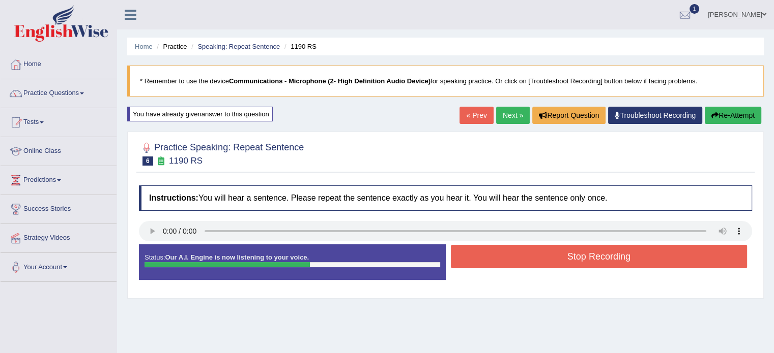
click at [480, 265] on button "Stop Recording" at bounding box center [599, 256] width 297 height 23
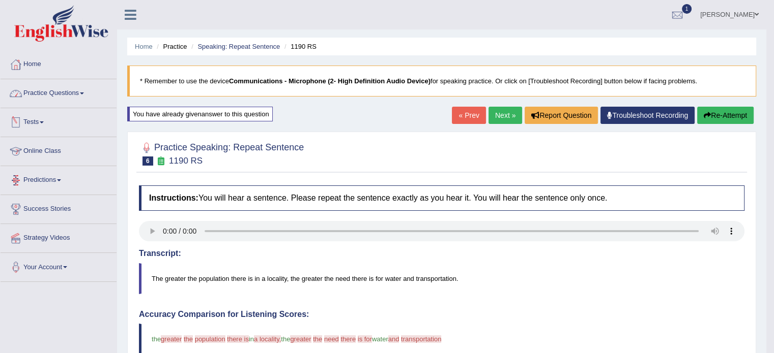
click at [57, 92] on link "Practice Questions" at bounding box center [59, 91] width 116 height 25
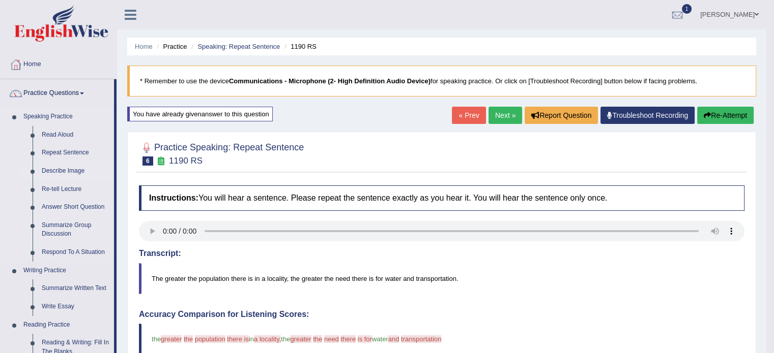
click at [64, 167] on link "Describe Image" at bounding box center [75, 171] width 77 height 18
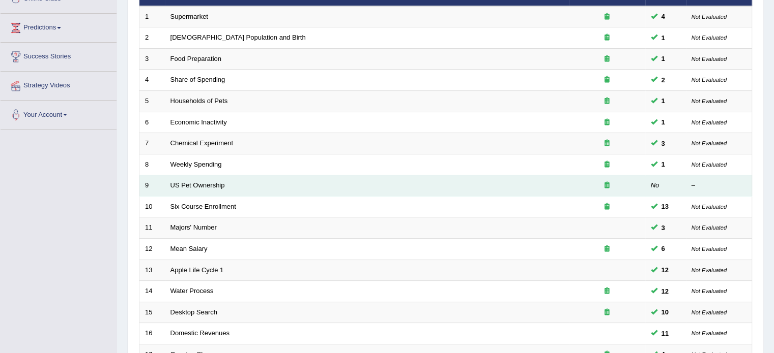
scroll to position [153, 0]
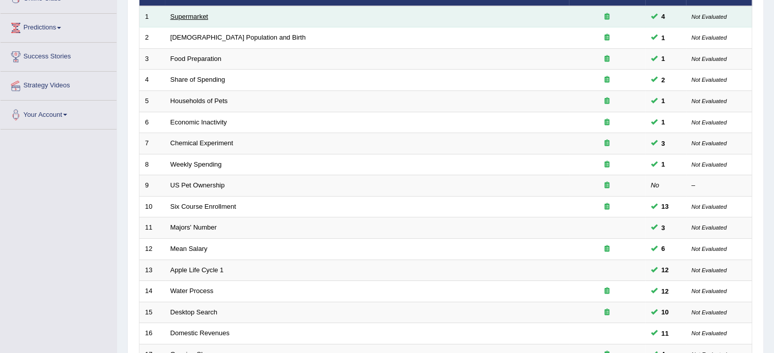
click at [188, 14] on link "Supermarket" at bounding box center [189, 17] width 38 height 8
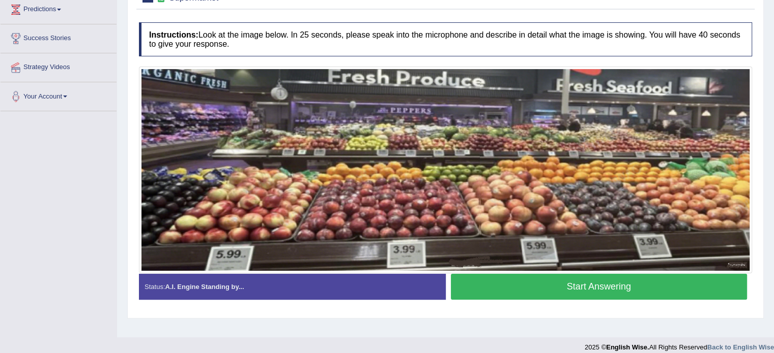
scroll to position [181, 0]
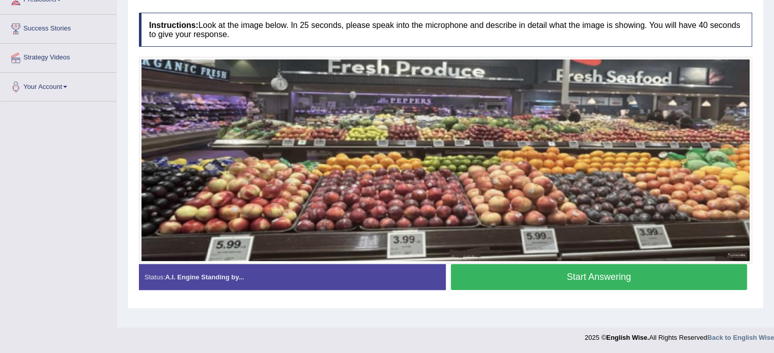
click at [591, 279] on button "Start Answering" at bounding box center [599, 277] width 297 height 26
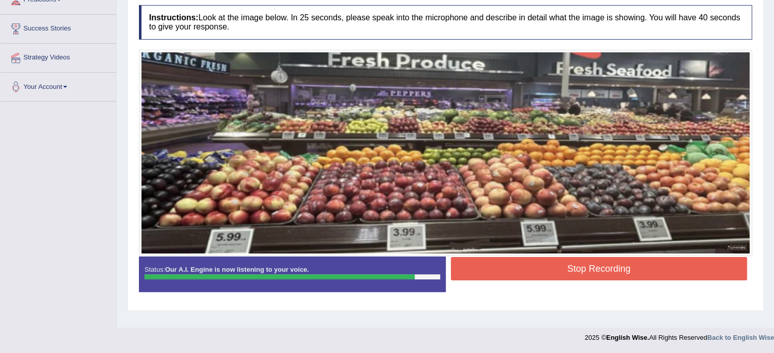
click at [597, 267] on button "Stop Recording" at bounding box center [599, 268] width 297 height 23
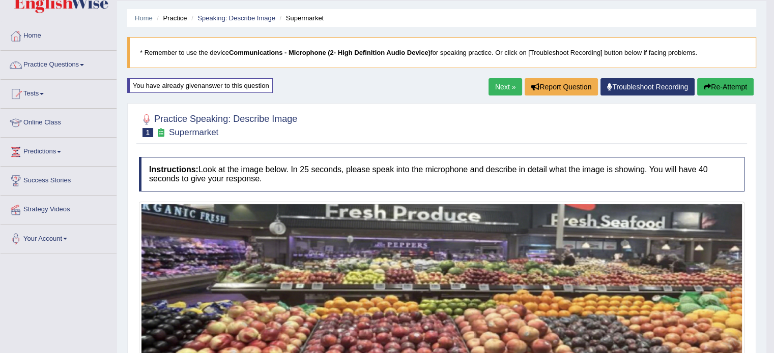
scroll to position [0, 0]
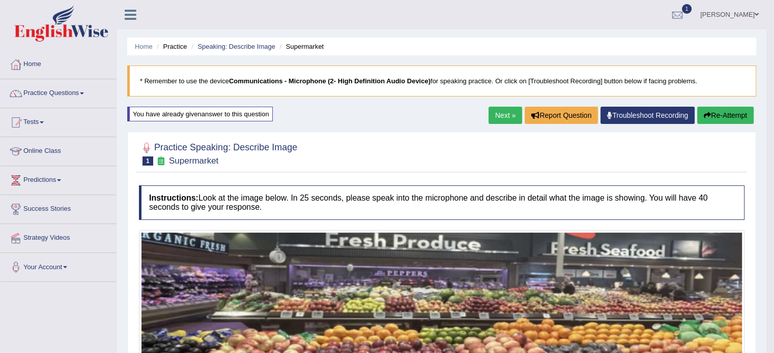
click at [505, 111] on link "Next »" at bounding box center [505, 115] width 34 height 17
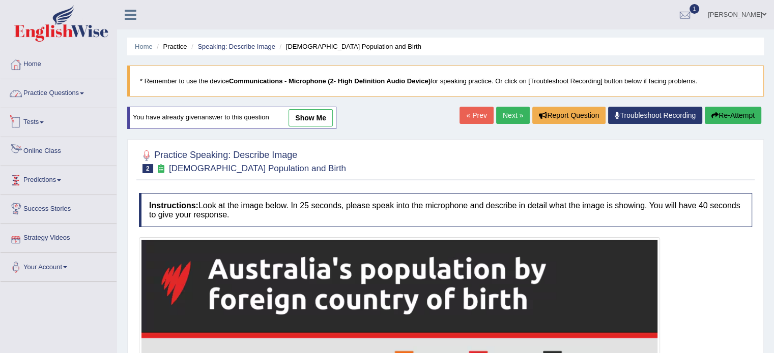
click at [57, 94] on link "Practice Questions" at bounding box center [59, 91] width 116 height 25
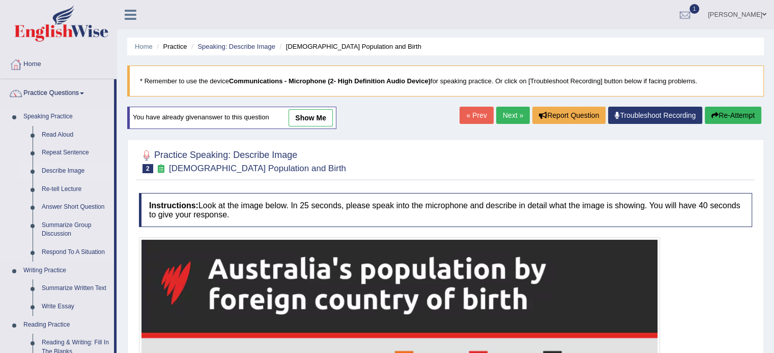
click at [58, 163] on link "Describe Image" at bounding box center [75, 171] width 77 height 18
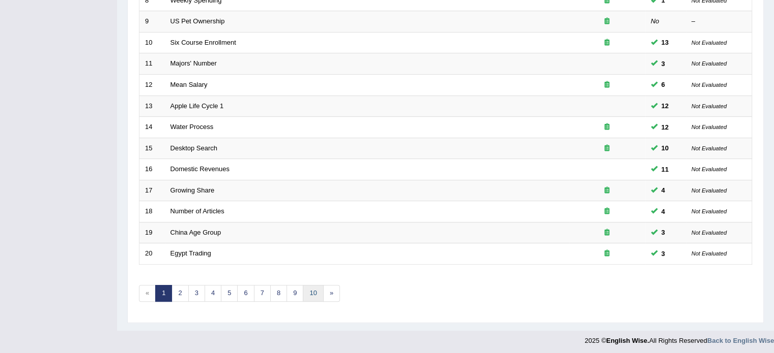
click at [307, 292] on link "10" at bounding box center [313, 293] width 20 height 17
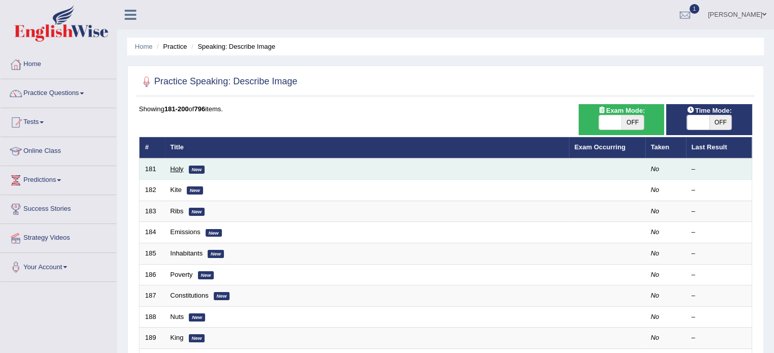
click at [176, 166] on link "Holy" at bounding box center [176, 169] width 13 height 8
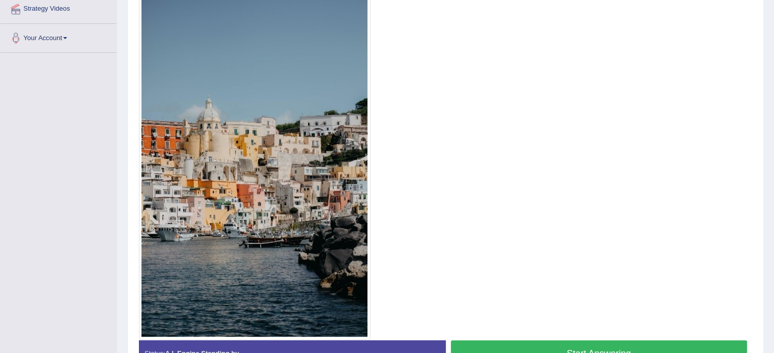
scroll to position [254, 0]
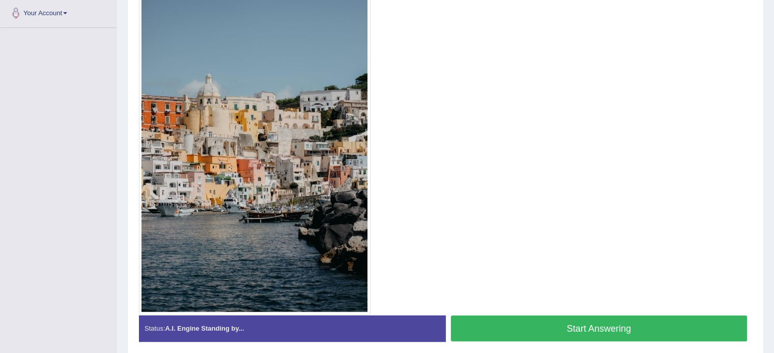
click at [534, 322] on button "Start Answering" at bounding box center [599, 329] width 297 height 26
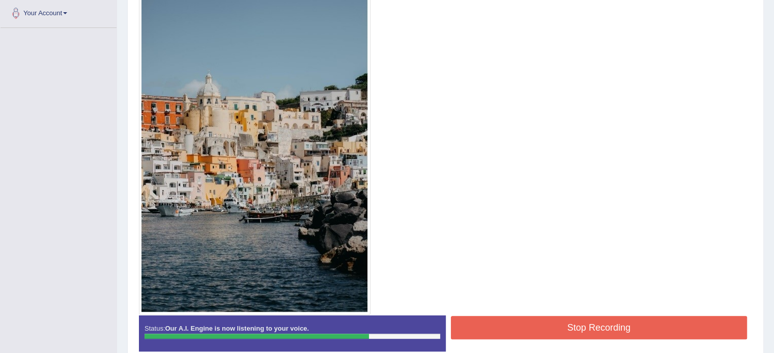
click at [499, 331] on button "Stop Recording" at bounding box center [599, 327] width 297 height 23
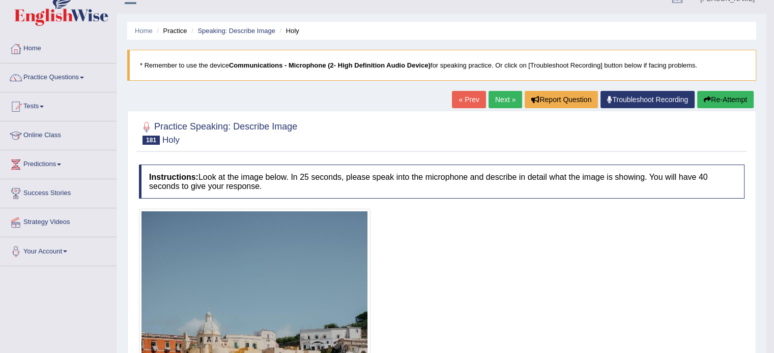
scroll to position [0, 0]
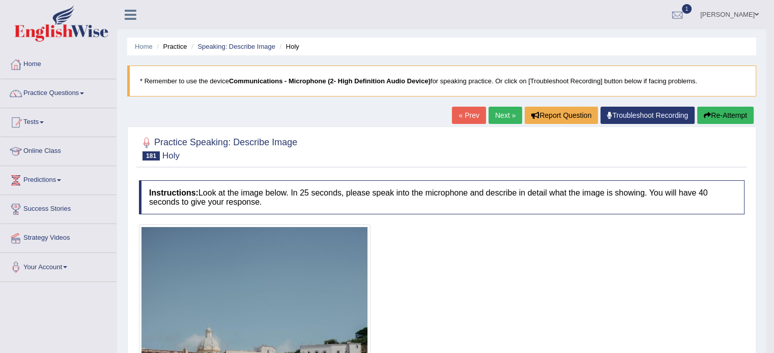
click at [499, 109] on link "Next »" at bounding box center [505, 115] width 34 height 17
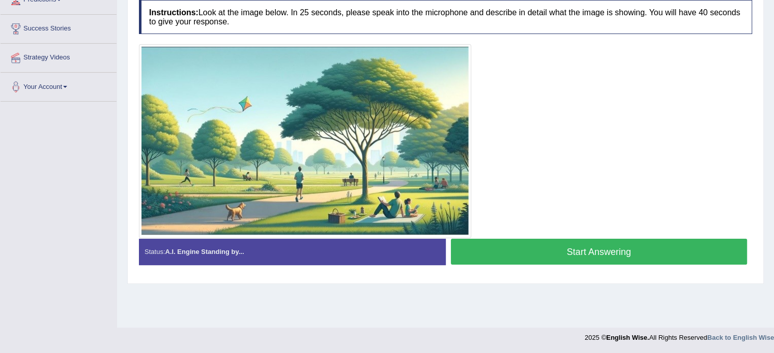
click at [588, 256] on button "Start Answering" at bounding box center [599, 252] width 297 height 26
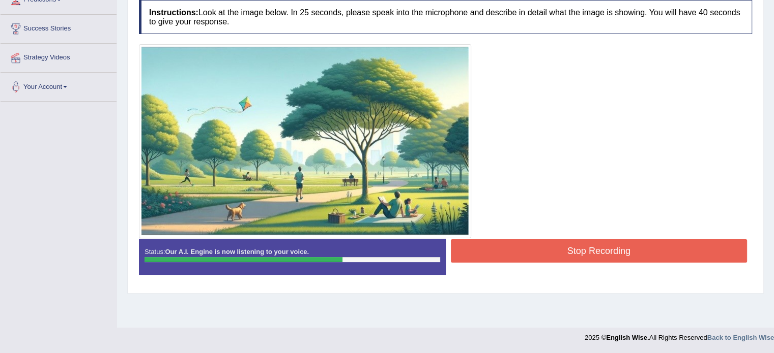
click at [558, 248] on button "Stop Recording" at bounding box center [599, 251] width 297 height 23
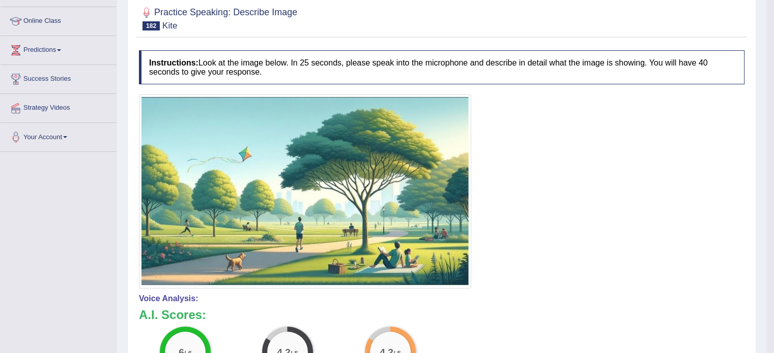
scroll to position [104, 0]
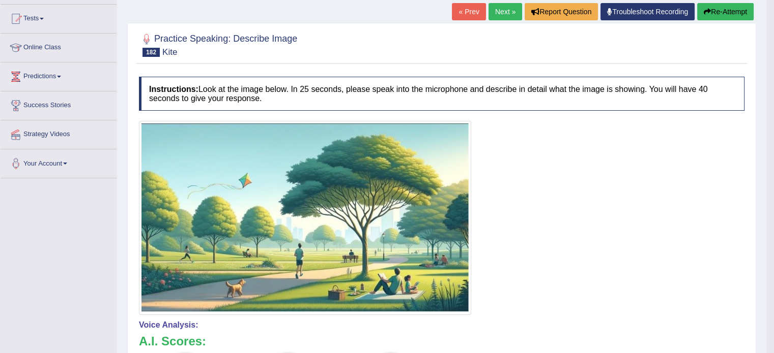
click at [492, 9] on link "Next »" at bounding box center [505, 11] width 34 height 17
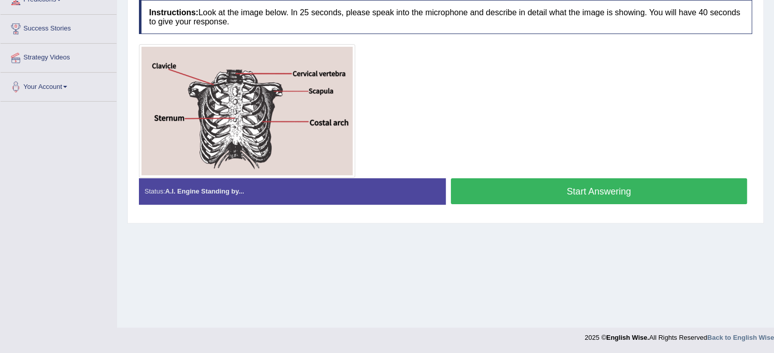
click at [548, 185] on button "Start Answering" at bounding box center [599, 192] width 297 height 26
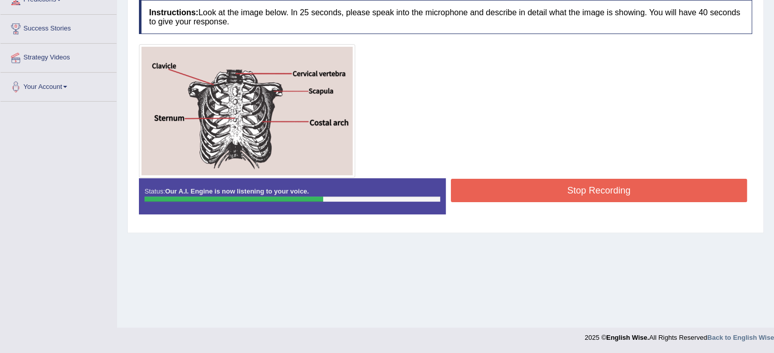
click at [549, 185] on button "Stop Recording" at bounding box center [599, 190] width 297 height 23
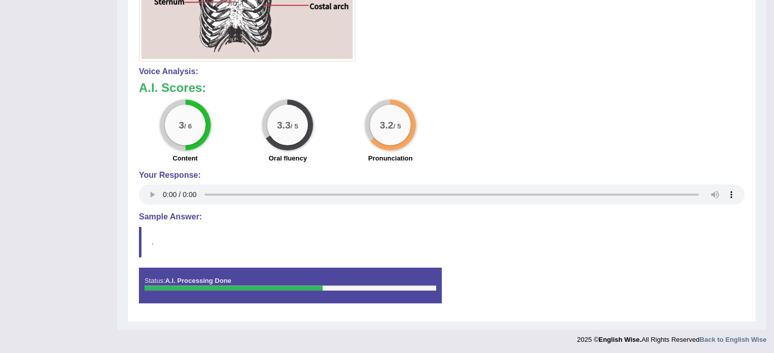
scroll to position [298, 0]
click at [140, 239] on blockquote "." at bounding box center [441, 241] width 605 height 31
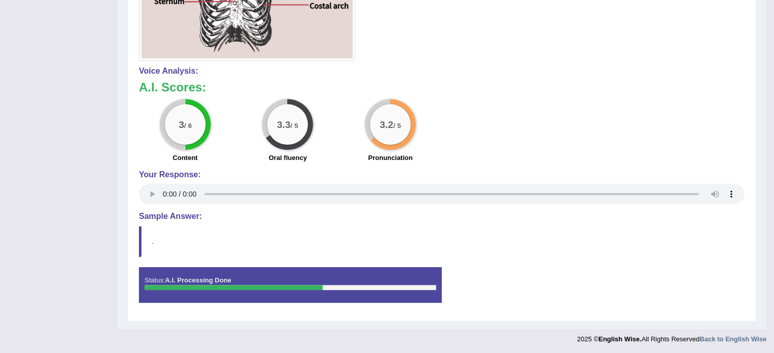
click at [194, 274] on div "Status: A.I. Processing Done" at bounding box center [290, 286] width 303 height 36
click at [176, 281] on strong "A.I. Processing Done" at bounding box center [198, 281] width 66 height 8
click at [185, 213] on h4 "Sample Answer:" at bounding box center [441, 216] width 605 height 9
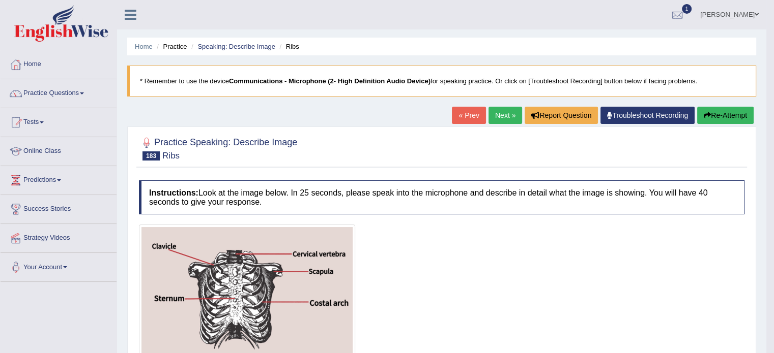
scroll to position [0, 0]
